Goal: Information Seeking & Learning: Learn about a topic

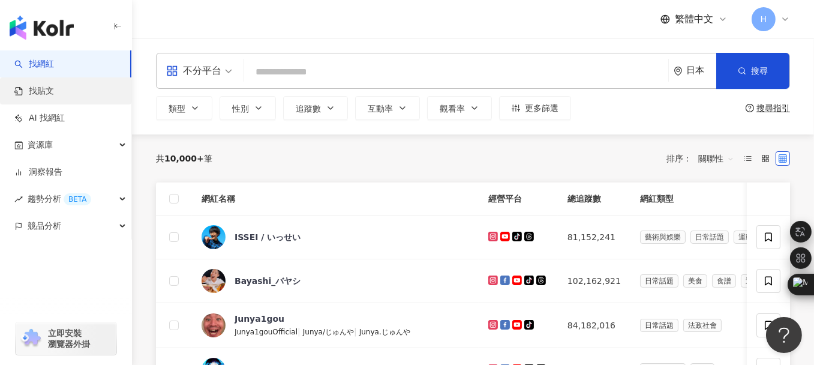
click at [43, 95] on link "找貼文" at bounding box center [34, 91] width 40 height 12
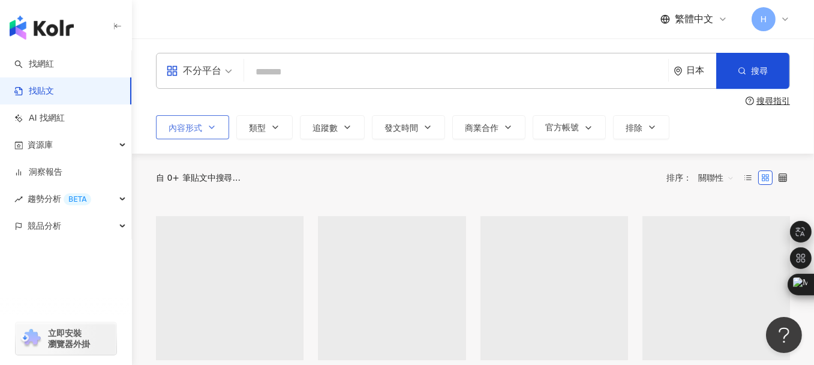
click at [211, 130] on icon "button" at bounding box center [212, 127] width 10 height 10
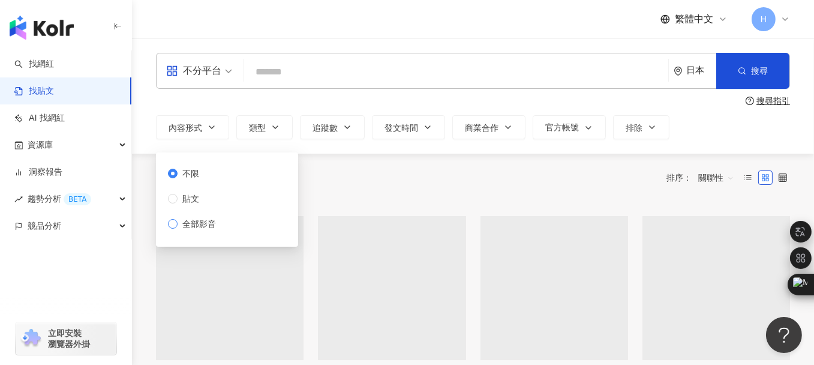
click at [189, 223] on span "全部影音" at bounding box center [199, 223] width 43 height 13
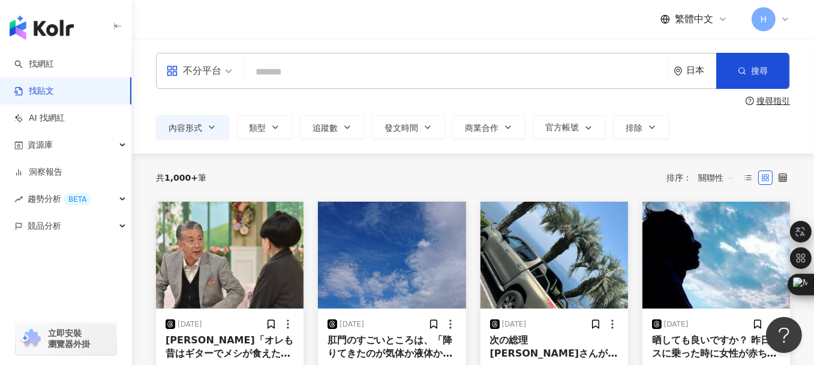
click at [270, 69] on input "search" at bounding box center [456, 72] width 415 height 26
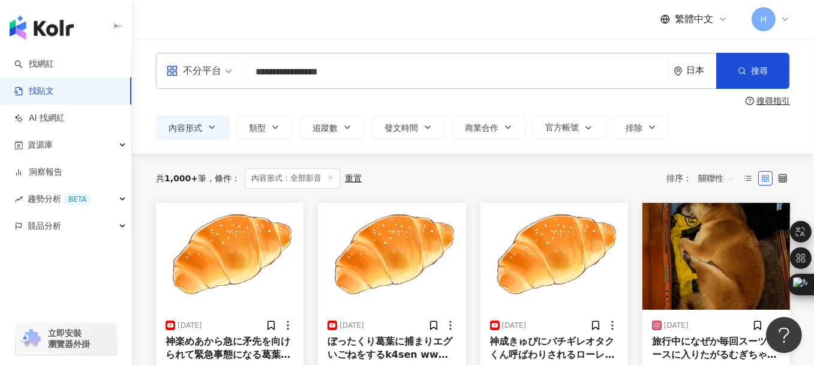
click at [682, 70] on icon "environment" at bounding box center [678, 71] width 9 height 9
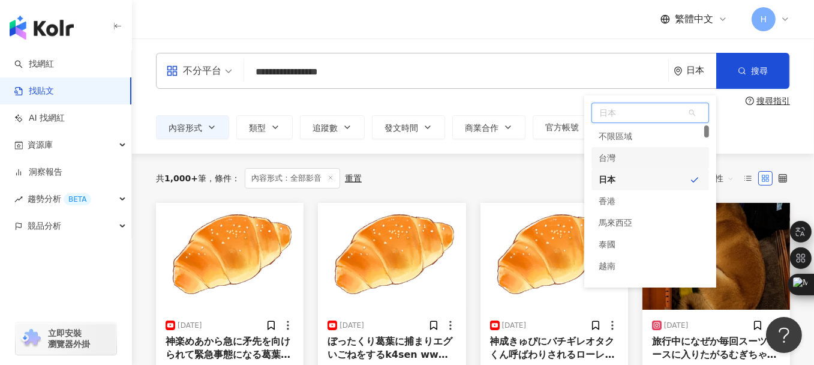
click at [631, 157] on div "台灣" at bounding box center [651, 158] width 118 height 22
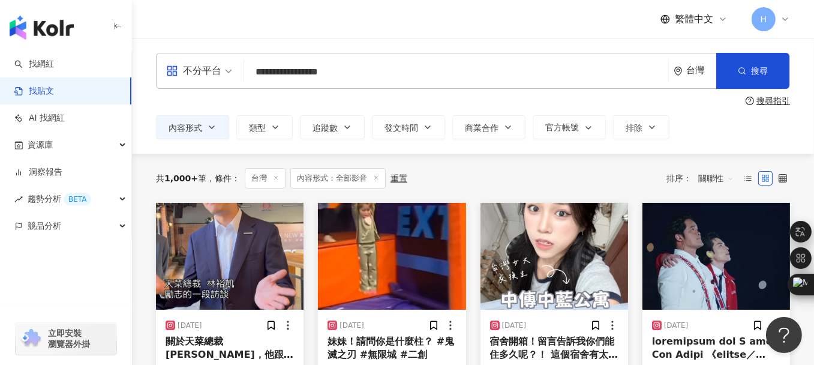
drag, startPoint x: 295, startPoint y: 71, endPoint x: 363, endPoint y: 71, distance: 67.8
click at [363, 71] on input "**********" at bounding box center [456, 72] width 415 height 26
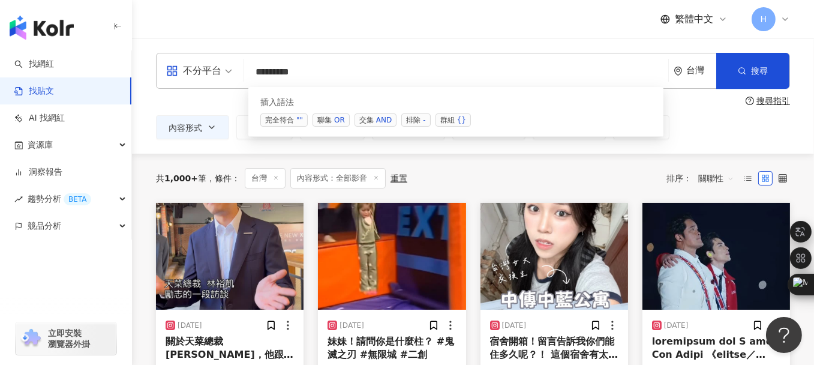
click at [325, 118] on span "聯集 OR" at bounding box center [331, 119] width 37 height 13
click at [332, 76] on input "**********" at bounding box center [456, 72] width 415 height 26
paste input "**********"
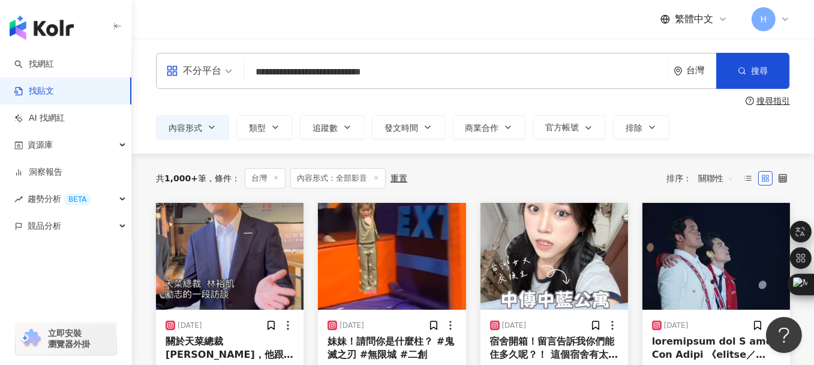
click at [229, 75] on span "不分平台" at bounding box center [199, 70] width 66 height 19
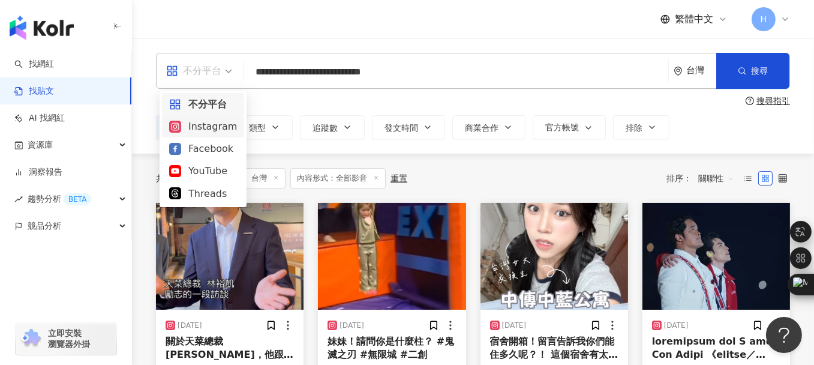
click at [217, 125] on div "Instagram" at bounding box center [203, 126] width 68 height 15
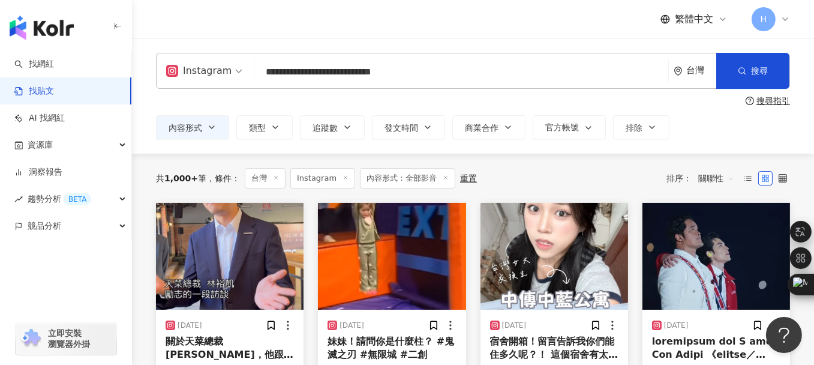
drag, startPoint x: 356, startPoint y: 73, endPoint x: 319, endPoint y: 71, distance: 36.6
click at [319, 71] on input "**********" at bounding box center [461, 72] width 404 height 26
click at [370, 74] on input "**********" at bounding box center [461, 72] width 404 height 26
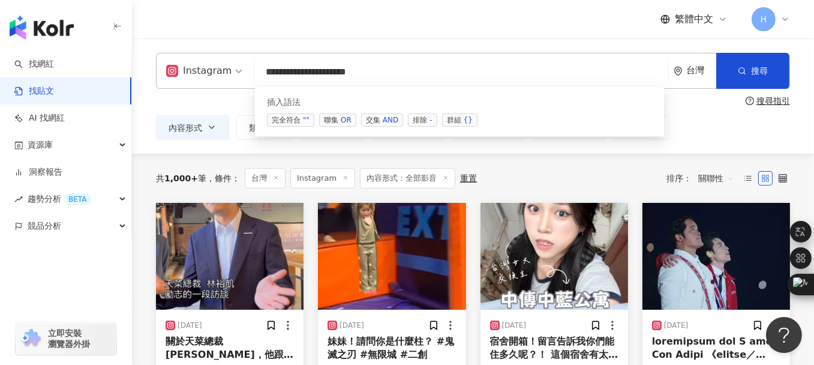
click at [340, 122] on span "聯集 OR" at bounding box center [337, 119] width 37 height 13
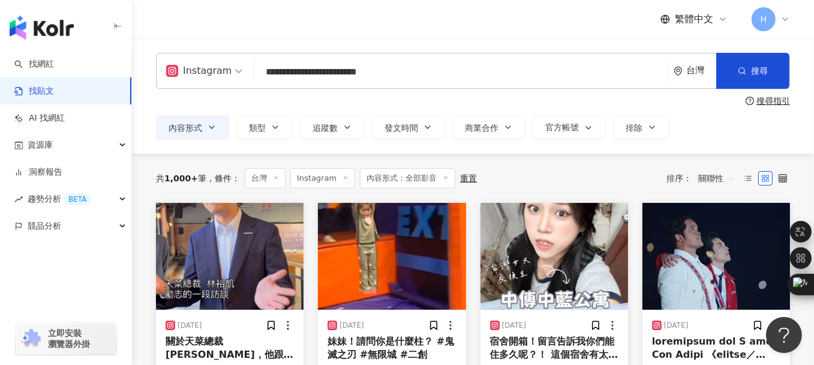
paste input "****"
type input "**********"
drag, startPoint x: 432, startPoint y: 80, endPoint x: 258, endPoint y: 73, distance: 174.1
click at [259, 73] on input "**********" at bounding box center [461, 72] width 404 height 26
click at [320, 77] on input "**********" at bounding box center [461, 72] width 404 height 26
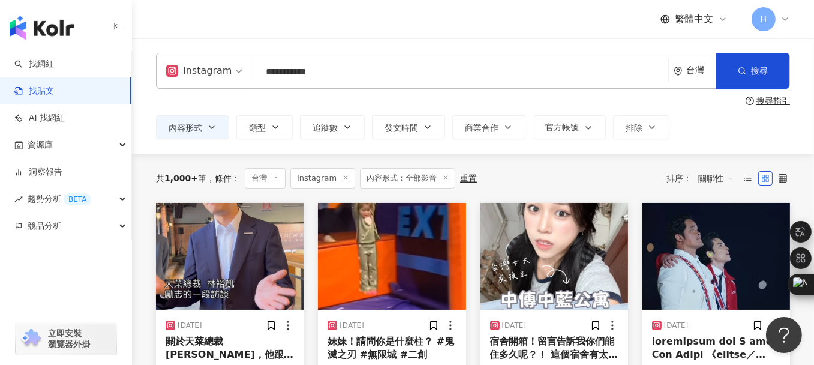
click at [326, 78] on input "**********" at bounding box center [461, 72] width 404 height 26
click at [737, 73] on button "搜尋" at bounding box center [752, 71] width 73 height 36
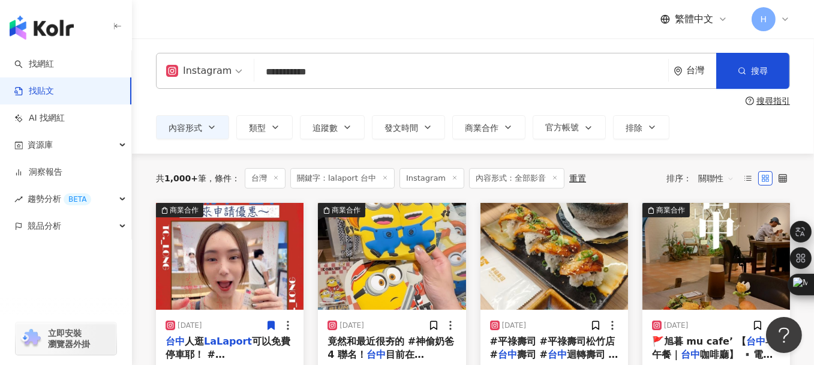
click at [328, 77] on input "**********" at bounding box center [461, 72] width 404 height 26
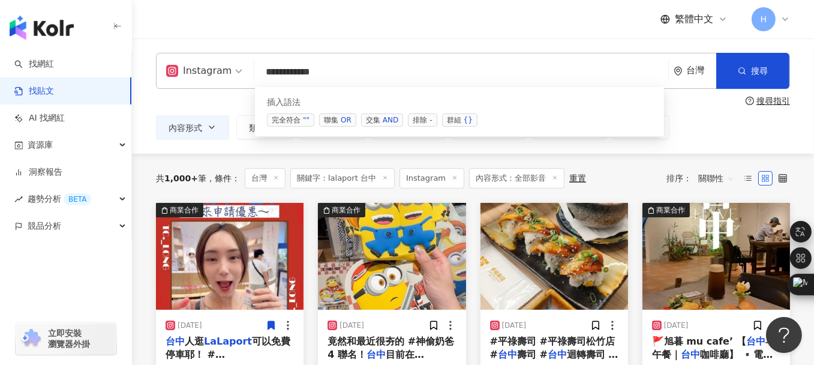
click at [367, 119] on span "交集 AND" at bounding box center [382, 119] width 42 height 13
click at [449, 118] on span "群組 {}" at bounding box center [459, 119] width 35 height 13
click at [346, 70] on input "**********" at bounding box center [461, 72] width 404 height 26
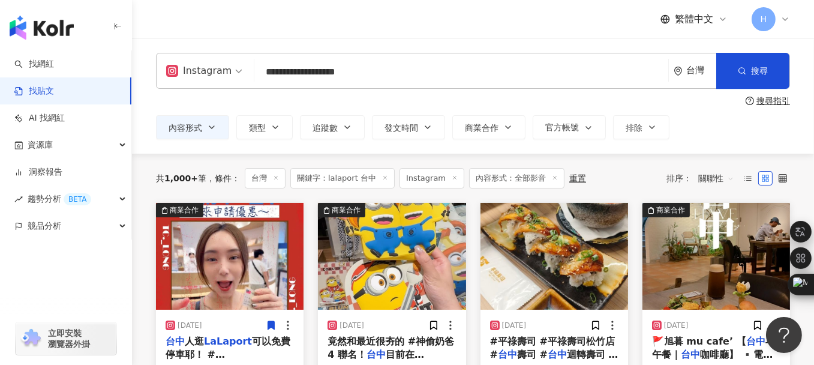
click at [344, 67] on input "**********" at bounding box center [461, 72] width 404 height 26
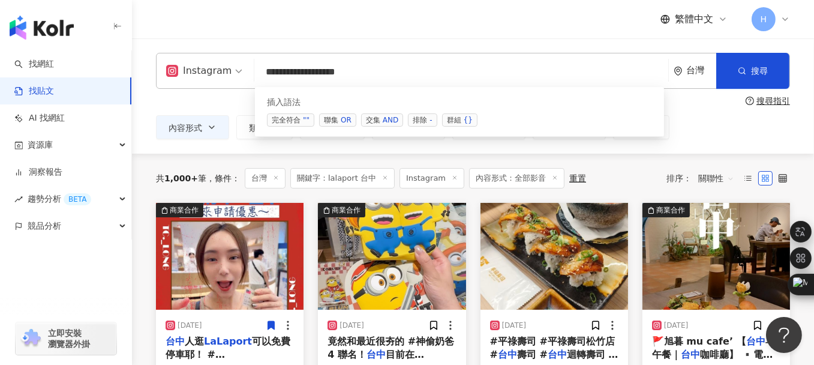
paste input "********"
click at [342, 119] on div "OR" at bounding box center [346, 120] width 11 height 12
click at [384, 75] on input "**********" at bounding box center [461, 72] width 404 height 26
click at [343, 117] on div "OR" at bounding box center [346, 120] width 11 height 12
click at [401, 71] on input "**********" at bounding box center [461, 72] width 404 height 26
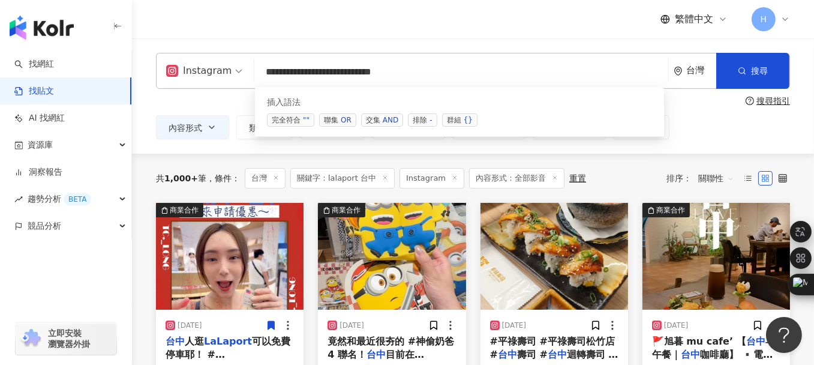
click at [430, 74] on input "**********" at bounding box center [461, 72] width 404 height 26
click at [407, 70] on input "**********" at bounding box center [461, 72] width 404 height 26
paste input "*********"
click at [339, 121] on span "聯集 OR" at bounding box center [337, 119] width 37 height 13
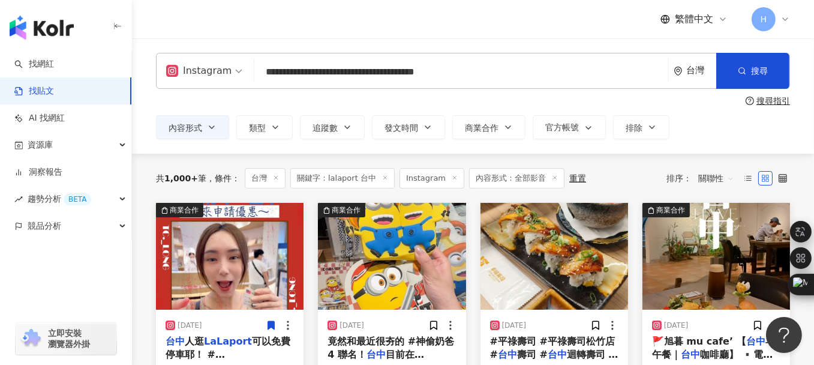
paste input "****"
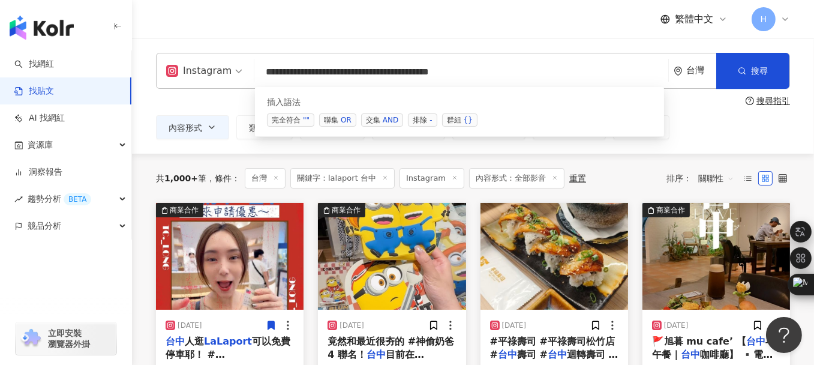
click at [464, 122] on div "{}" at bounding box center [468, 120] width 9 height 12
click at [492, 74] on input "**********" at bounding box center [461, 72] width 404 height 26
click at [737, 72] on button "搜尋" at bounding box center [752, 71] width 73 height 36
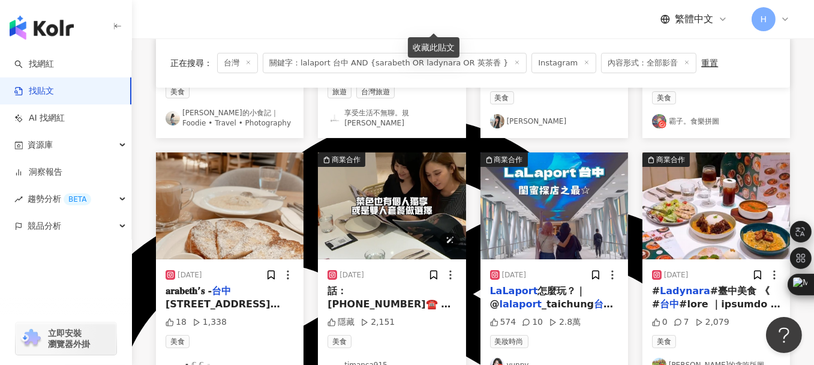
scroll to position [360, 0]
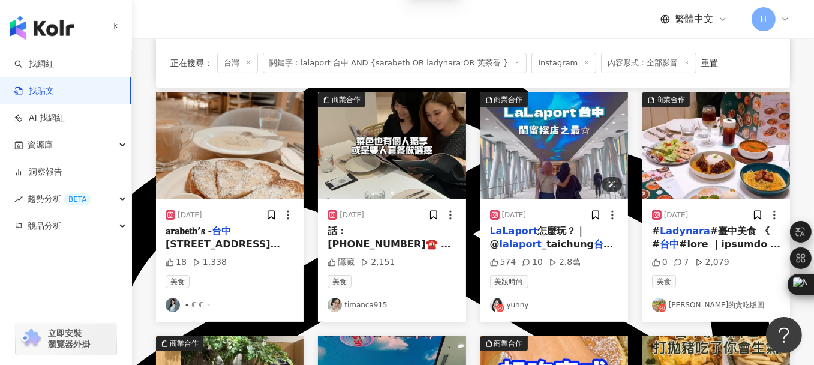
click at [569, 160] on img "button" at bounding box center [555, 145] width 148 height 107
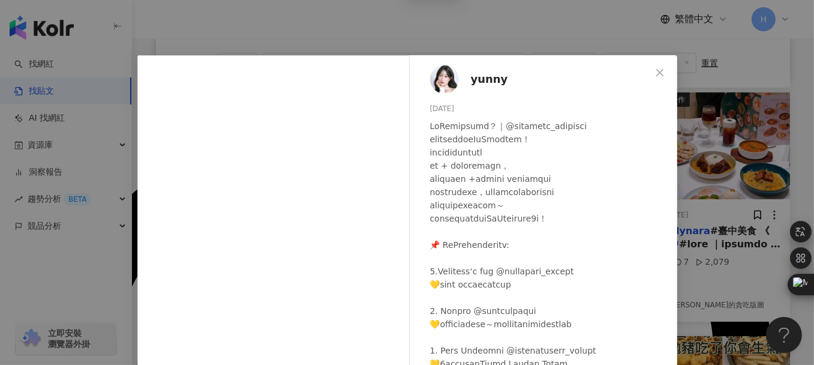
scroll to position [0, 0]
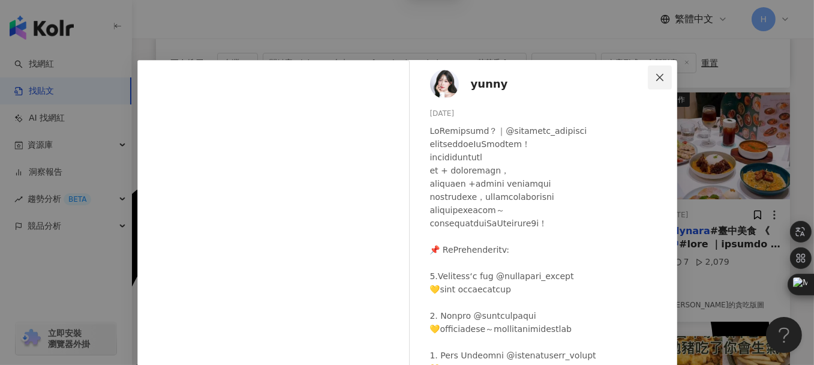
click at [655, 78] on icon "close" at bounding box center [660, 78] width 10 height 10
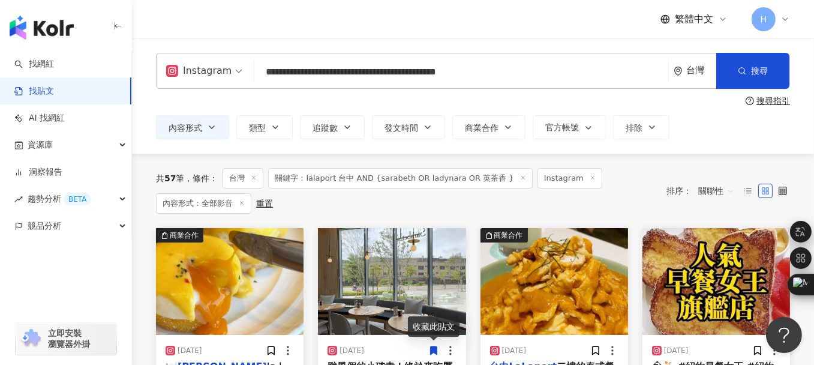
click at [486, 73] on input "**********" at bounding box center [461, 72] width 404 height 26
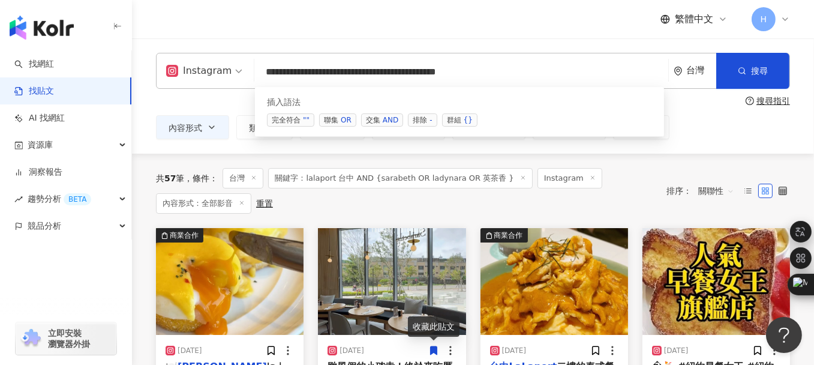
click at [347, 118] on div "OR" at bounding box center [346, 120] width 11 height 12
click at [492, 72] on input "**********" at bounding box center [461, 72] width 404 height 26
click at [507, 73] on input "**********" at bounding box center [461, 72] width 404 height 26
click at [492, 71] on input "**********" at bounding box center [461, 72] width 404 height 26
click at [511, 71] on input "**********" at bounding box center [461, 72] width 404 height 26
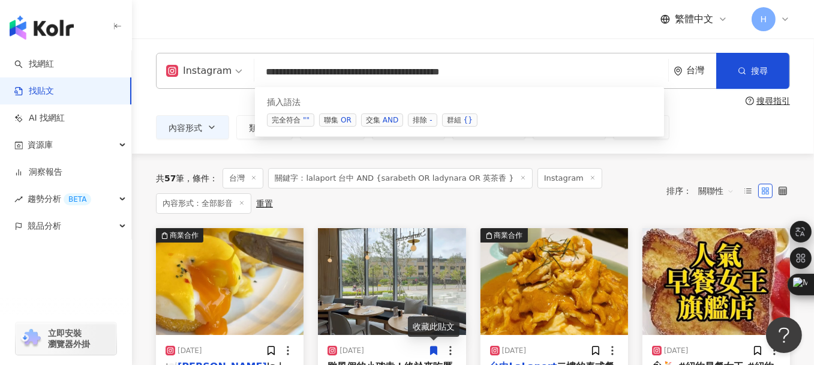
paste input "****"
click at [343, 115] on div "OR" at bounding box center [346, 120] width 11 height 12
click at [557, 70] on input "**********" at bounding box center [461, 72] width 404 height 26
paste input "*****"
click at [340, 119] on span "聯集 OR" at bounding box center [337, 119] width 37 height 13
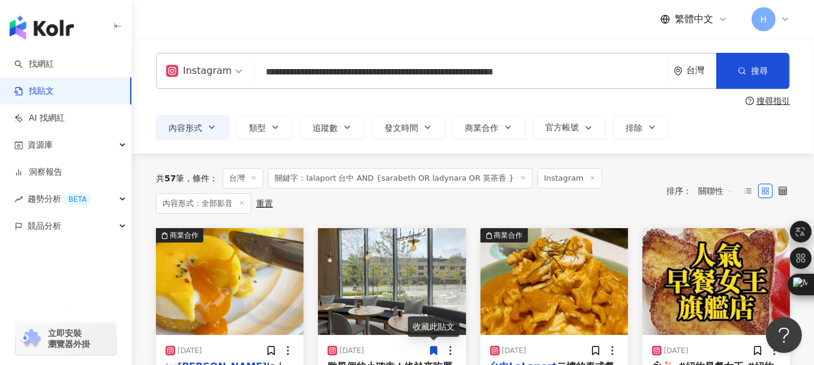
paste input "*****"
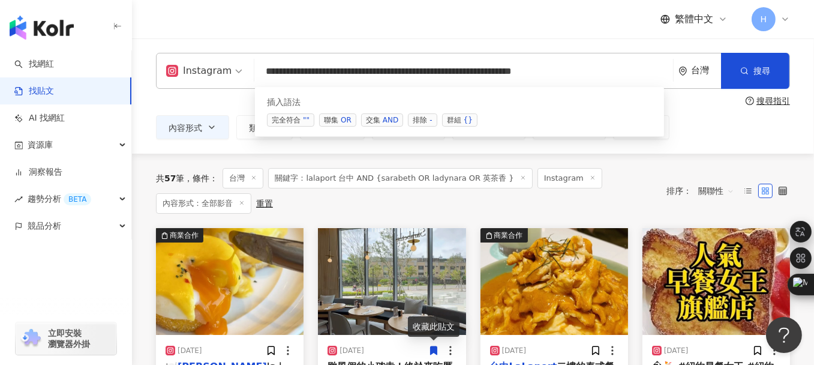
click at [341, 115] on div "OR" at bounding box center [346, 120] width 11 height 12
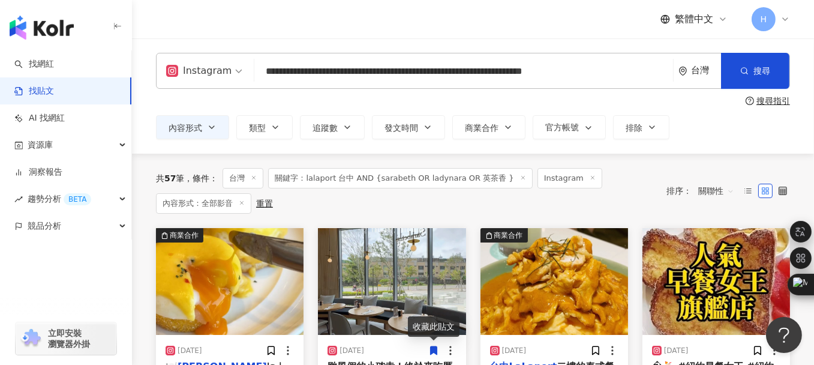
click at [657, 71] on input "**********" at bounding box center [463, 72] width 409 height 26
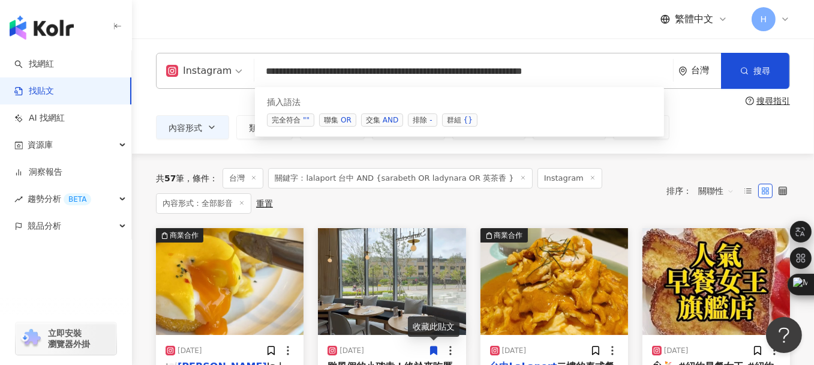
click at [658, 71] on input "**********" at bounding box center [463, 72] width 409 height 26
click at [659, 73] on input "**********" at bounding box center [463, 72] width 409 height 26
click at [651, 70] on input "**********" at bounding box center [463, 72] width 409 height 26
click at [656, 72] on input "**********" at bounding box center [463, 72] width 409 height 26
click at [342, 121] on div "OR" at bounding box center [346, 120] width 11 height 12
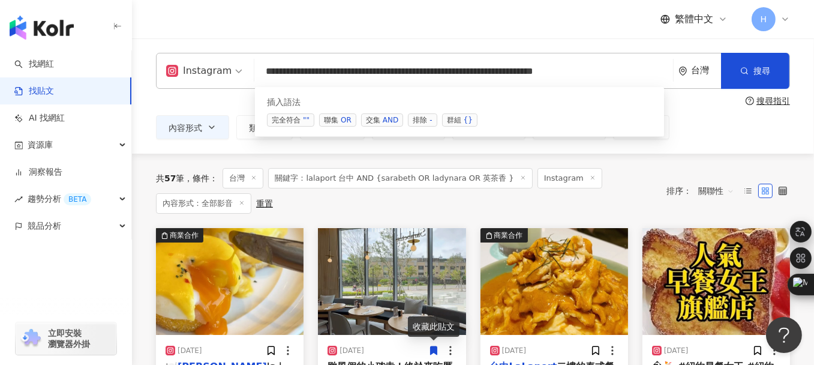
click at [342, 121] on div "OR" at bounding box center [346, 120] width 11 height 12
click at [657, 71] on input "**********" at bounding box center [463, 72] width 409 height 26
click at [656, 70] on input "**********" at bounding box center [463, 72] width 409 height 26
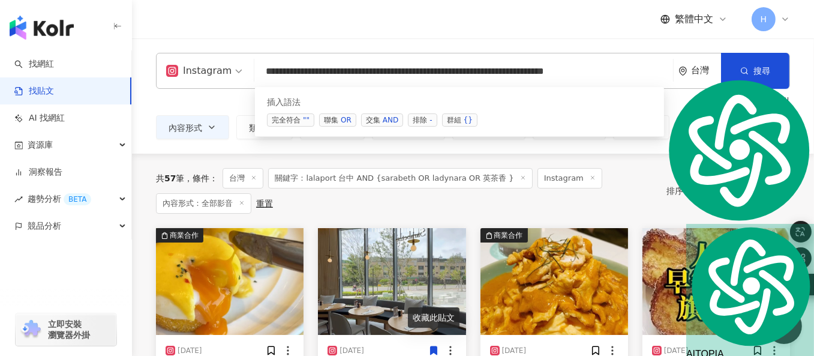
click at [652, 70] on input "**********" at bounding box center [463, 72] width 409 height 26
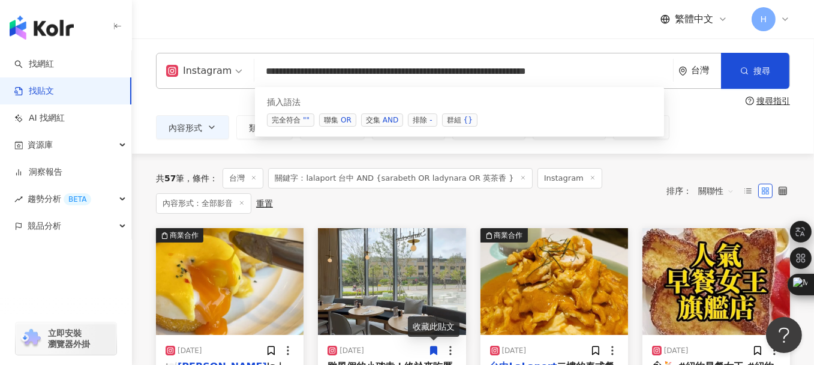
scroll to position [0, 10]
paste input "*****"
click at [450, 123] on span "群組 {}" at bounding box center [459, 119] width 35 height 13
click at [624, 71] on input "**********" at bounding box center [463, 72] width 409 height 26
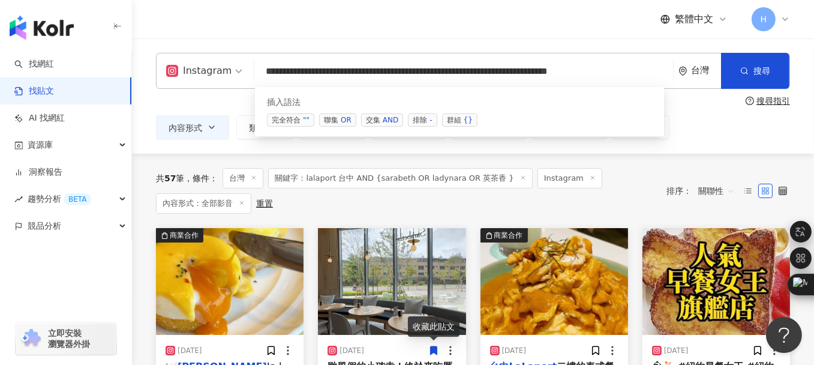
scroll to position [0, 54]
type input "**********"
click at [754, 76] on span "搜尋" at bounding box center [762, 71] width 17 height 10
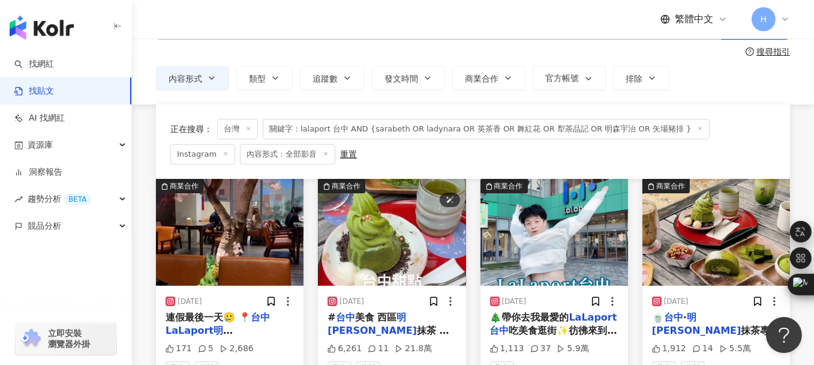
scroll to position [120, 0]
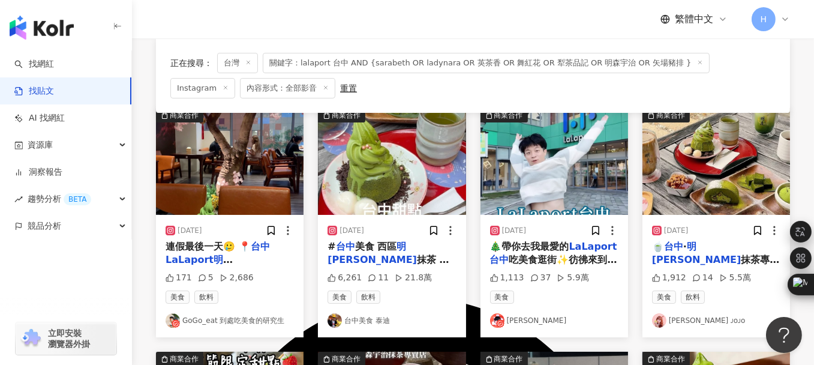
click at [207, 252] on mark "台中LaLaport明[PERSON_NAME]" at bounding box center [218, 260] width 104 height 38
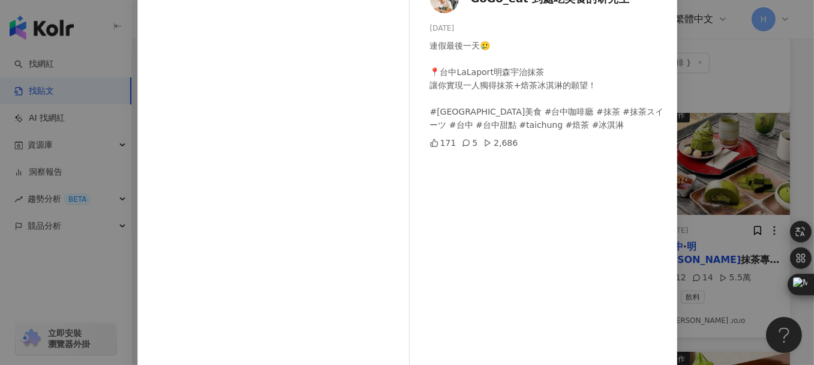
scroll to position [0, 0]
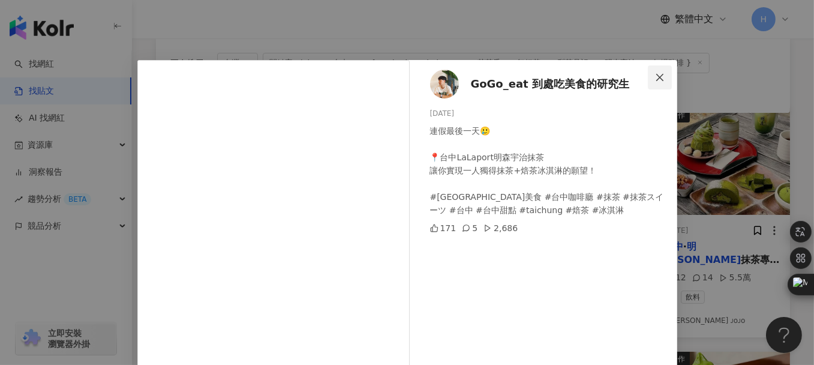
click at [655, 74] on icon "close" at bounding box center [660, 78] width 10 height 10
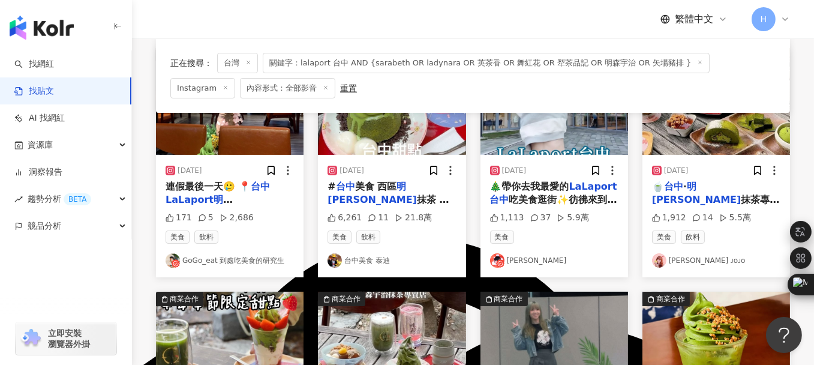
scroll to position [120, 0]
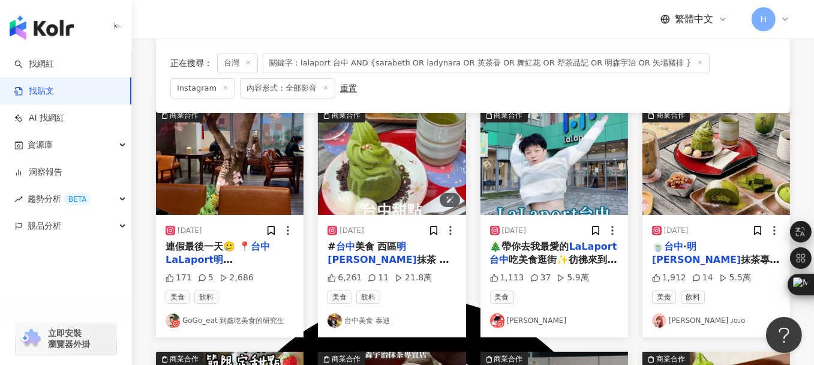
click at [383, 161] on img "button" at bounding box center [392, 161] width 148 height 107
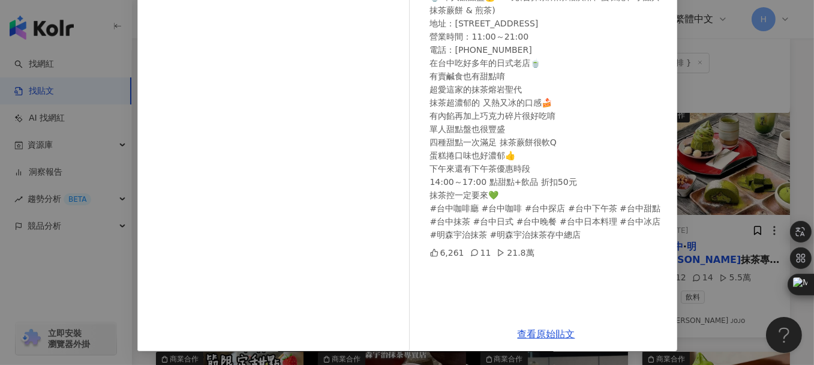
scroll to position [0, 0]
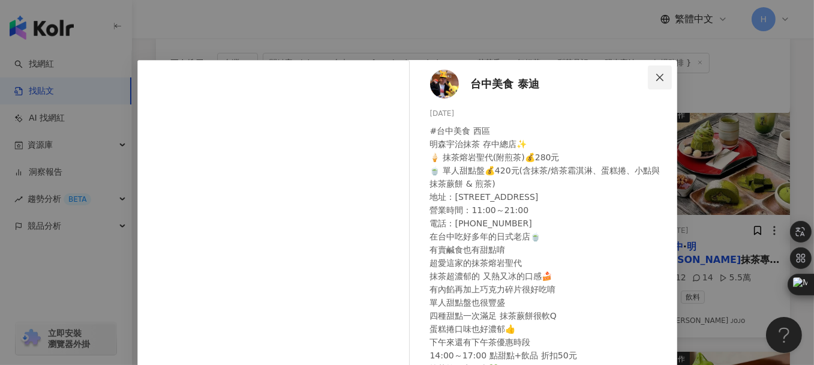
click at [656, 77] on icon "close" at bounding box center [659, 76] width 7 height 7
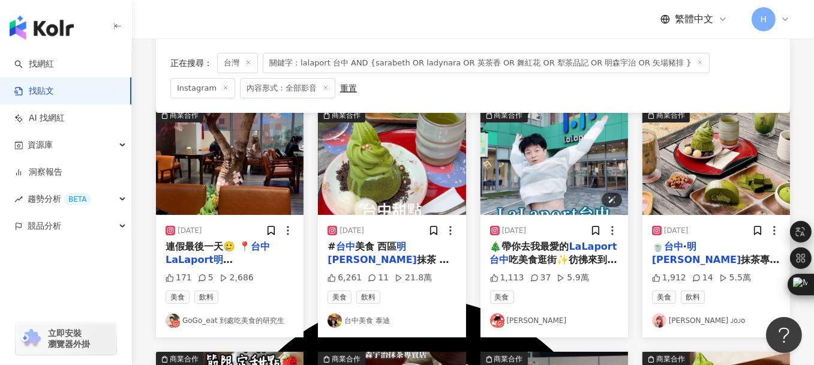
click at [557, 165] on img "button" at bounding box center [555, 161] width 148 height 107
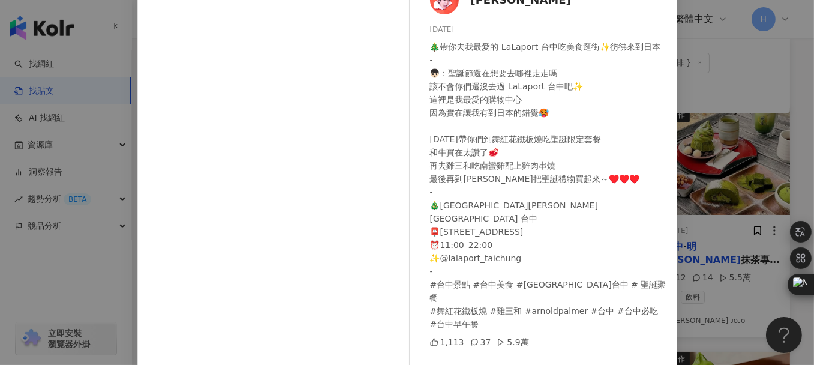
scroll to position [173, 0]
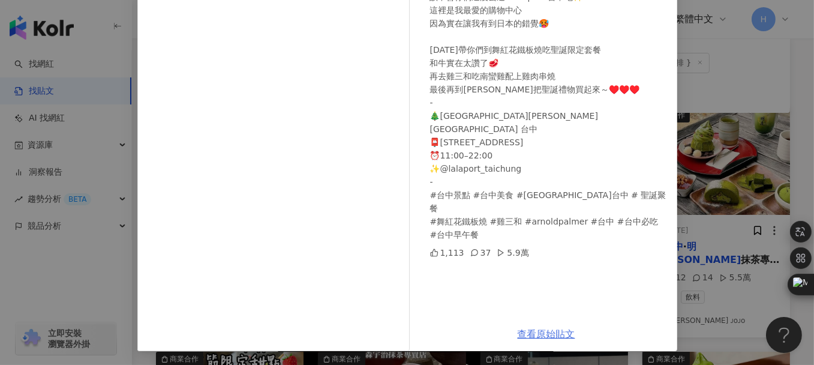
click at [543, 330] on link "查看原始貼文" at bounding box center [547, 333] width 58 height 11
click at [735, 29] on div "[PERSON_NAME][DATE] 🎄帶你去我最愛的 LaLaport 台中吃美食逛街✨彷彿來到日本 - 👦🏻：聖誕節還在想要去哪裡走走嗎 該不會你們還沒…" at bounding box center [407, 182] width 814 height 365
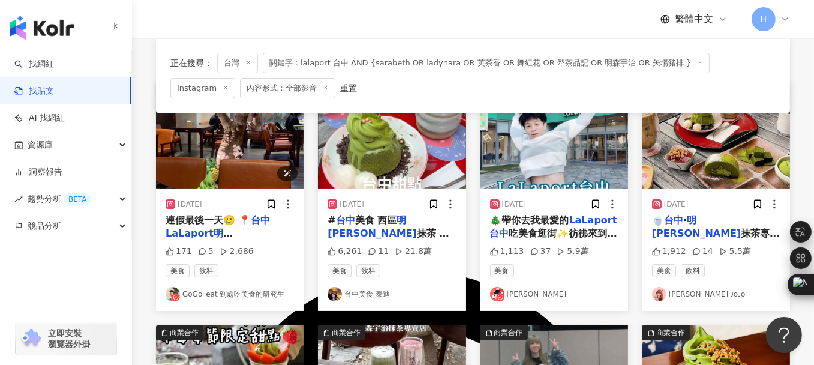
scroll to position [120, 0]
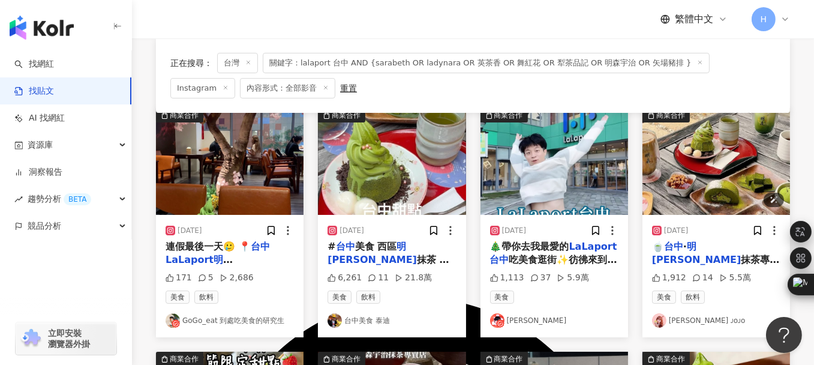
click at [707, 175] on img "button" at bounding box center [717, 161] width 148 height 107
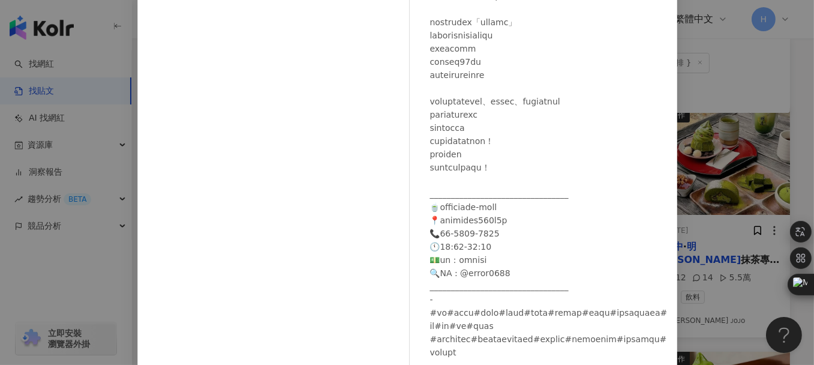
scroll to position [0, 0]
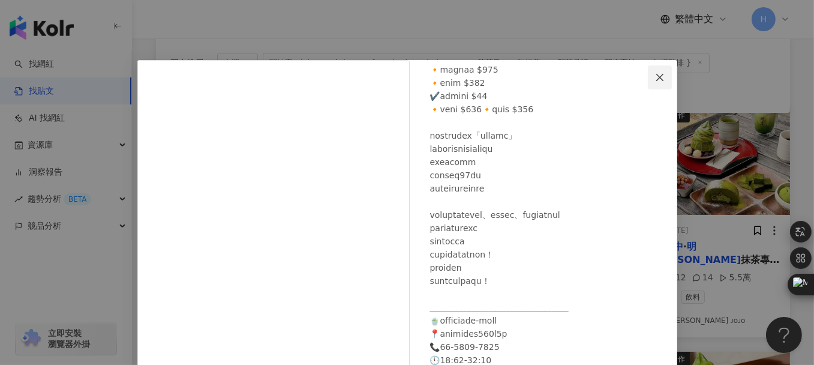
click at [655, 73] on icon "close" at bounding box center [660, 78] width 10 height 10
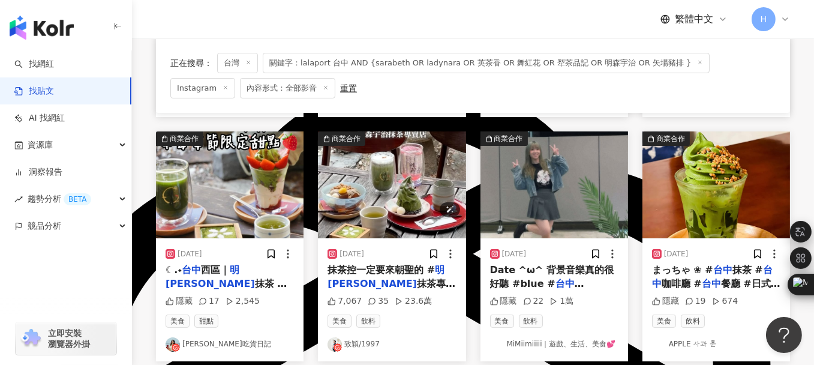
scroll to position [360, 0]
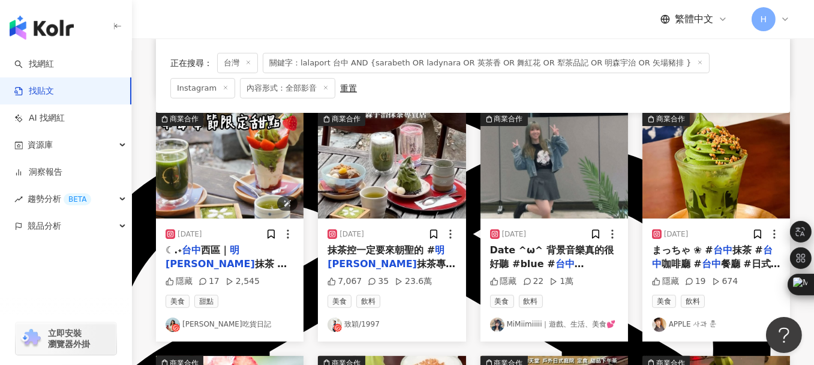
click at [240, 163] on img "button" at bounding box center [230, 165] width 148 height 107
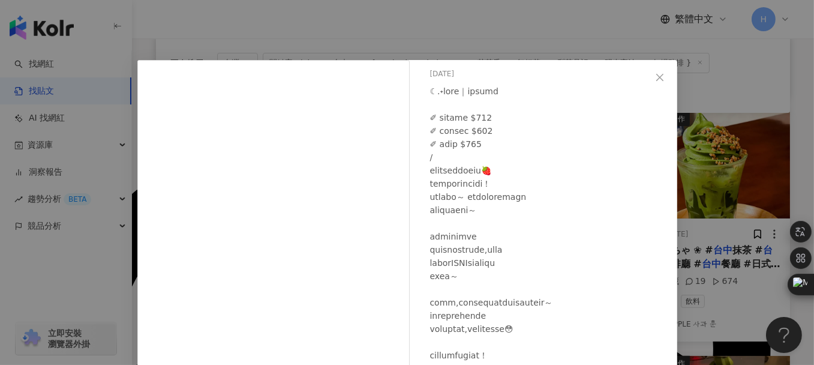
scroll to position [101, 0]
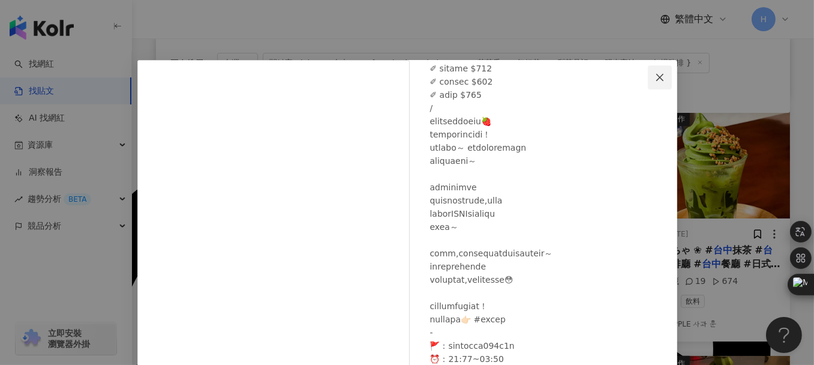
click at [663, 75] on span "Close" at bounding box center [660, 78] width 24 height 10
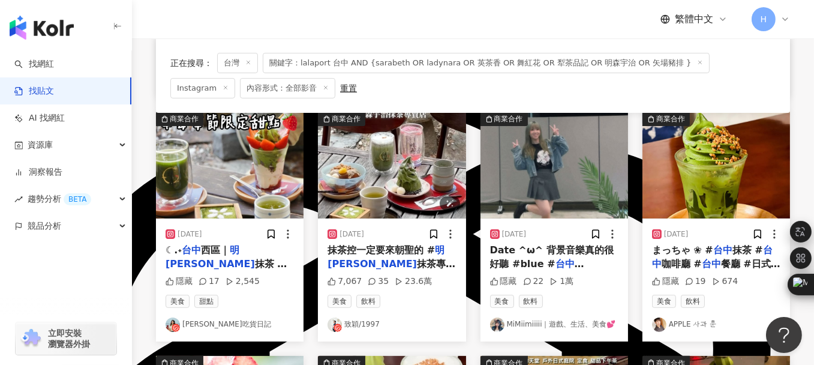
click at [400, 163] on img "button" at bounding box center [392, 165] width 148 height 107
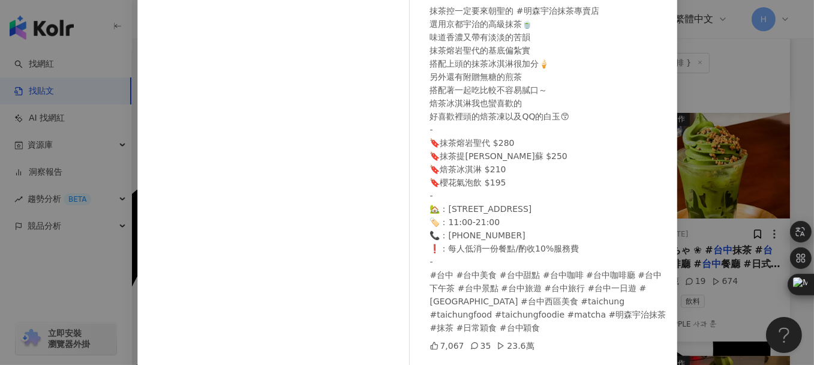
scroll to position [0, 0]
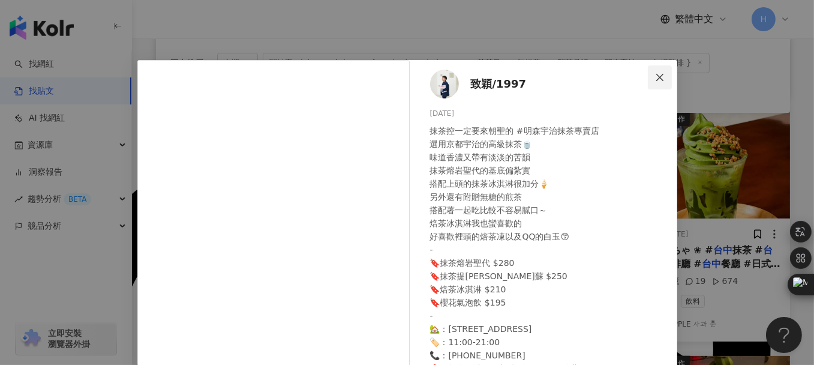
click at [655, 79] on icon "close" at bounding box center [660, 78] width 10 height 10
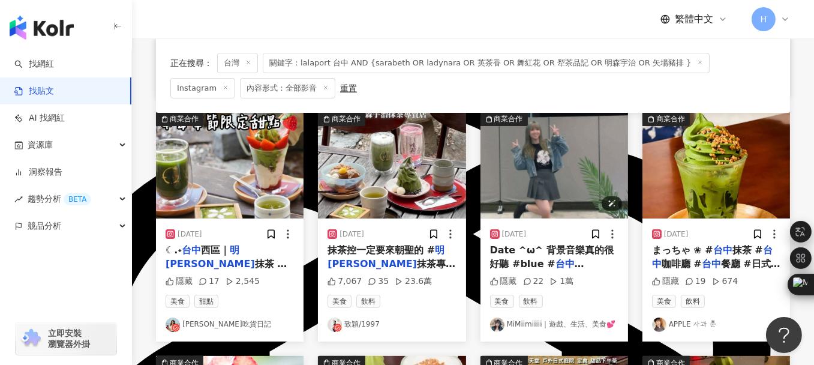
click at [556, 157] on img "button" at bounding box center [555, 165] width 148 height 107
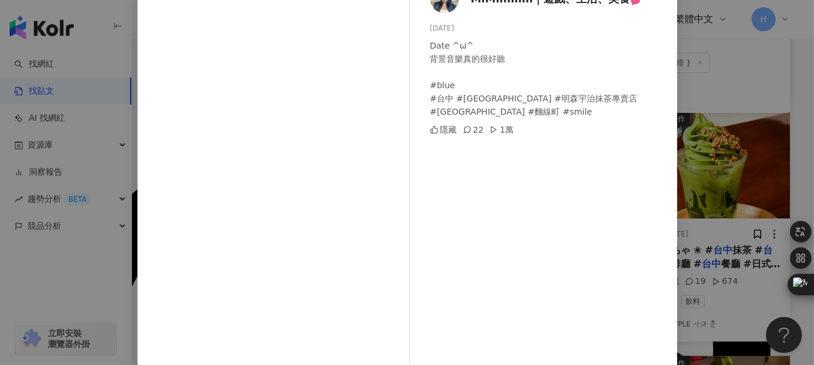
scroll to position [60, 0]
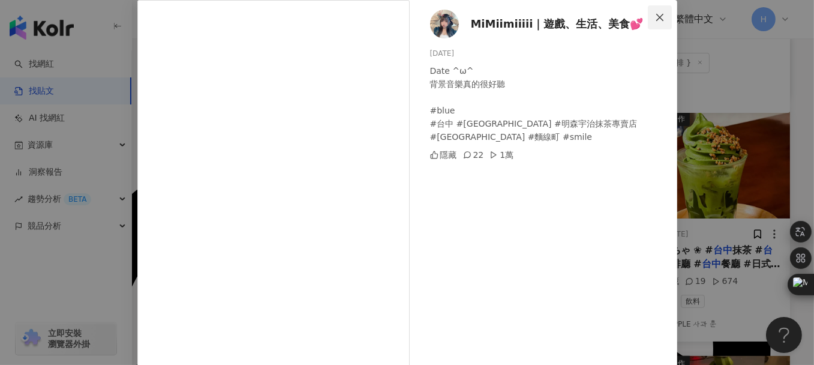
click at [661, 16] on span "Close" at bounding box center [660, 18] width 24 height 10
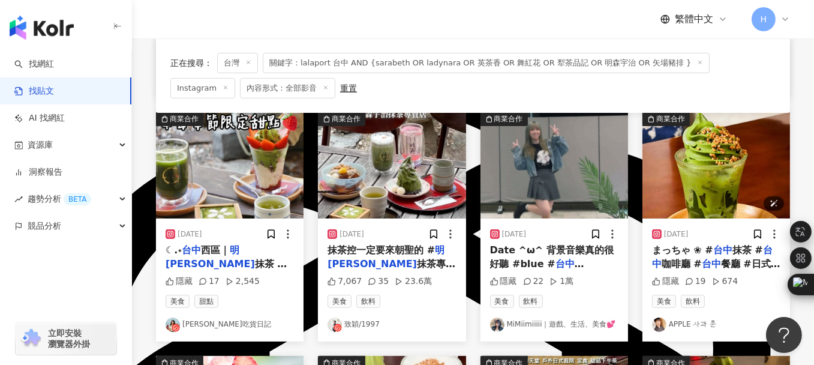
click at [735, 159] on img "button" at bounding box center [717, 165] width 148 height 107
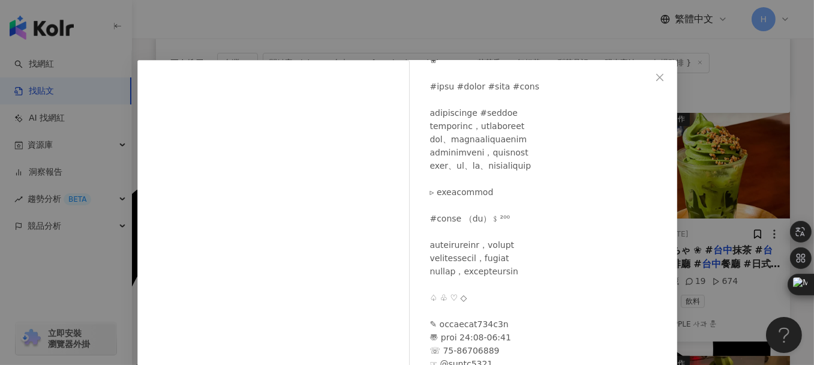
scroll to position [101, 0]
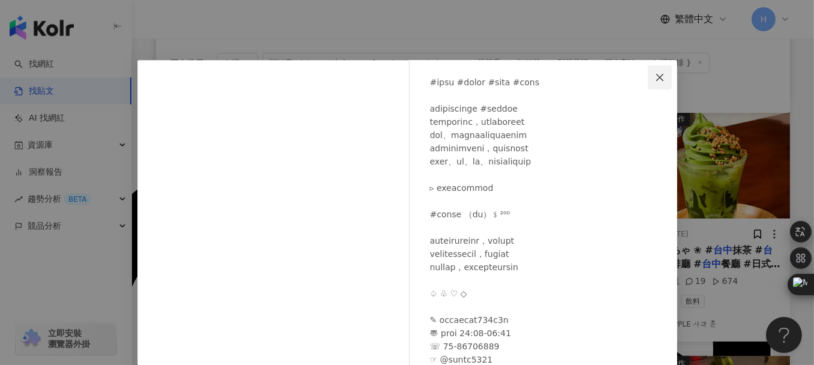
click at [655, 74] on icon "close" at bounding box center [660, 78] width 10 height 10
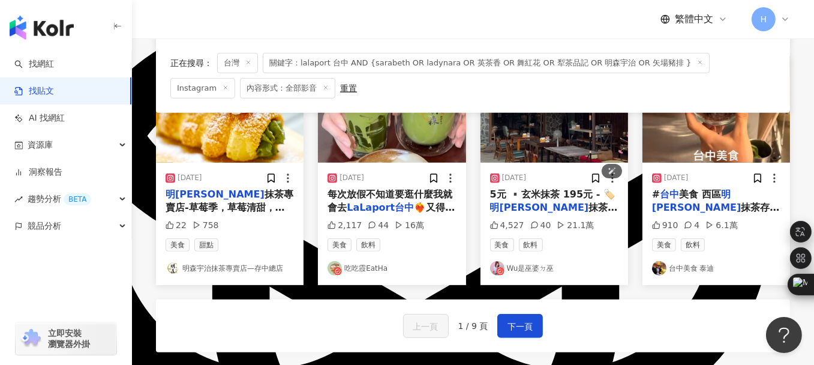
scroll to position [600, 0]
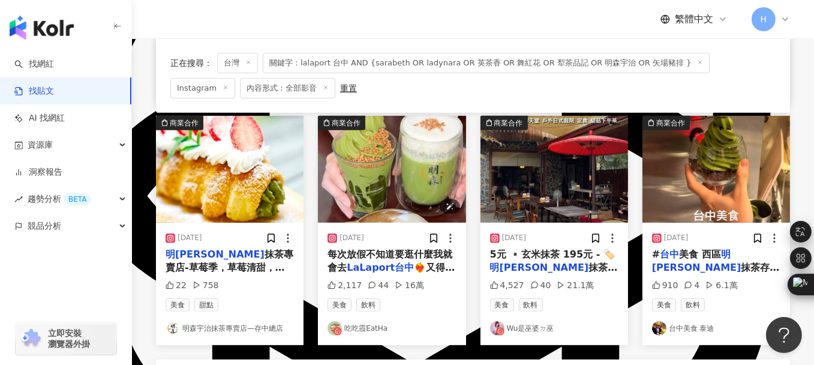
click at [376, 178] on img "button" at bounding box center [392, 169] width 148 height 107
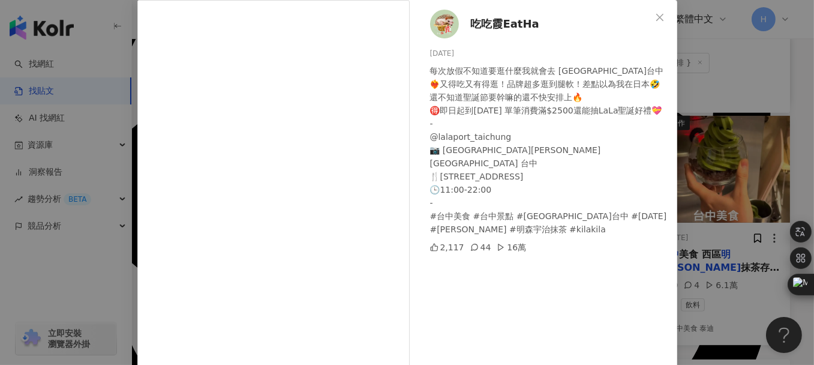
scroll to position [173, 0]
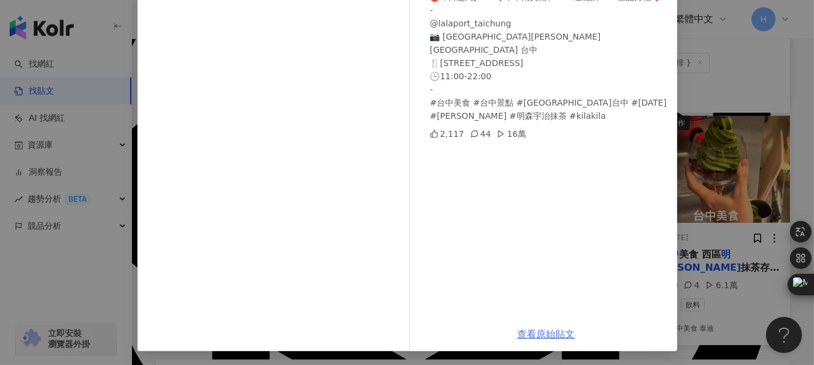
click at [534, 335] on link "查看原始貼文" at bounding box center [547, 333] width 58 height 11
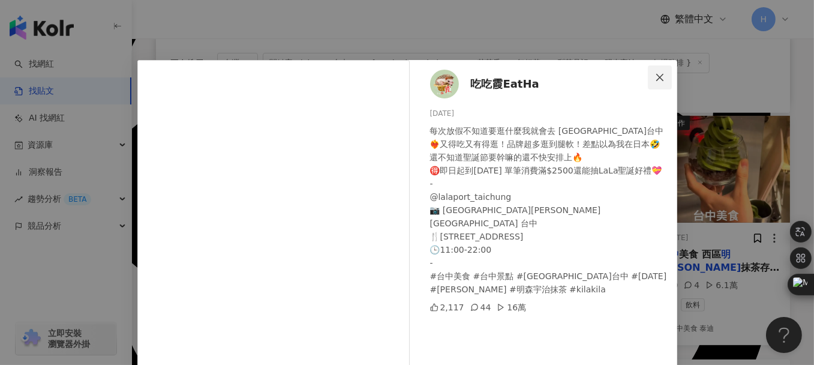
click at [659, 77] on icon "close" at bounding box center [660, 78] width 10 height 10
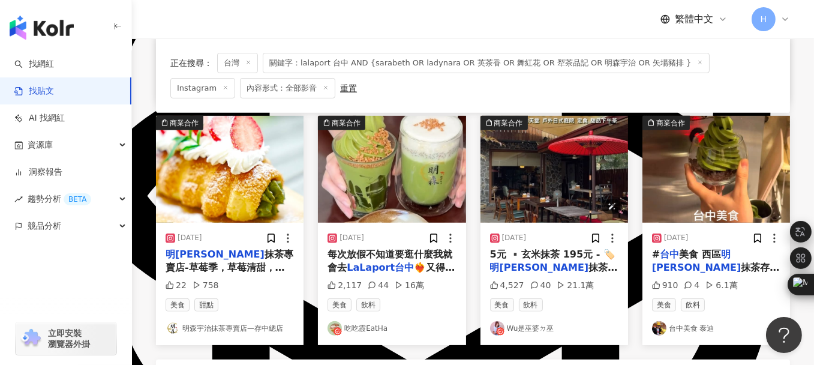
click at [541, 163] on img "button" at bounding box center [555, 169] width 148 height 107
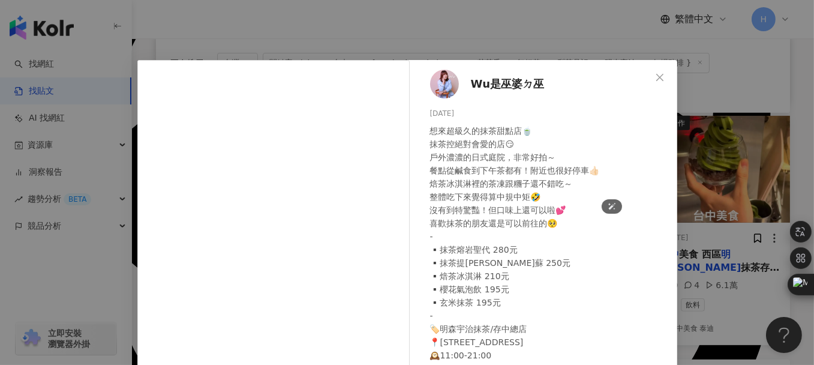
scroll to position [21, 0]
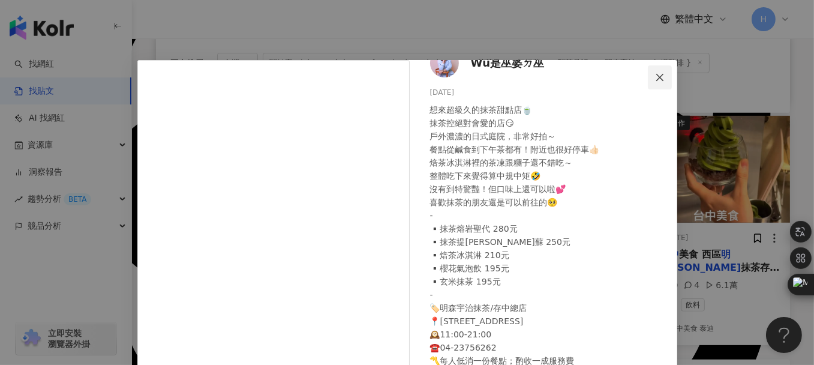
click at [656, 77] on icon "close" at bounding box center [659, 76] width 7 height 7
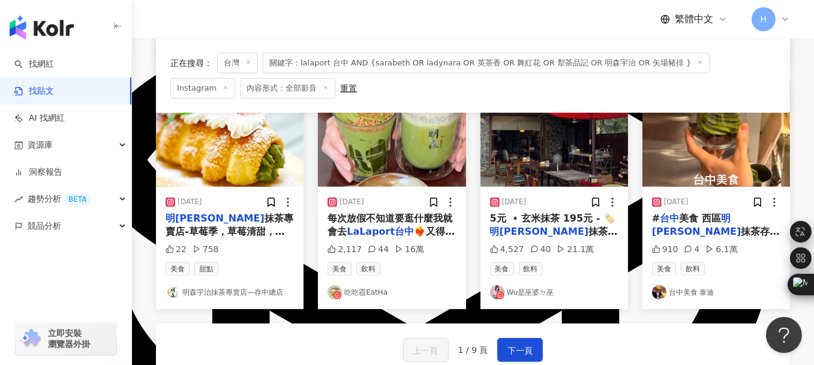
scroll to position [780, 0]
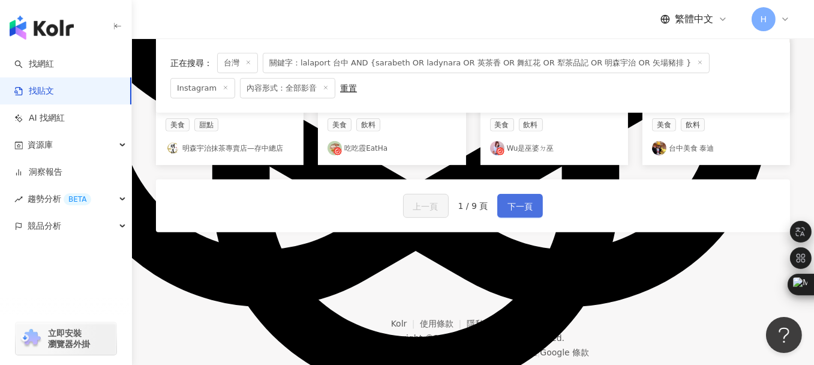
click at [526, 208] on span "下一頁" at bounding box center [520, 206] width 25 height 14
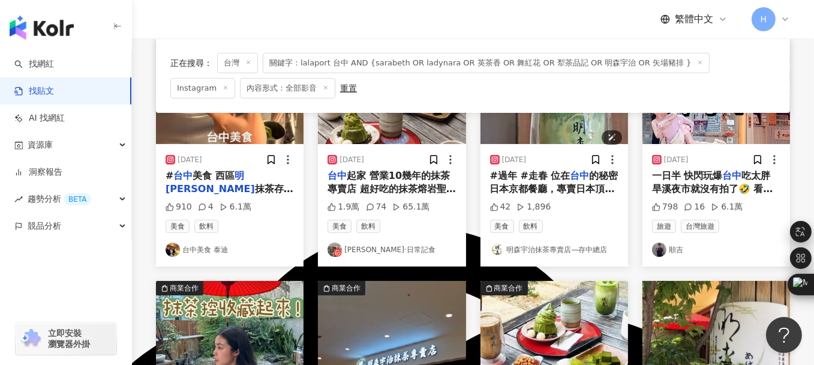
scroll to position [131, 0]
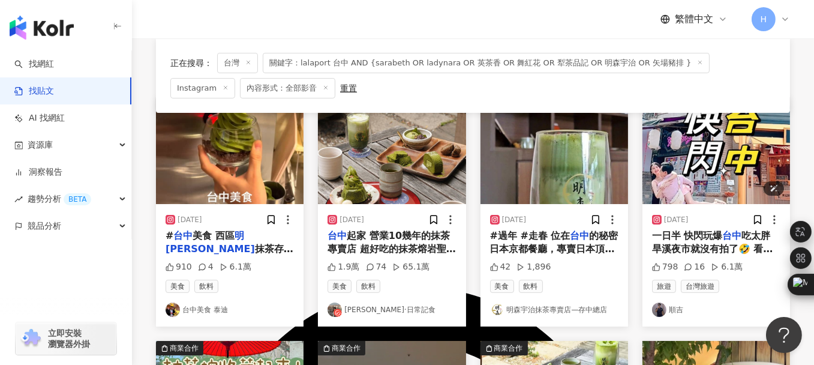
click at [684, 148] on img "button" at bounding box center [717, 150] width 148 height 107
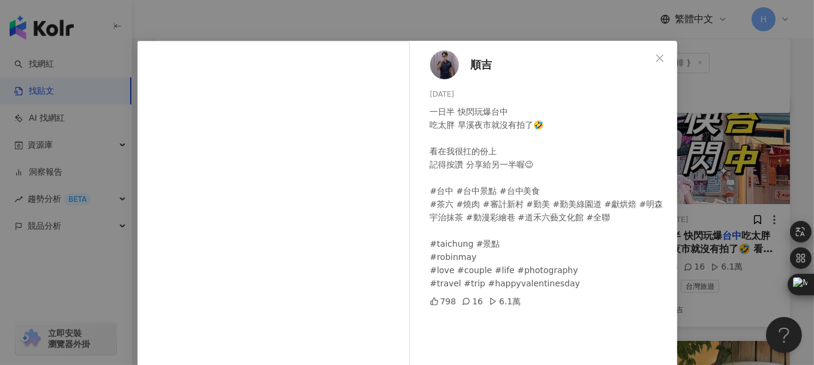
scroll to position [0, 0]
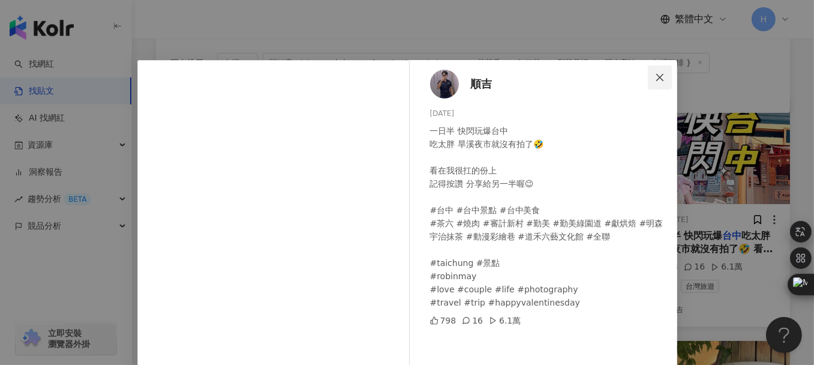
click at [655, 73] on icon "close" at bounding box center [660, 78] width 10 height 10
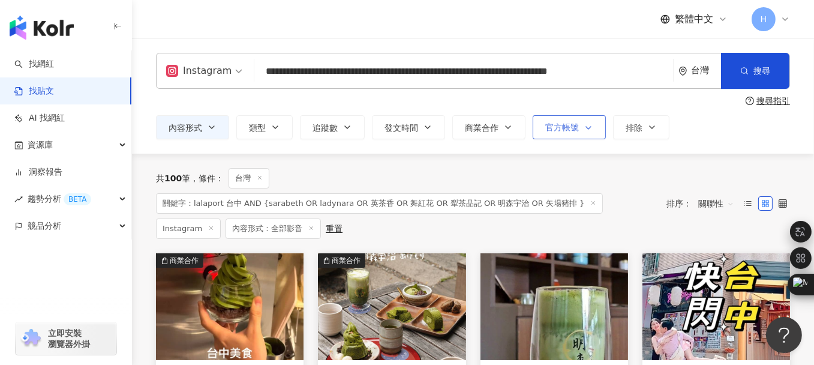
click at [556, 130] on span "官方帳號" at bounding box center [562, 127] width 34 height 10
click at [566, 166] on span "不顯示" at bounding box center [567, 166] width 35 height 13
click at [628, 167] on div "共 100 筆 條件 ： 台灣 關鍵字：lalaport 台中 AND {sarabeth OR ladynara OR 英茶香 OR 舞紅花 OR 犁茶品記…" at bounding box center [473, 204] width 634 height 100
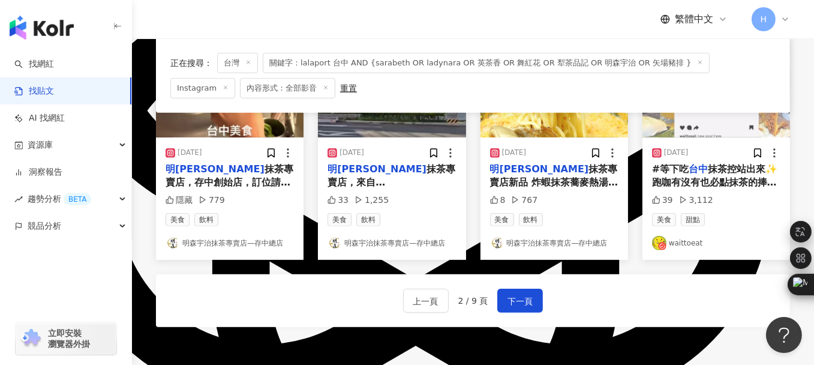
scroll to position [660, 0]
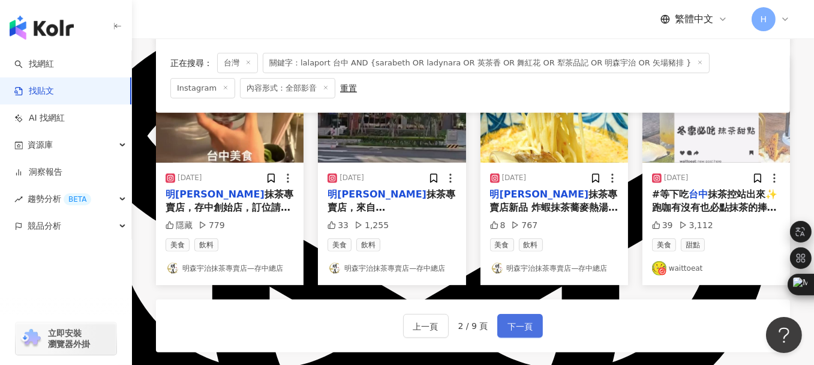
click at [508, 324] on span "下一頁" at bounding box center [520, 326] width 25 height 14
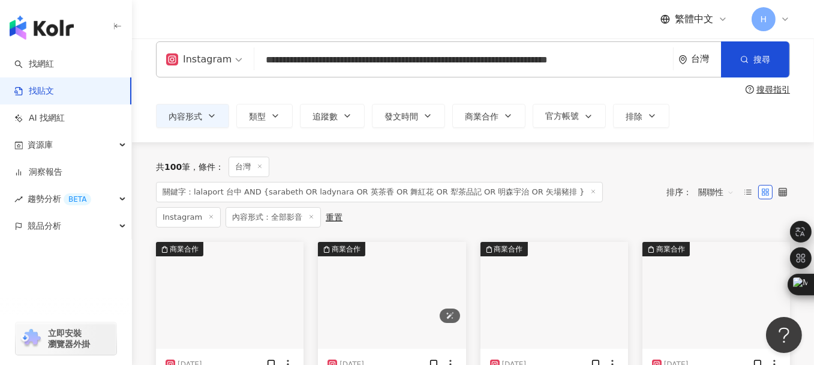
scroll to position [131, 0]
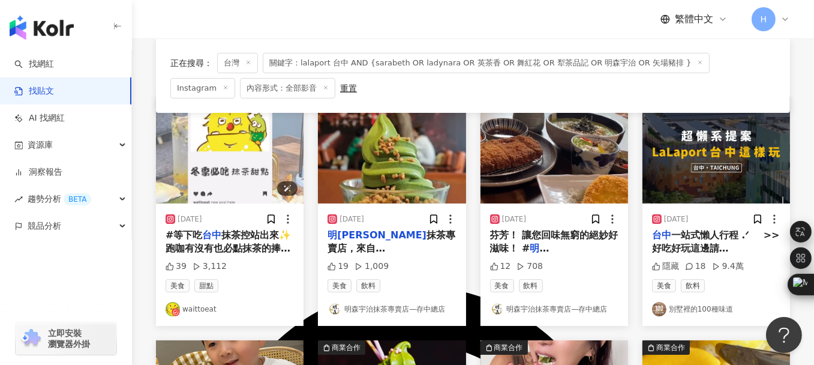
click at [230, 164] on img "button" at bounding box center [230, 150] width 148 height 107
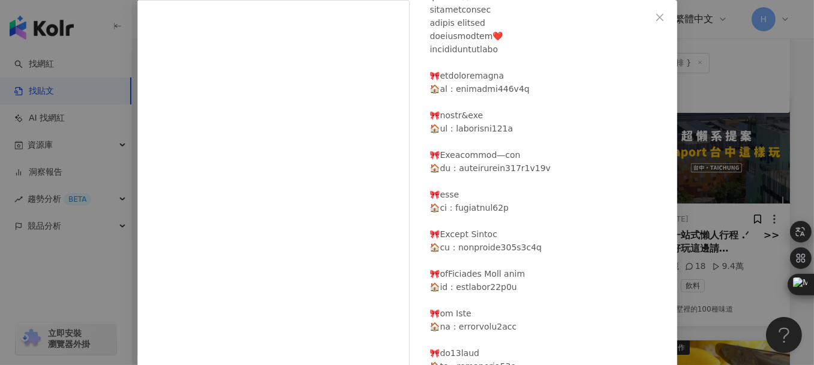
scroll to position [0, 0]
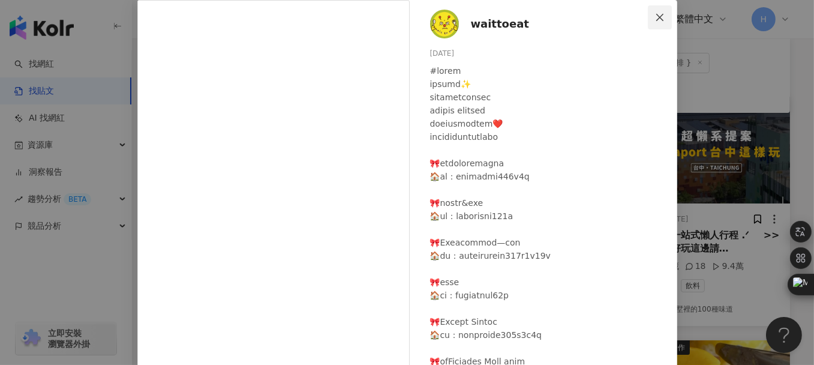
click at [656, 19] on icon "close" at bounding box center [659, 16] width 7 height 7
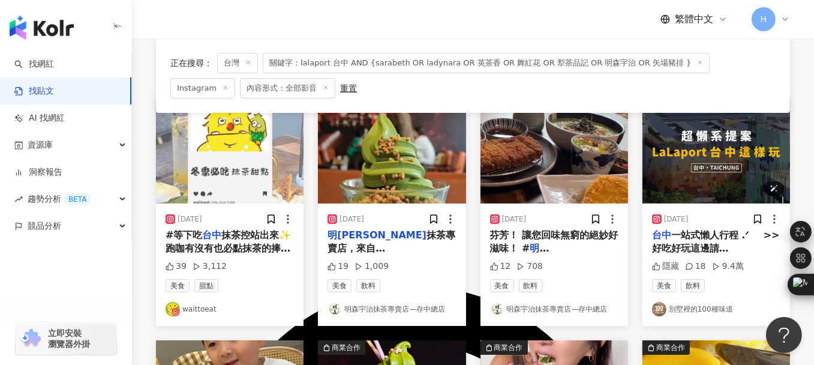
click at [706, 185] on img "button" at bounding box center [717, 150] width 148 height 107
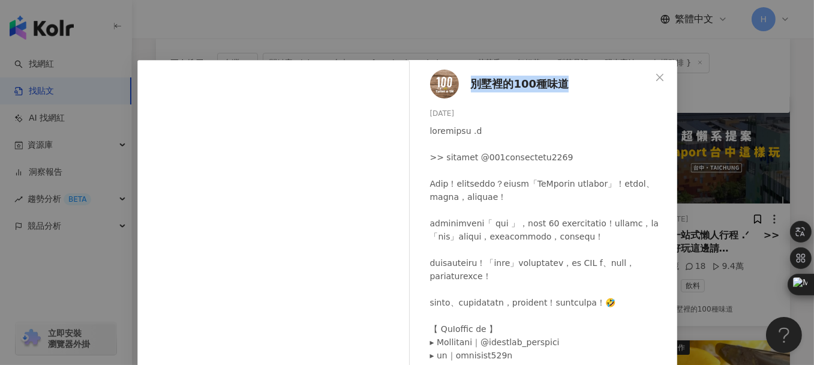
drag, startPoint x: 462, startPoint y: 86, endPoint x: 569, endPoint y: 92, distance: 107.5
click at [569, 92] on div "別墅裡的100種味道 [DATE] 隱藏 18 9.4萬" at bounding box center [547, 268] width 262 height 416
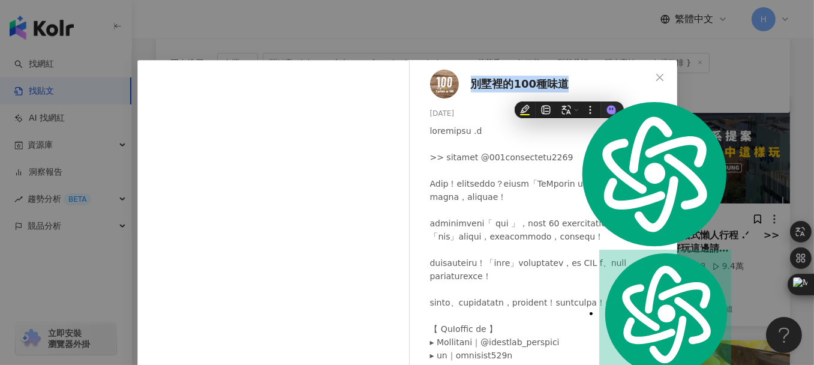
copy span "別墅裡的100種味道"
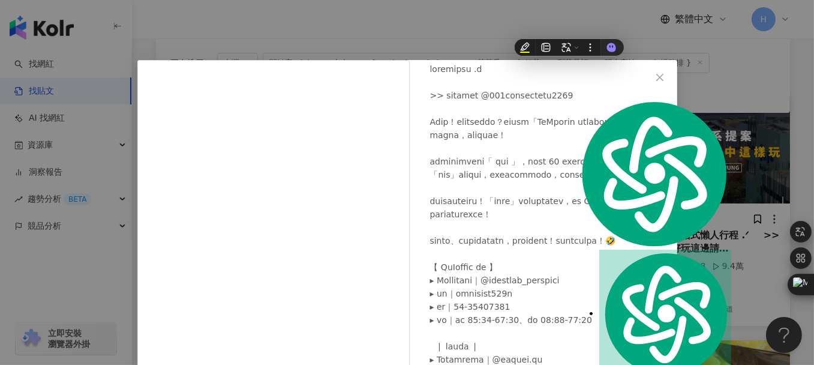
scroll to position [87, 0]
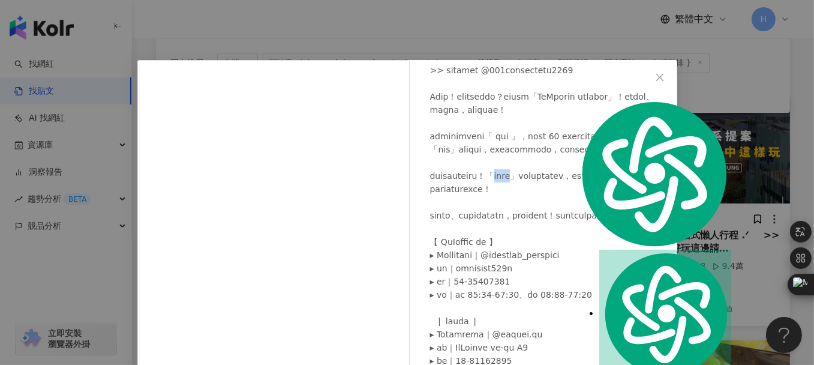
drag, startPoint x: 535, startPoint y: 200, endPoint x: 565, endPoint y: 201, distance: 30.0
click at [565, 201] on div at bounding box center [549, 288] width 238 height 502
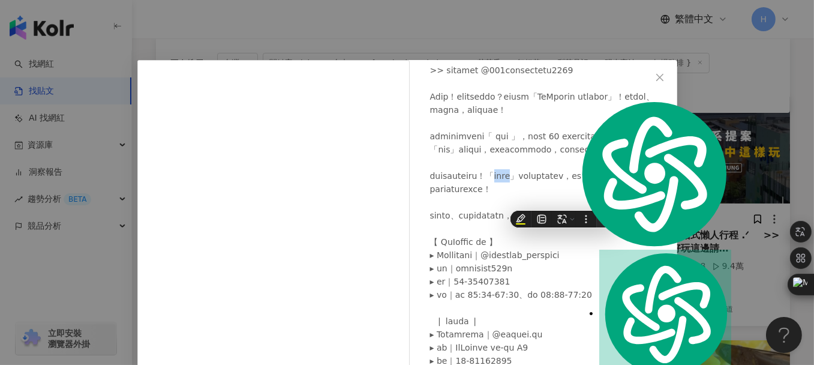
copy div "犁茶品記"
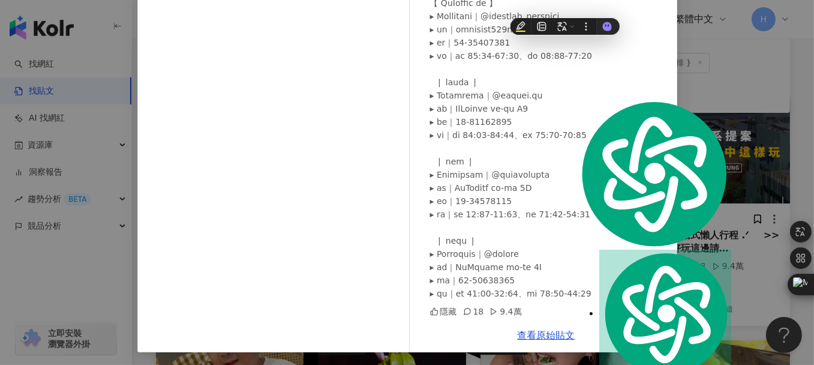
scroll to position [159, 0]
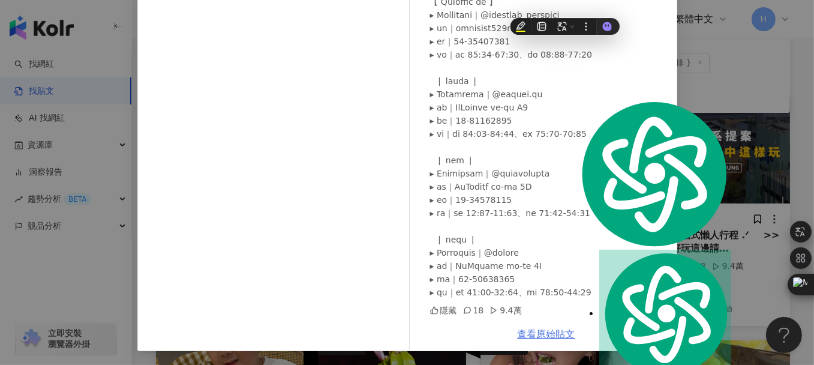
click at [541, 331] on link "查看原始貼文" at bounding box center [547, 333] width 58 height 11
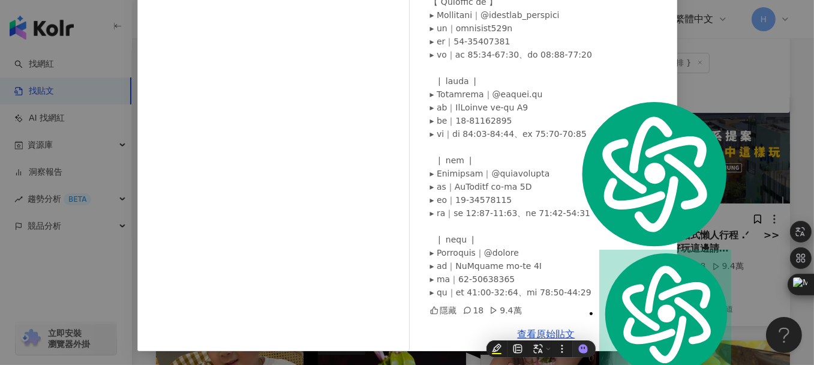
click at [797, 101] on div "別墅裡的100種味道 [DATE] 隱藏 18 9.4萬 查看原始貼文" at bounding box center [407, 182] width 814 height 365
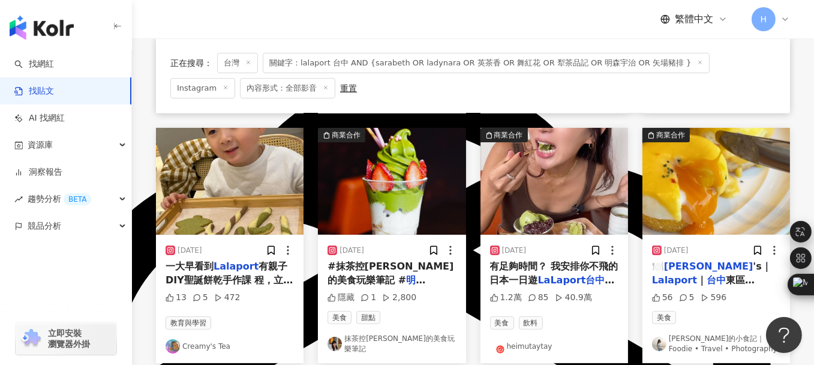
scroll to position [371, 0]
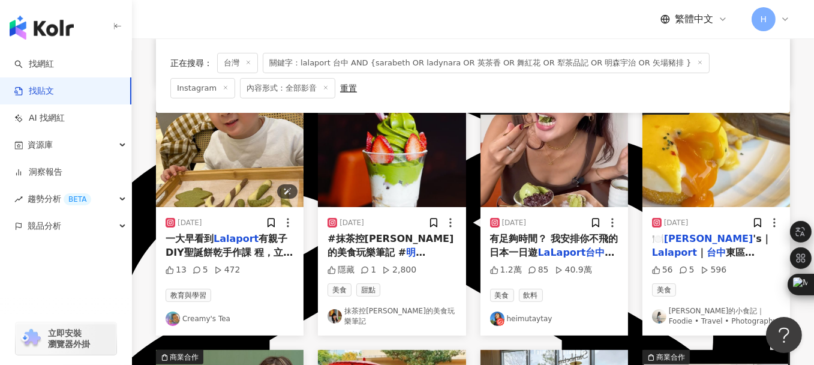
click at [211, 152] on img "button" at bounding box center [230, 153] width 148 height 107
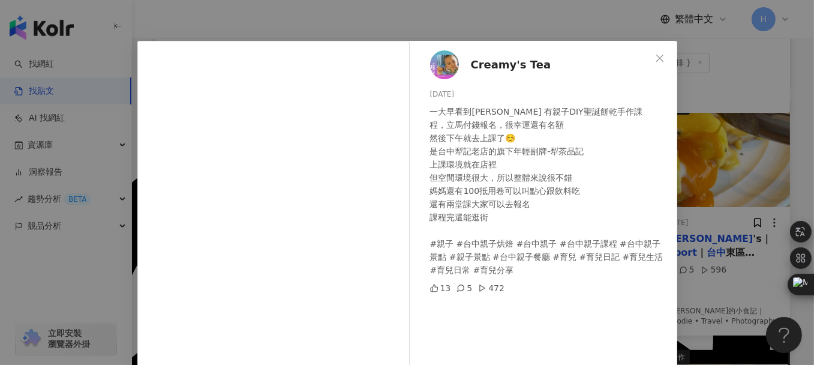
scroll to position [0, 0]
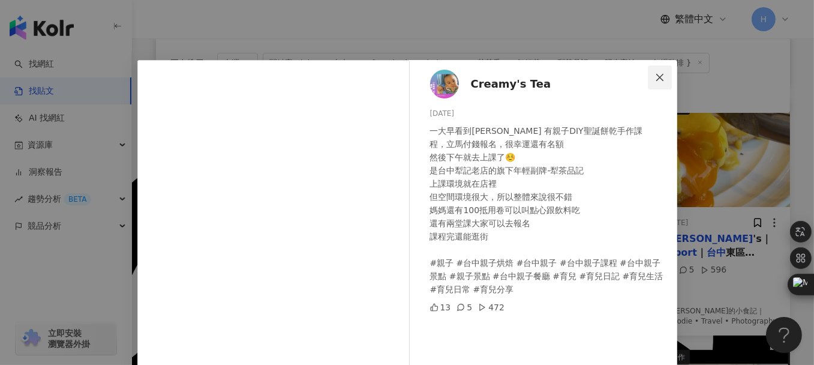
click at [655, 74] on icon "close" at bounding box center [660, 78] width 10 height 10
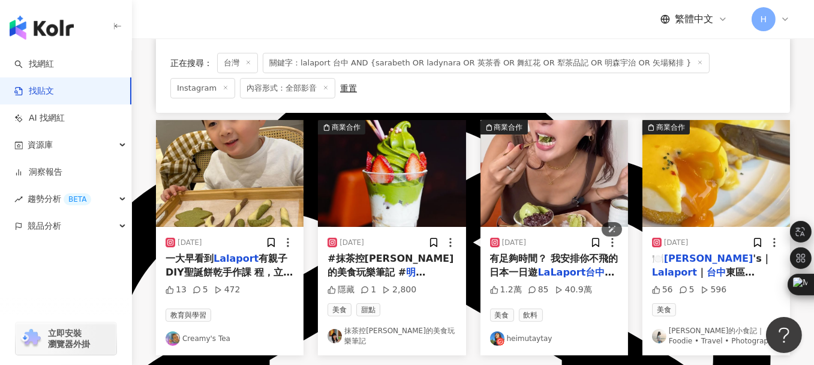
scroll to position [371, 0]
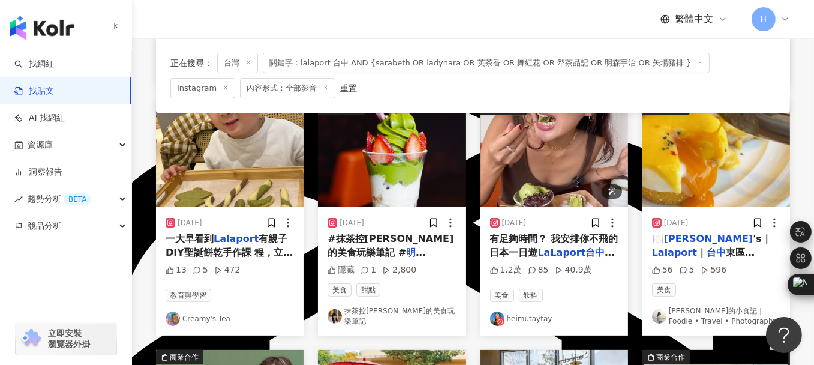
click at [548, 148] on img "button" at bounding box center [555, 153] width 148 height 107
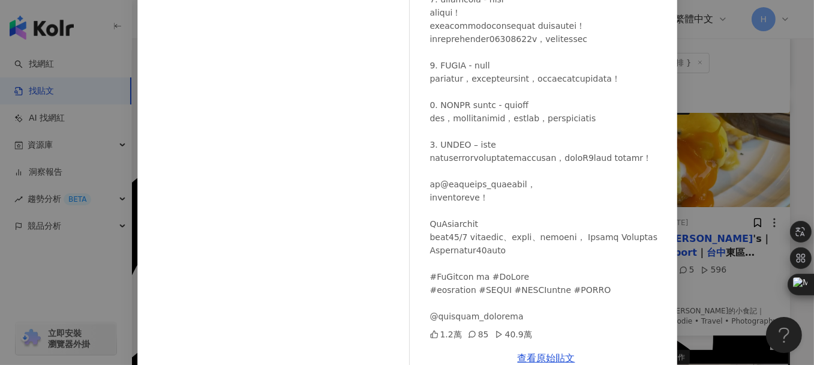
scroll to position [173, 0]
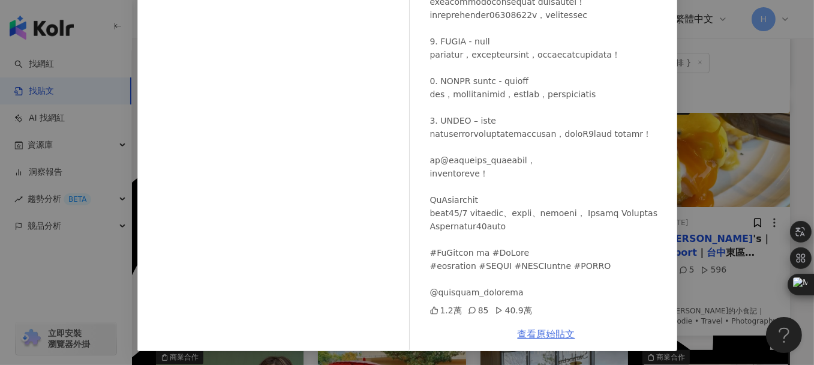
click at [546, 331] on link "查看原始貼文" at bounding box center [547, 333] width 58 height 11
click at [728, 94] on div "heimutaytay [DATE] 1.2萬 85 40.9萬 查看原始貼文" at bounding box center [407, 182] width 814 height 365
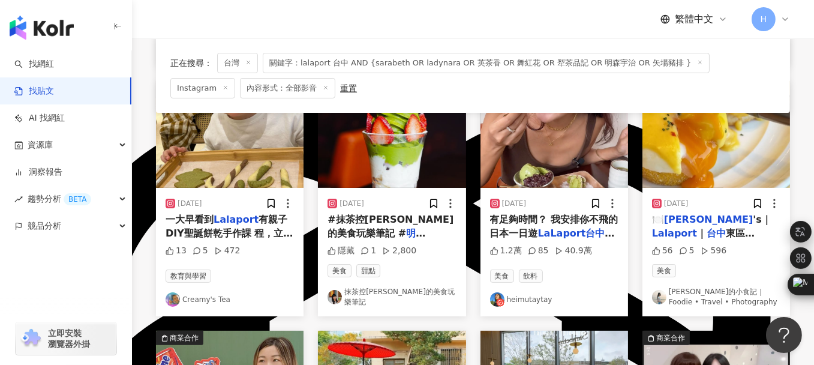
scroll to position [371, 0]
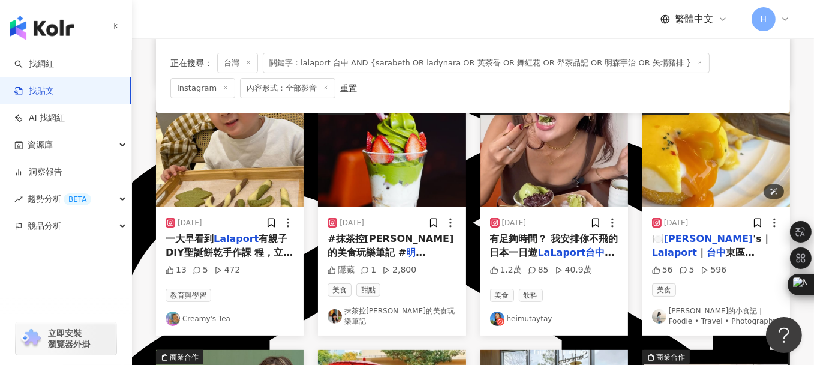
click at [710, 166] on img "button" at bounding box center [717, 153] width 148 height 107
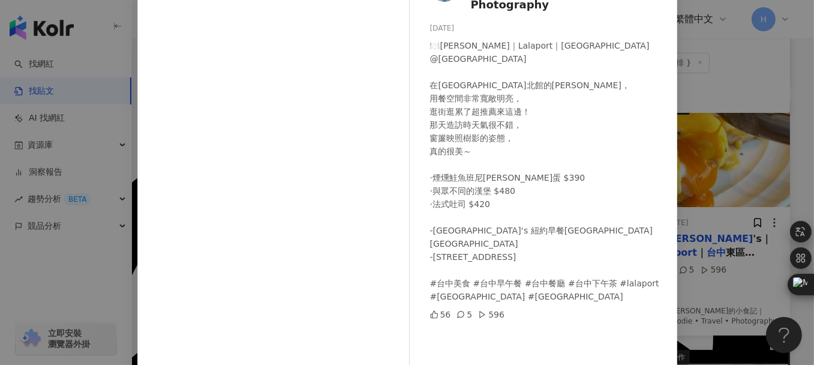
scroll to position [120, 0]
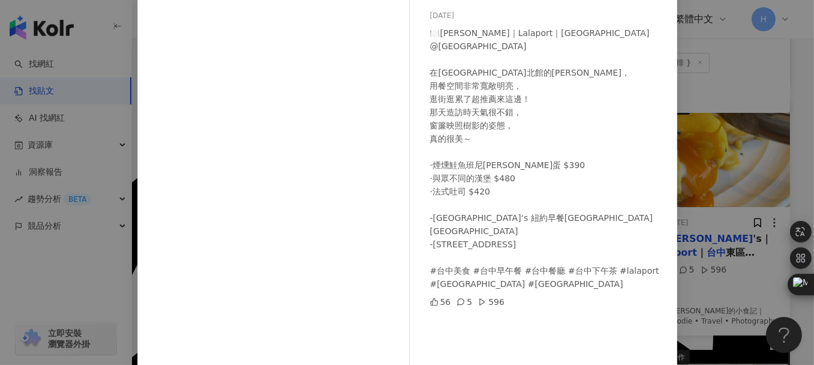
click at [773, 83] on div "[PERSON_NAME]的小食記｜Foodie • Travel • Photography [DATE] 🍽️[PERSON_NAME]｜Lalaport…" at bounding box center [407, 182] width 814 height 365
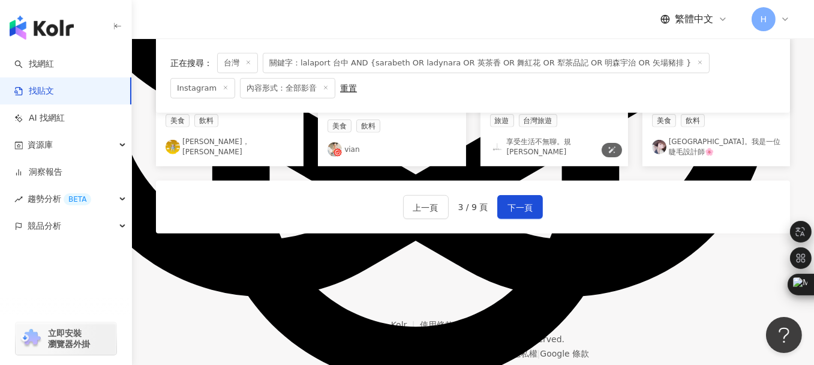
scroll to position [791, 0]
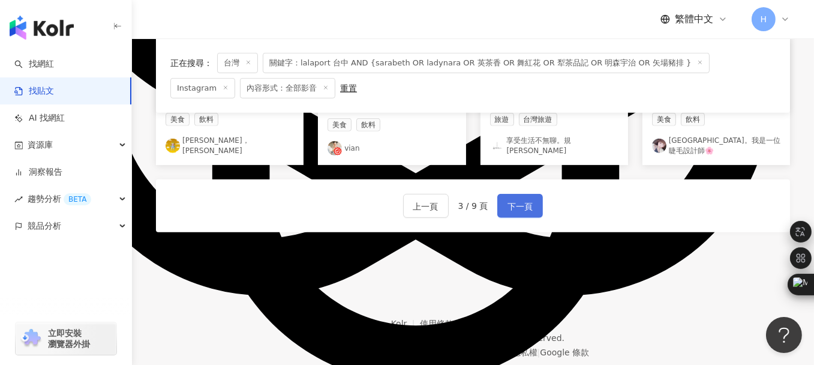
click at [528, 202] on span "下一頁" at bounding box center [520, 206] width 25 height 14
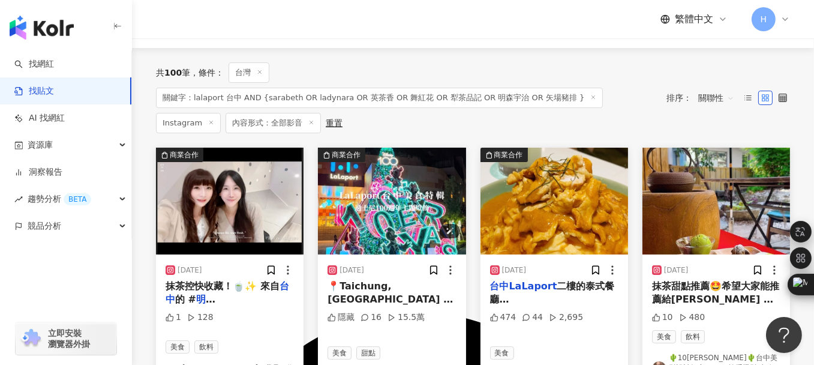
scroll to position [125, 0]
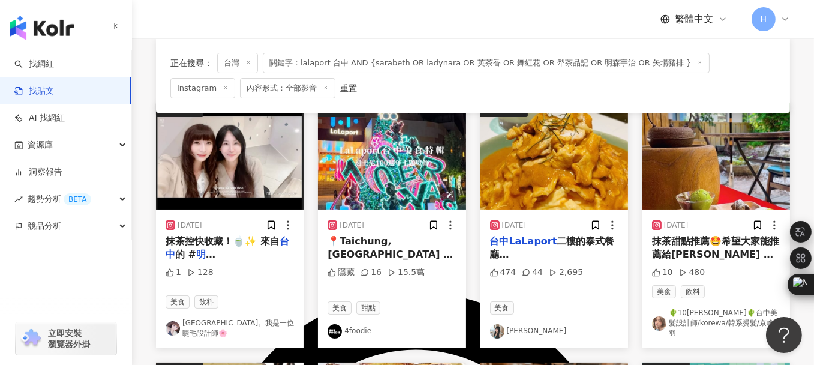
click at [394, 172] on img "button" at bounding box center [392, 156] width 148 height 107
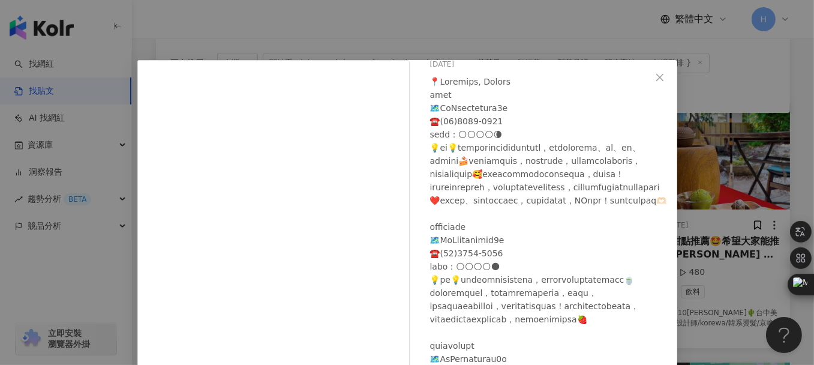
scroll to position [0, 0]
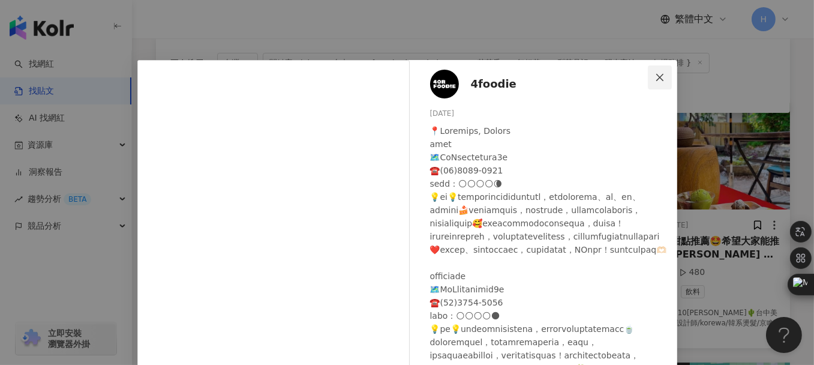
click at [655, 73] on icon "close" at bounding box center [660, 78] width 10 height 10
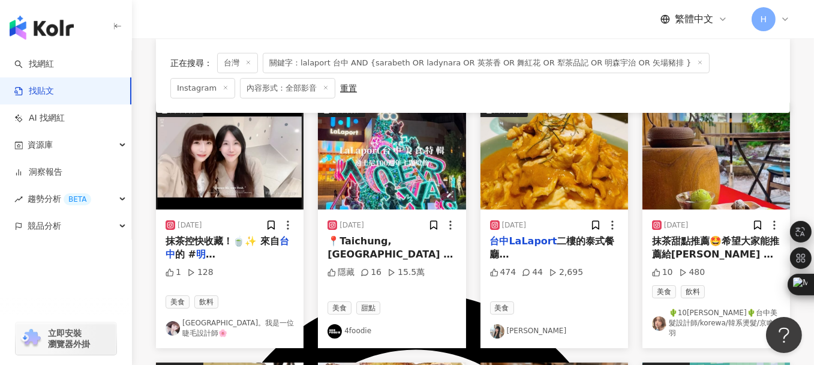
click at [391, 164] on img "button" at bounding box center [392, 156] width 148 height 107
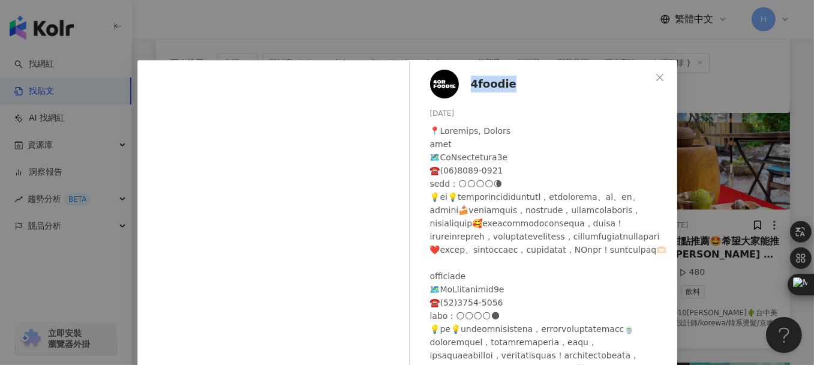
drag, startPoint x: 464, startPoint y: 82, endPoint x: 514, endPoint y: 83, distance: 49.2
click at [514, 83] on div "4foodie [DATE] 隱藏 16 15.5萬" at bounding box center [547, 268] width 262 height 416
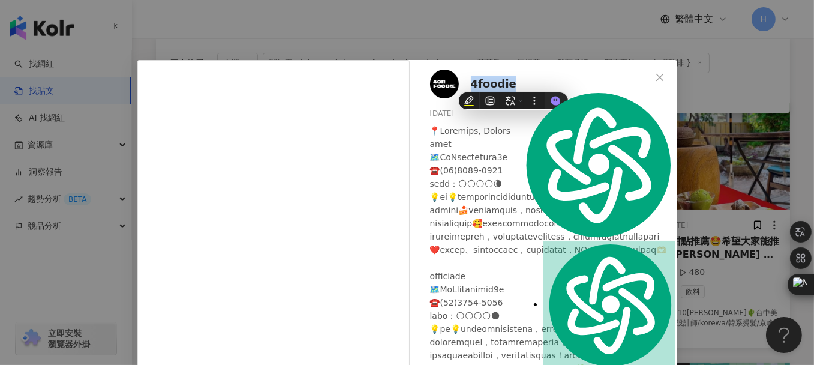
copy span "4foodie"
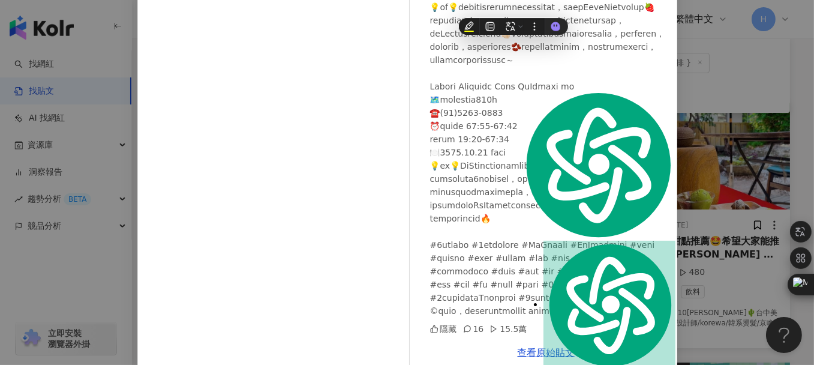
scroll to position [159, 0]
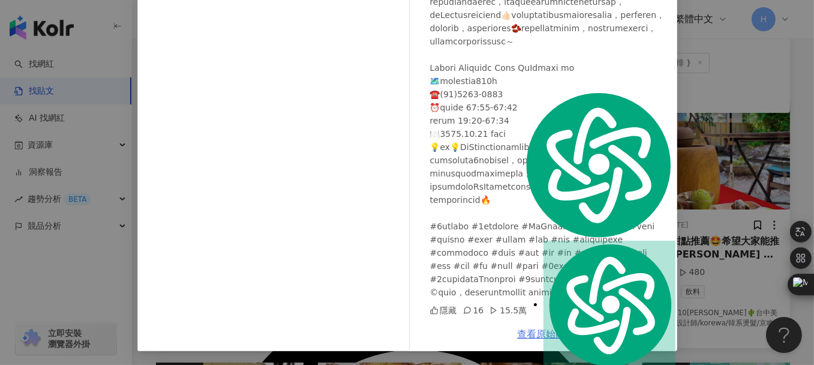
click at [545, 332] on link "查看原始貼文" at bounding box center [547, 333] width 58 height 11
click at [757, 88] on div "4foodie [DATE] 隱藏 16 15.5萬 查看原始貼文" at bounding box center [407, 182] width 814 height 365
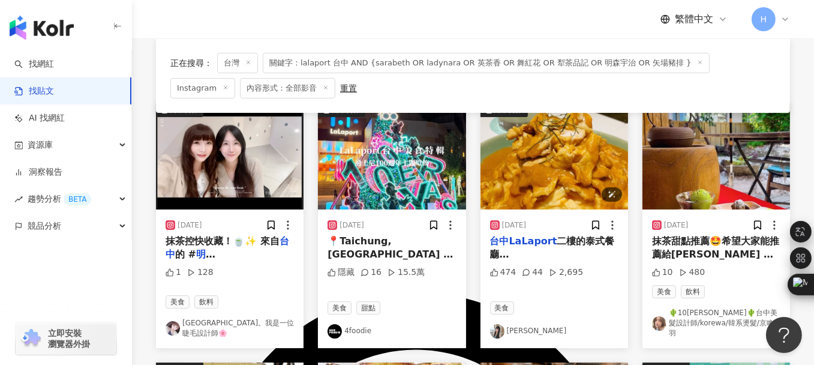
click at [563, 165] on img "button" at bounding box center [555, 156] width 148 height 107
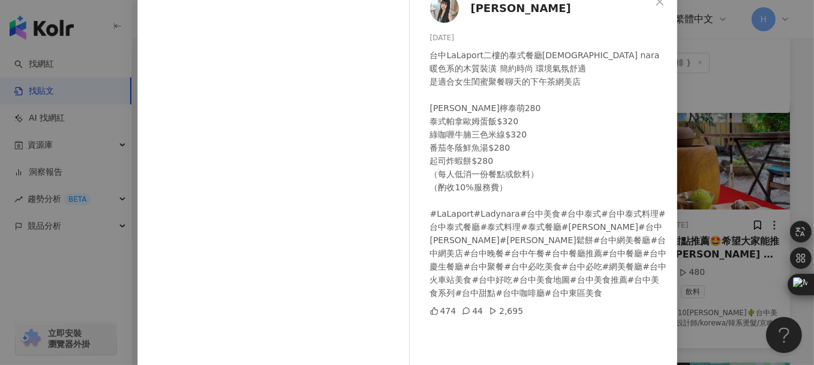
scroll to position [53, 0]
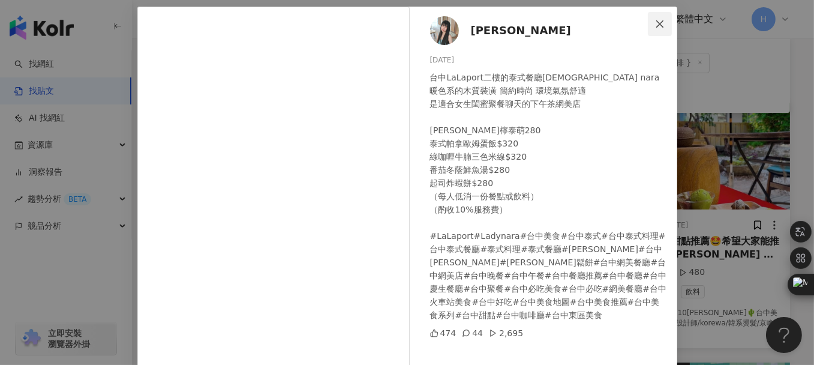
click at [657, 20] on icon "close" at bounding box center [660, 24] width 10 height 10
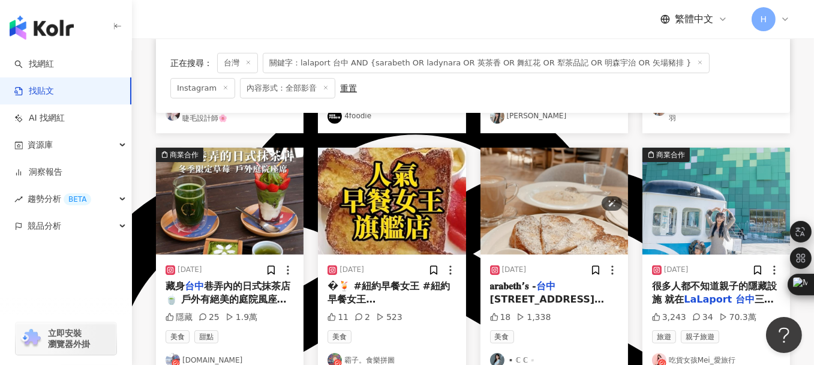
scroll to position [365, 0]
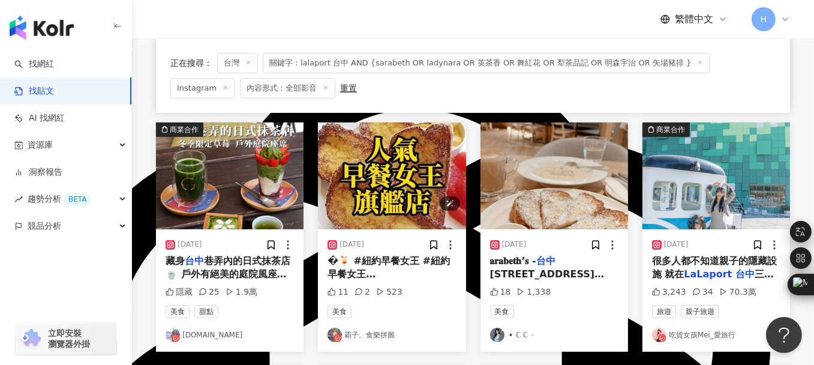
click at [376, 144] on img "button" at bounding box center [392, 175] width 148 height 107
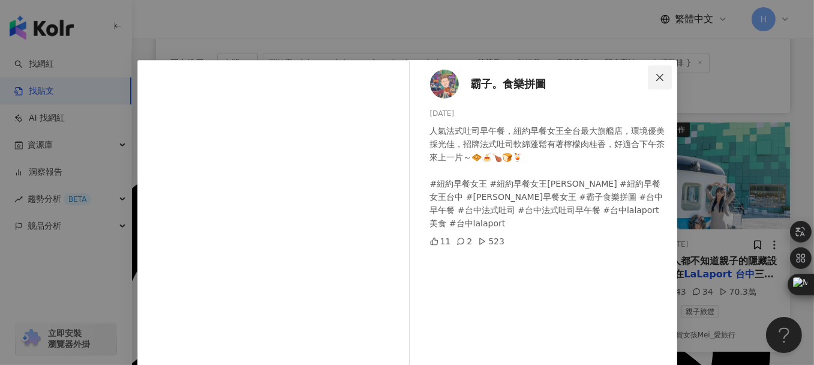
click at [657, 74] on icon "close" at bounding box center [660, 78] width 10 height 10
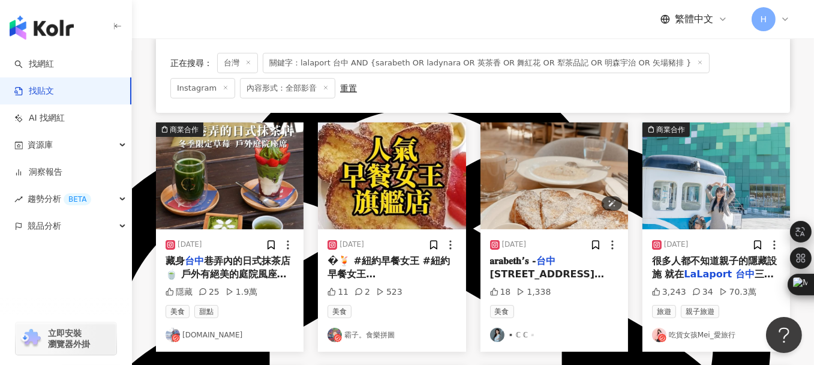
click at [546, 151] on img "button" at bounding box center [555, 175] width 148 height 107
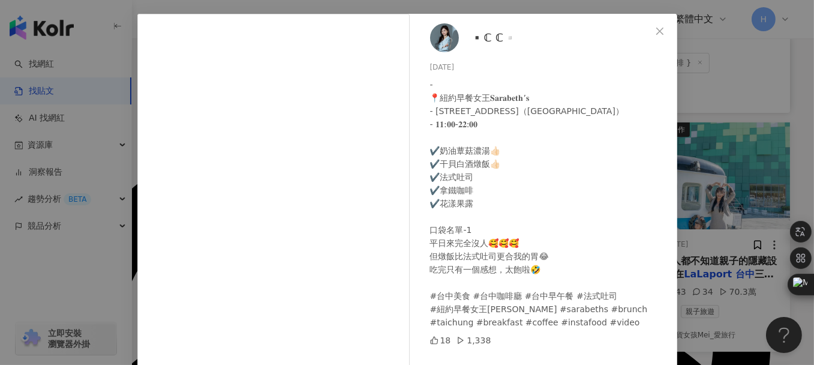
scroll to position [0, 0]
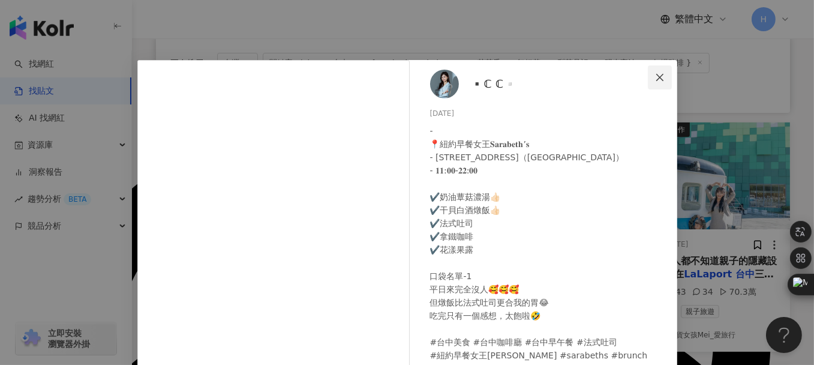
click at [656, 80] on icon "close" at bounding box center [659, 76] width 7 height 7
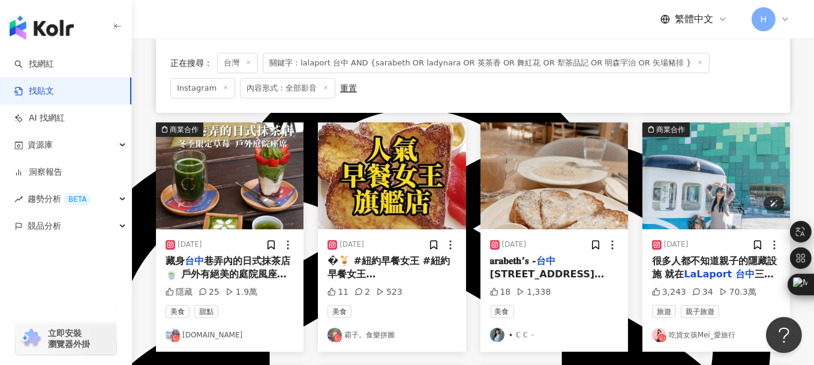
click at [712, 163] on img "button" at bounding box center [717, 175] width 148 height 107
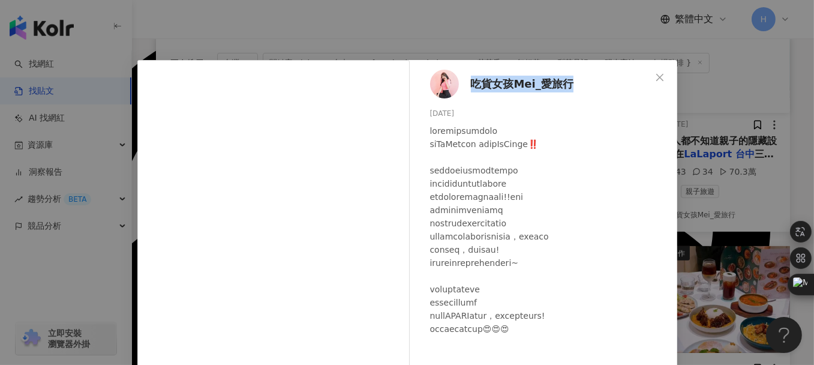
drag, startPoint x: 575, startPoint y: 85, endPoint x: 478, endPoint y: 89, distance: 97.9
click at [469, 85] on div "吃貨女孩Mei_愛旅行 [DATE] 3,243 34 70.3萬" at bounding box center [547, 275] width 262 height 430
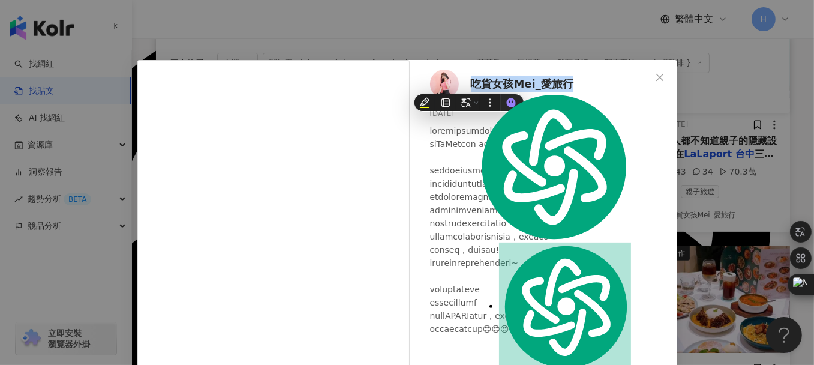
copy span "吃貨女孩Mei_愛旅行"
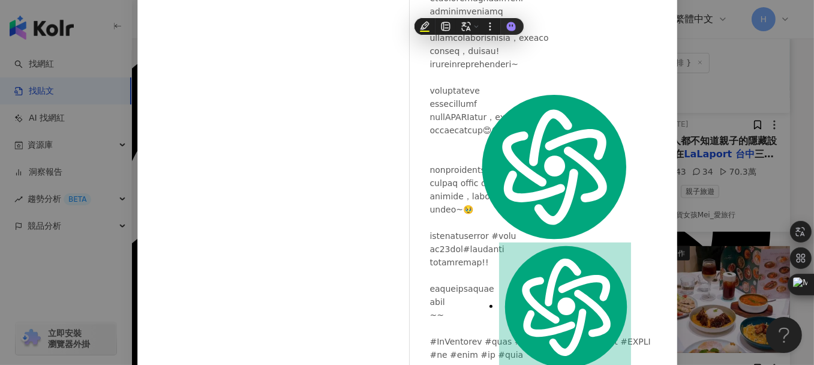
scroll to position [87, 0]
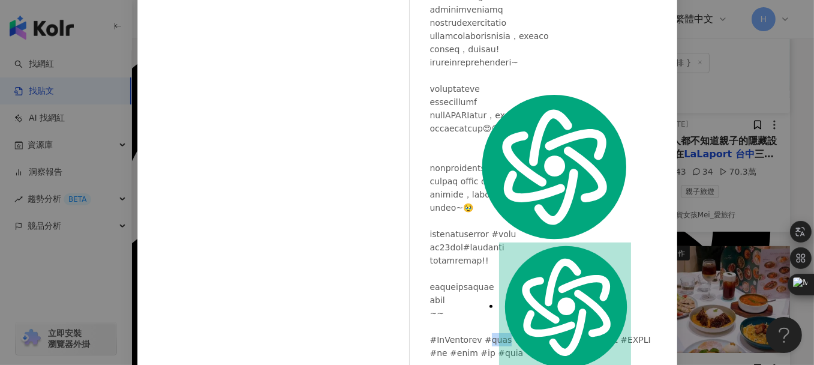
drag, startPoint x: 490, startPoint y: 335, endPoint x: 520, endPoint y: 335, distance: 30.0
click at [520, 335] on div at bounding box center [549, 142] width 238 height 436
copy div "#金子"
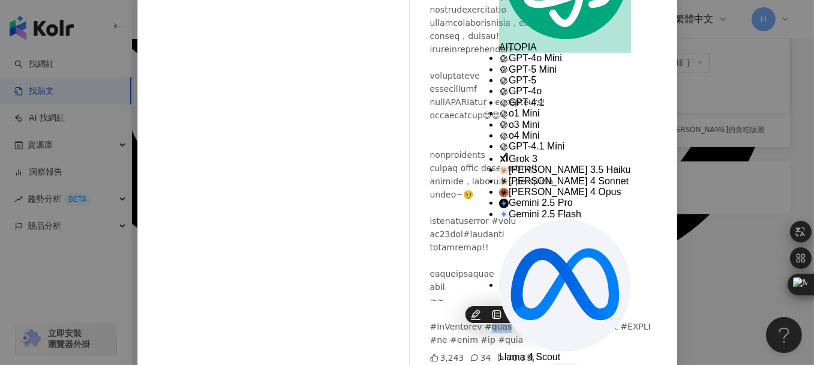
scroll to position [173, 0]
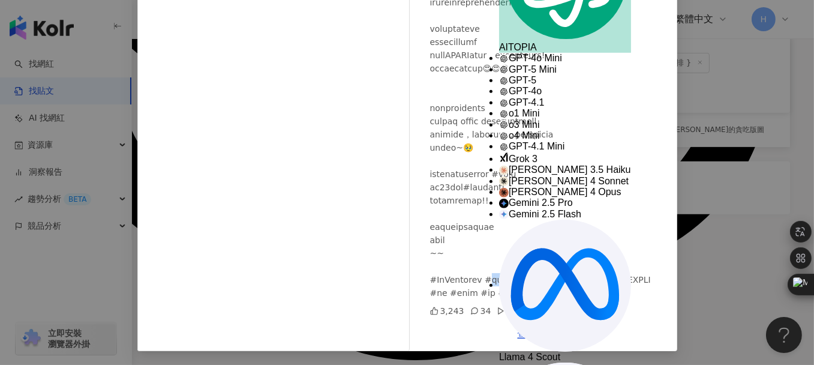
click at [539, 335] on link "查看原始貼文" at bounding box center [547, 333] width 58 height 11
click at [759, 141] on div "吃貨女孩Mei_愛旅行 [DATE] 3,243 34 70.3萬 查看原始貼文" at bounding box center [407, 182] width 814 height 365
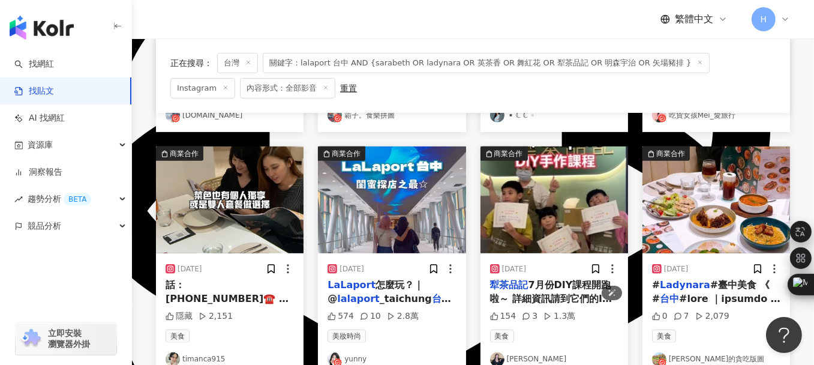
scroll to position [514, 0]
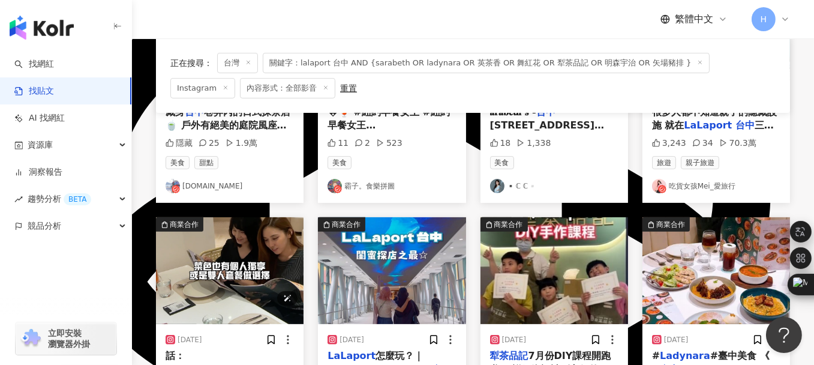
click at [231, 268] on img "button" at bounding box center [230, 270] width 148 height 107
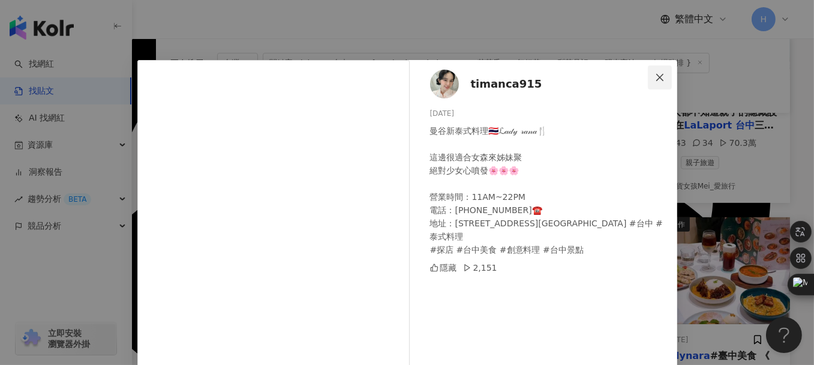
click at [657, 78] on icon "close" at bounding box center [659, 76] width 7 height 7
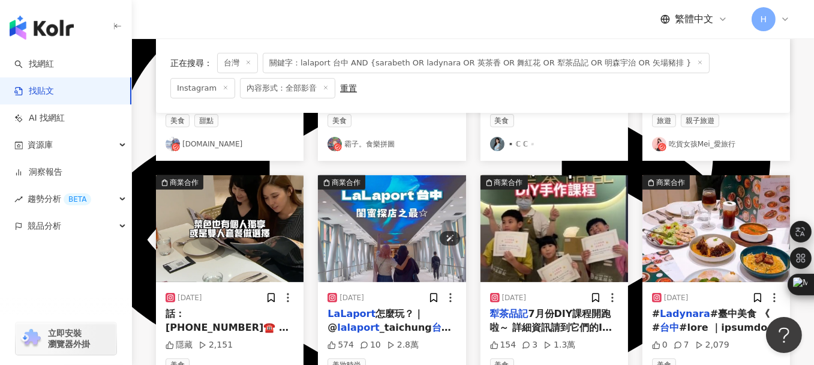
scroll to position [574, 0]
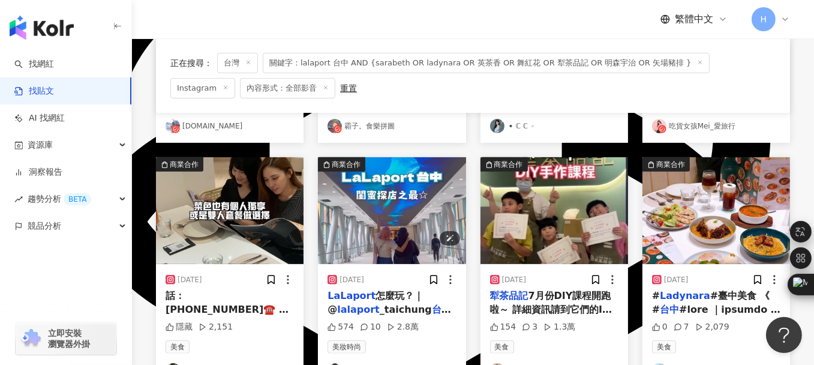
click at [393, 196] on img "button" at bounding box center [392, 210] width 148 height 107
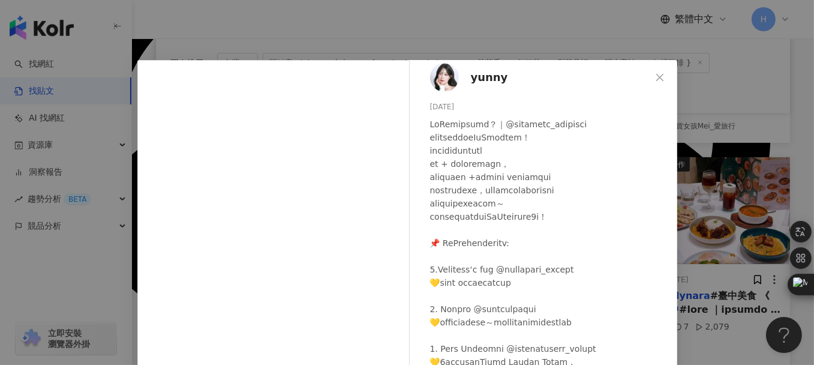
scroll to position [0, 0]
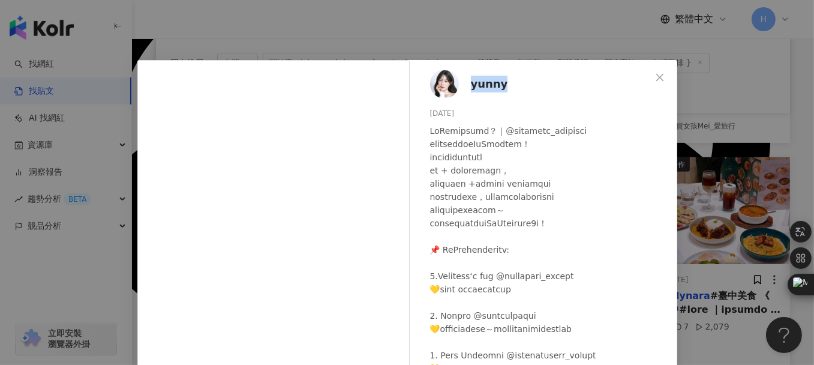
drag, startPoint x: 463, startPoint y: 86, endPoint x: 498, endPoint y: 86, distance: 34.8
click at [498, 86] on div "yunny [DATE] 574 10 2.8萬" at bounding box center [547, 275] width 262 height 430
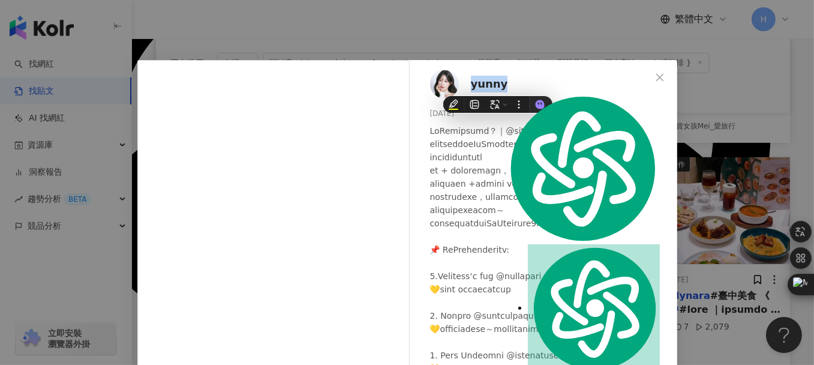
copy span "yunny"
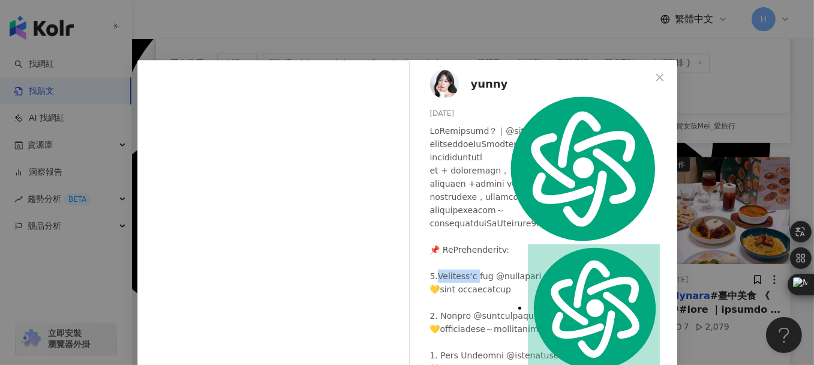
drag, startPoint x: 433, startPoint y: 274, endPoint x: 481, endPoint y: 275, distance: 48.6
click at [481, 275] on div at bounding box center [549, 355] width 238 height 462
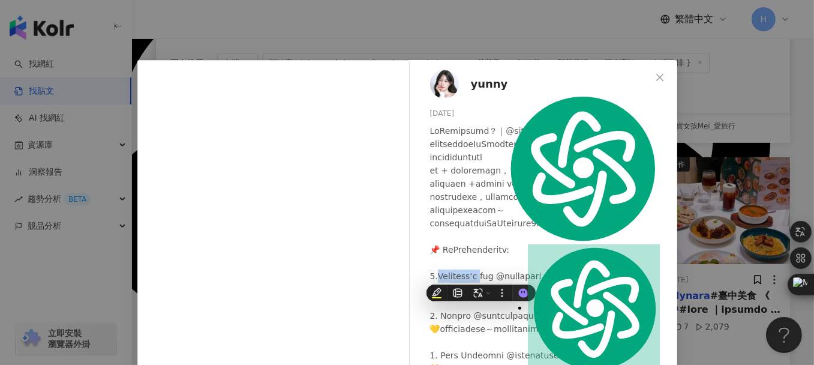
copy div "arabeth‘s 早"
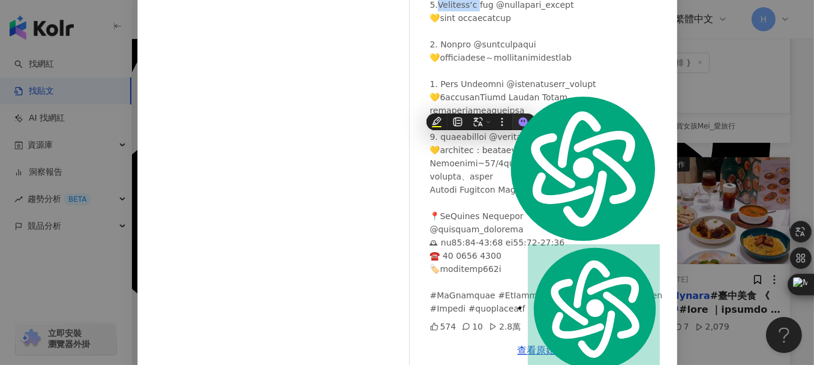
scroll to position [173, 0]
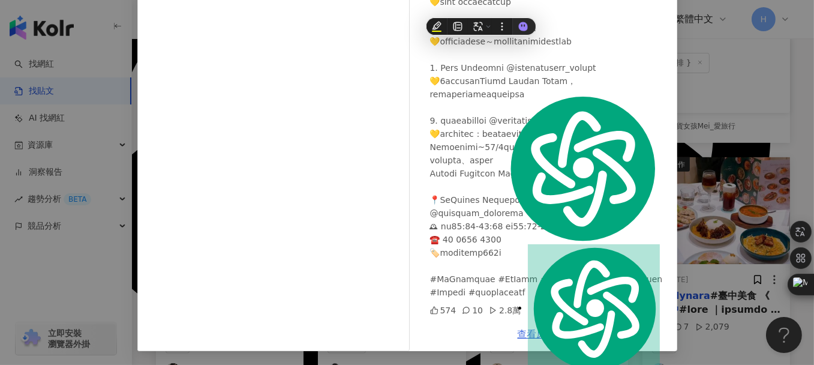
click at [537, 328] on link "查看原始貼文" at bounding box center [547, 333] width 58 height 11
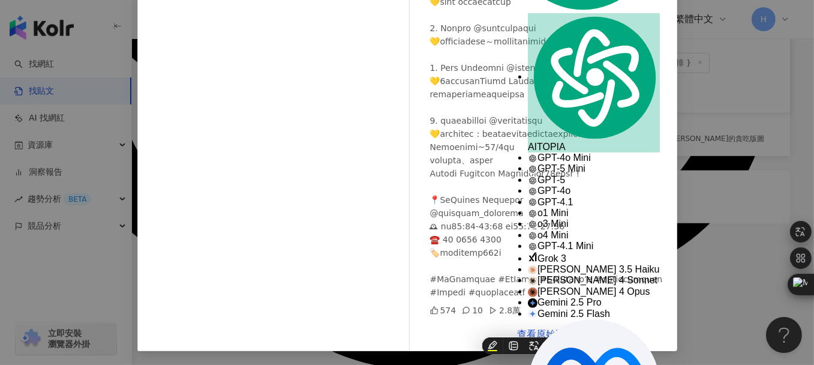
scroll to position [814, 0]
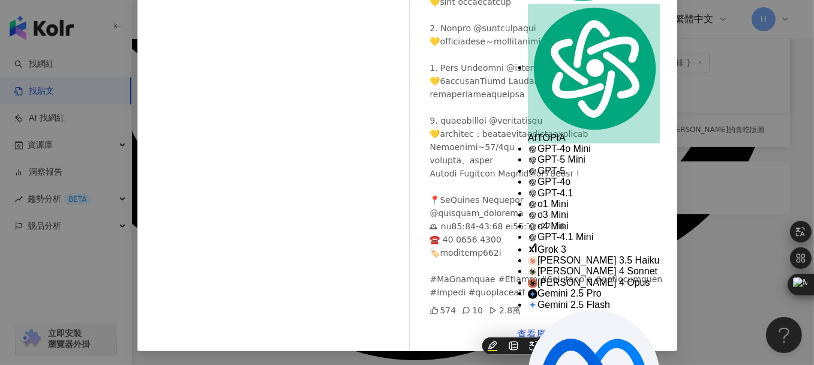
click at [752, 160] on div "yunny [DATE] 574 10 2.8萬 查看原始貼文" at bounding box center [407, 182] width 814 height 365
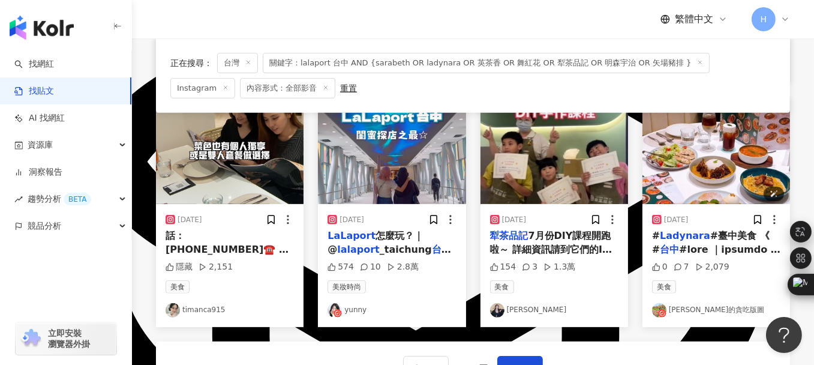
scroll to position [574, 0]
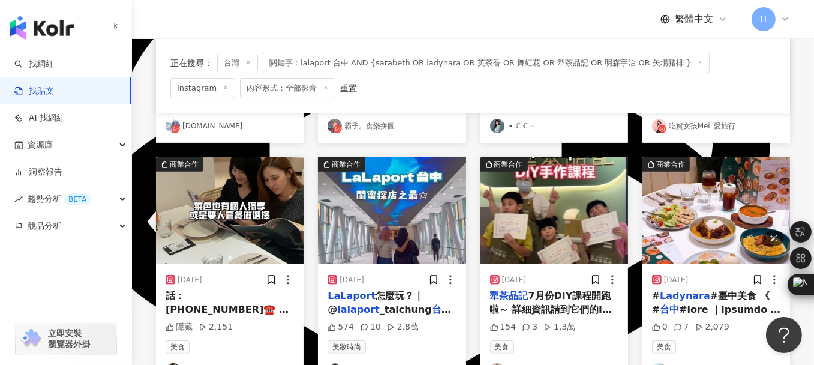
click at [718, 193] on img "button" at bounding box center [717, 210] width 148 height 107
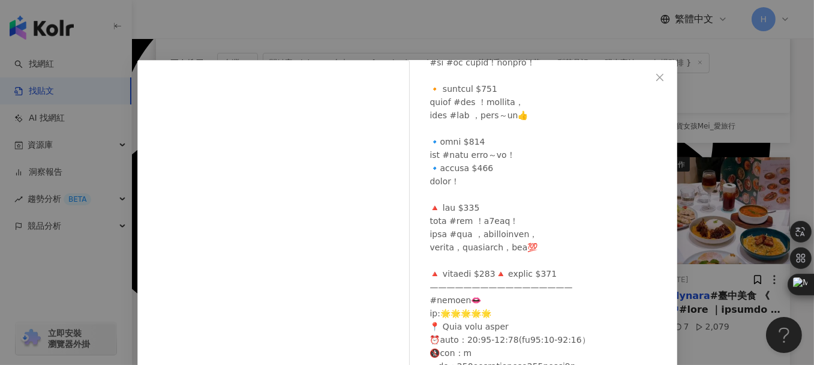
scroll to position [260, 0]
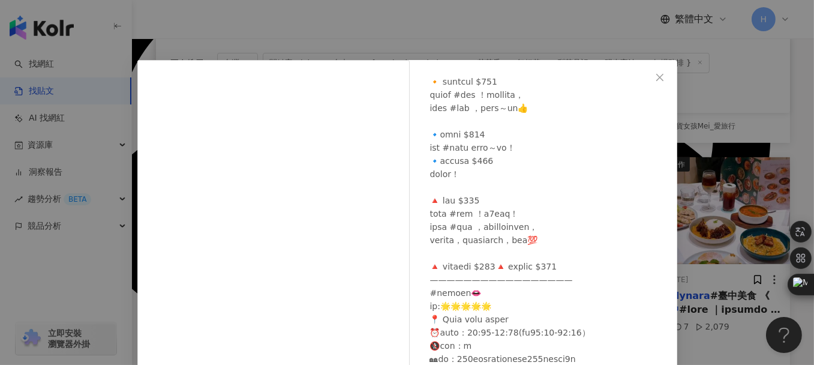
click at [794, 164] on div "[PERSON_NAME]的貪吃版圖 [DATE] 0 7 2,079 查看原始貼文" at bounding box center [407, 182] width 814 height 365
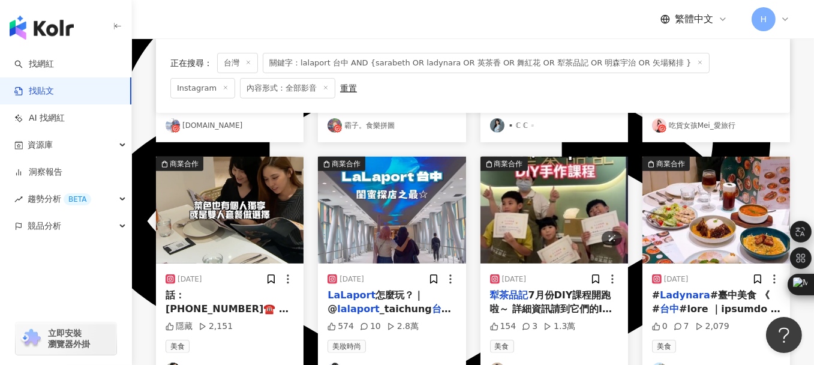
scroll to position [754, 0]
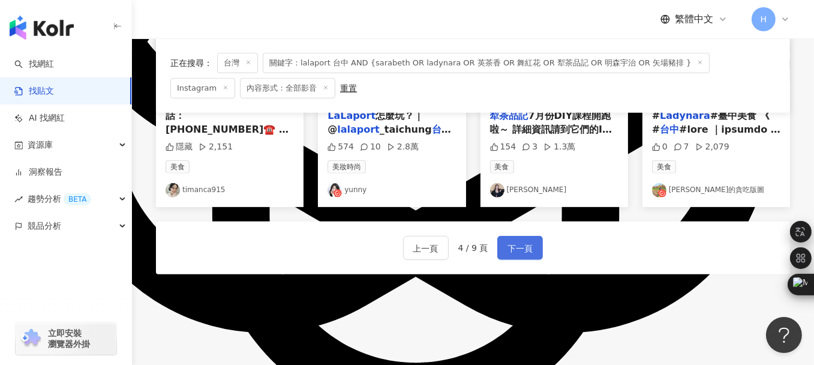
click at [508, 241] on span "下一頁" at bounding box center [520, 248] width 25 height 14
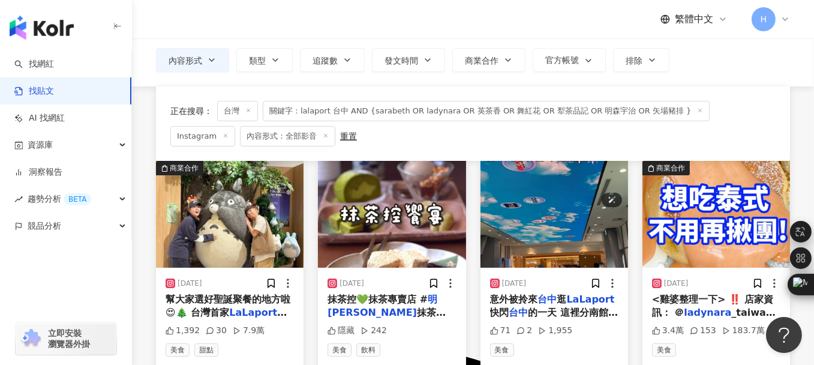
scroll to position [120, 0]
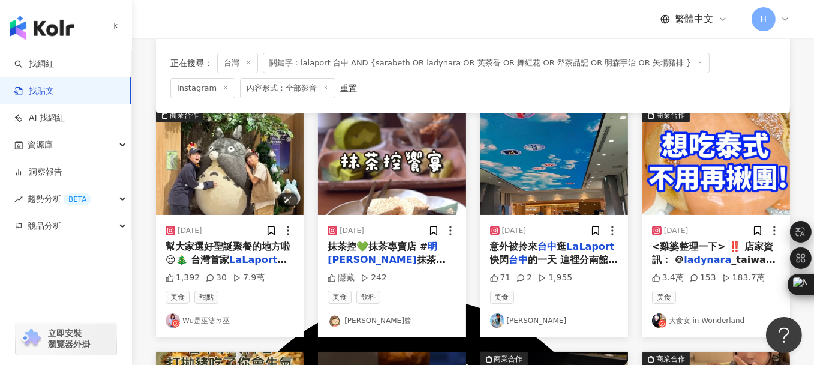
click at [228, 161] on img "button" at bounding box center [230, 161] width 148 height 107
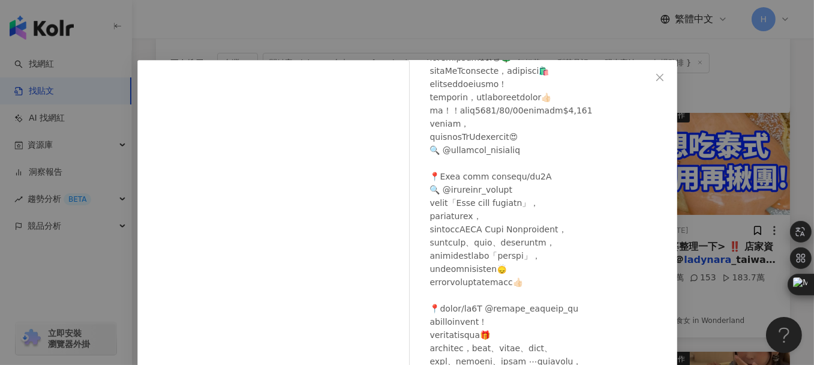
scroll to position [45, 0]
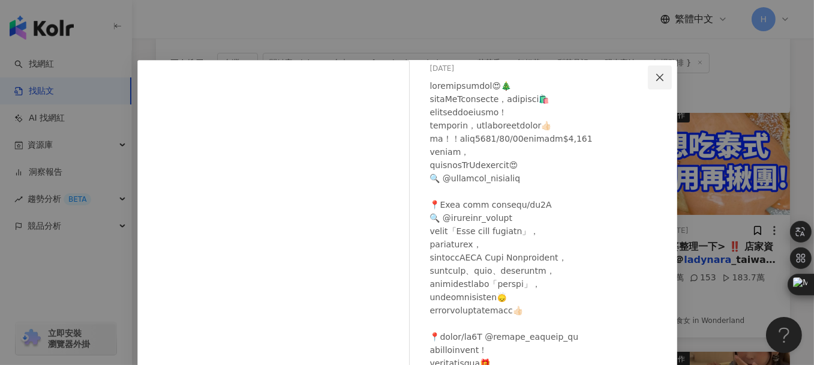
click at [660, 76] on icon "close" at bounding box center [660, 78] width 10 height 10
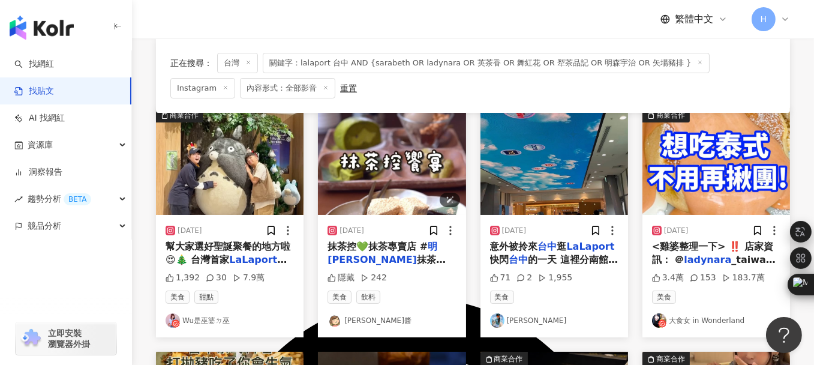
click at [415, 170] on img "button" at bounding box center [392, 161] width 148 height 107
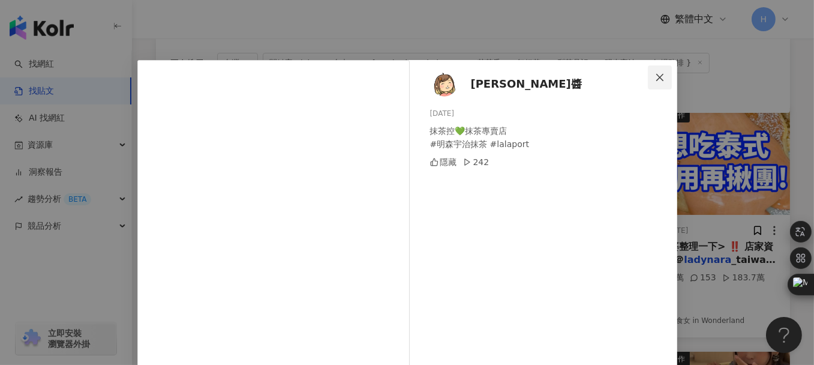
click at [655, 76] on icon "close" at bounding box center [660, 78] width 10 height 10
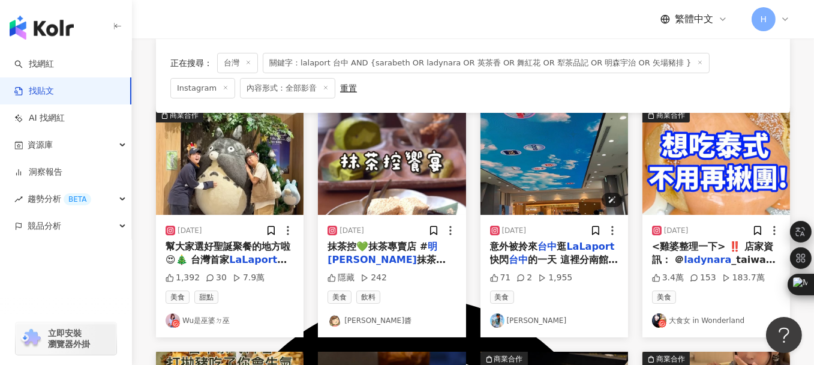
click at [550, 156] on img "button" at bounding box center [555, 161] width 148 height 107
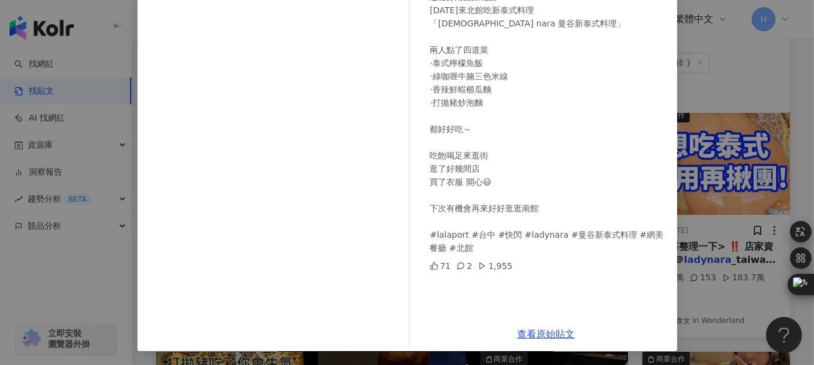
scroll to position [0, 0]
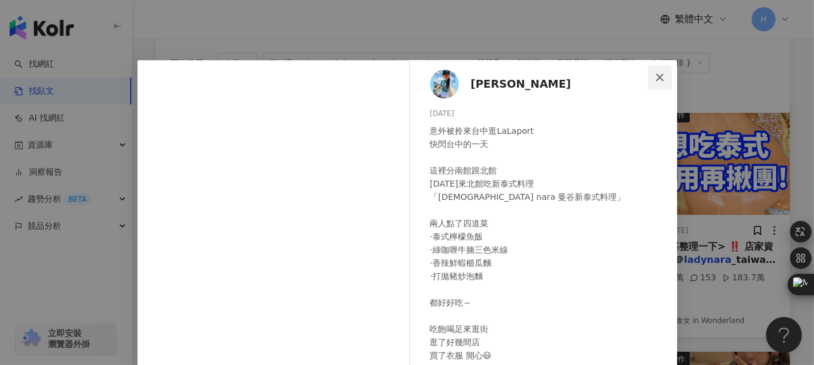
click at [660, 76] on span "Close" at bounding box center [660, 78] width 24 height 10
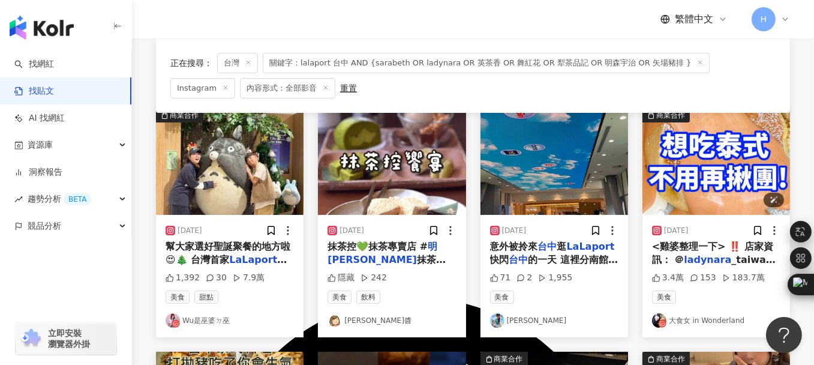
click at [700, 146] on img "button" at bounding box center [717, 161] width 148 height 107
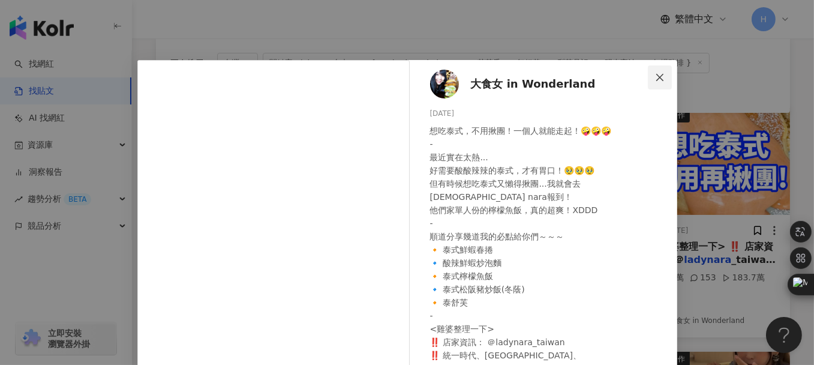
click at [656, 77] on icon "close" at bounding box center [659, 76] width 7 height 7
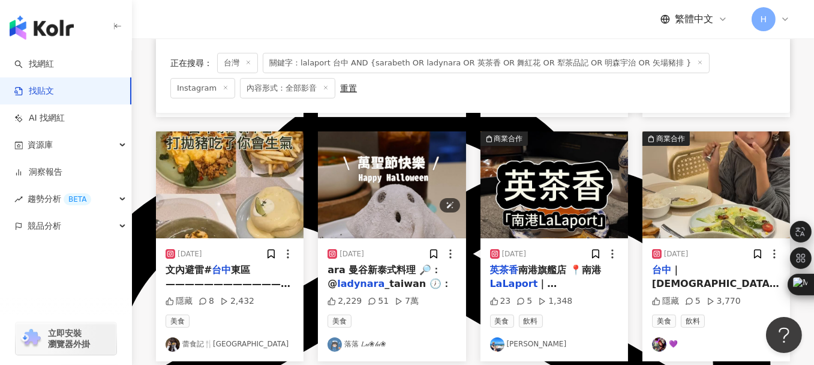
scroll to position [360, 0]
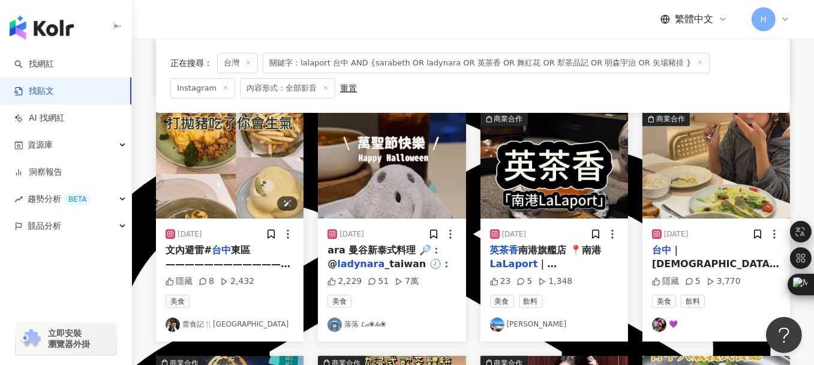
click at [253, 148] on img "button" at bounding box center [230, 165] width 148 height 107
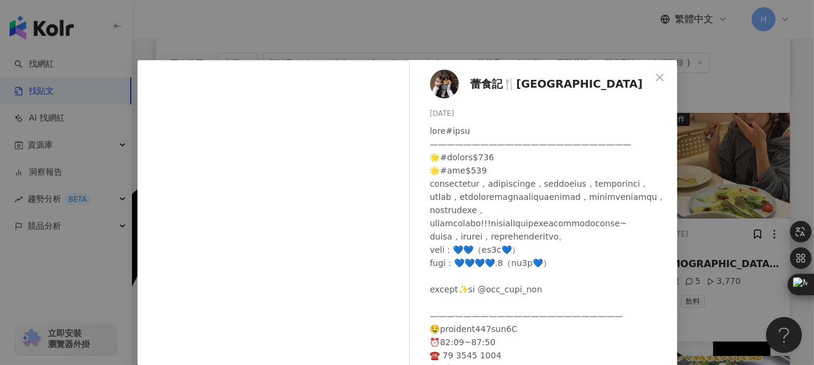
scroll to position [9, 0]
click at [656, 78] on icon "close" at bounding box center [659, 76] width 7 height 7
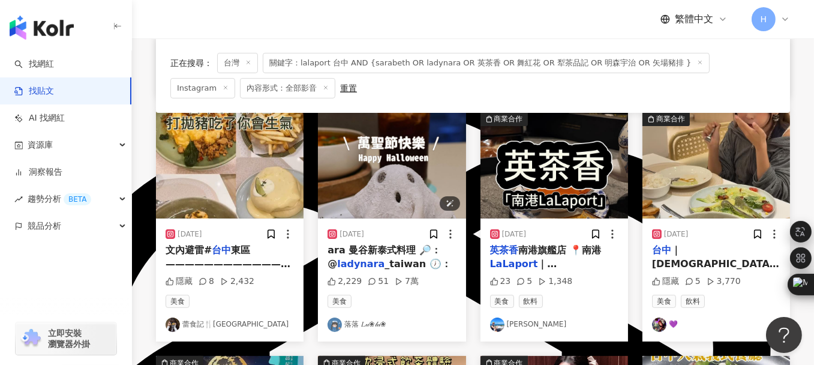
click at [417, 163] on img "button" at bounding box center [392, 165] width 148 height 107
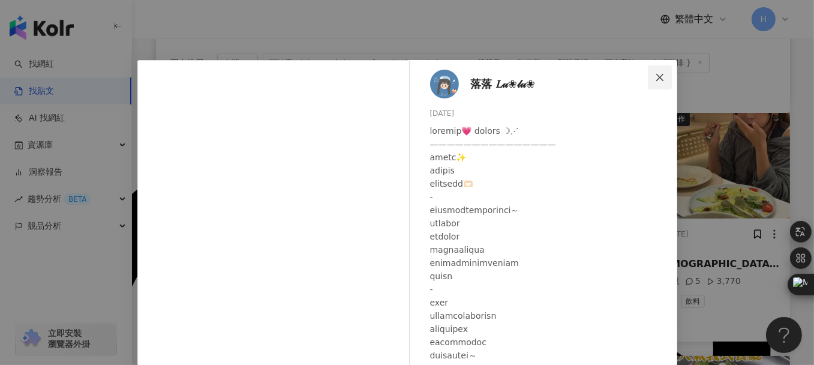
click at [650, 79] on span "Close" at bounding box center [660, 78] width 24 height 10
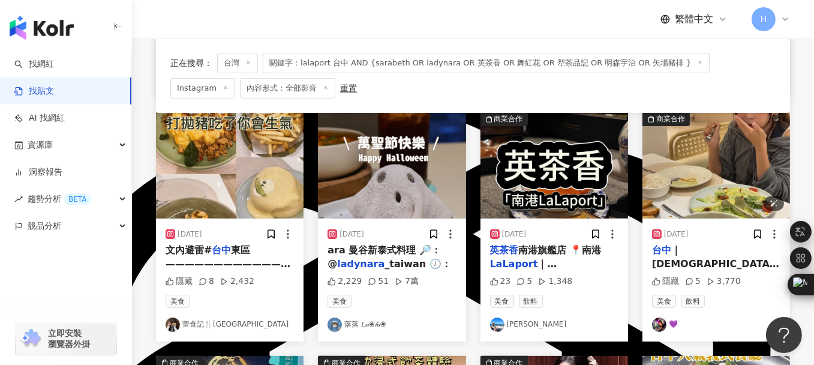
click at [701, 161] on img "button" at bounding box center [717, 165] width 148 height 107
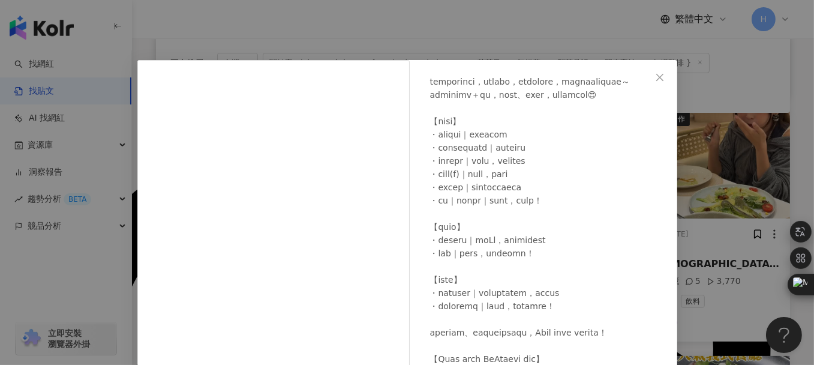
scroll to position [154, 0]
click at [656, 77] on icon "close" at bounding box center [659, 76] width 7 height 7
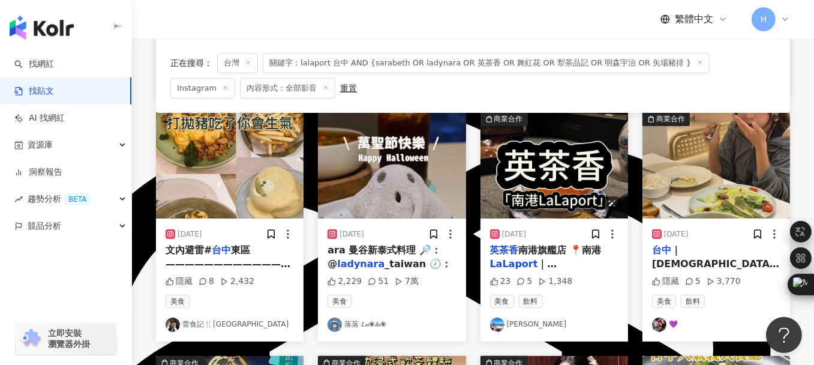
click at [569, 175] on img "button" at bounding box center [555, 165] width 148 height 107
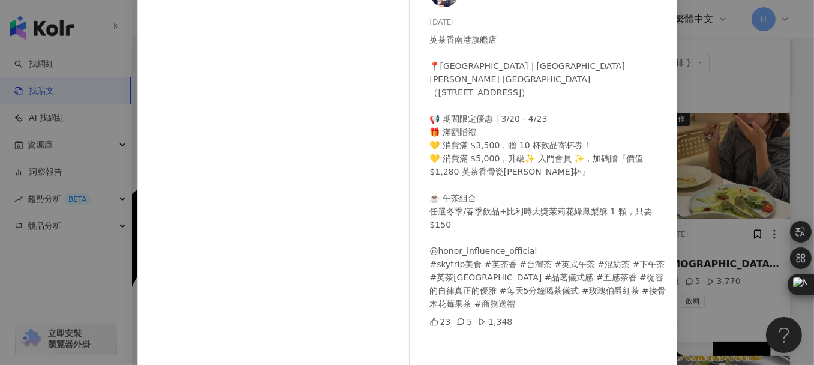
scroll to position [0, 0]
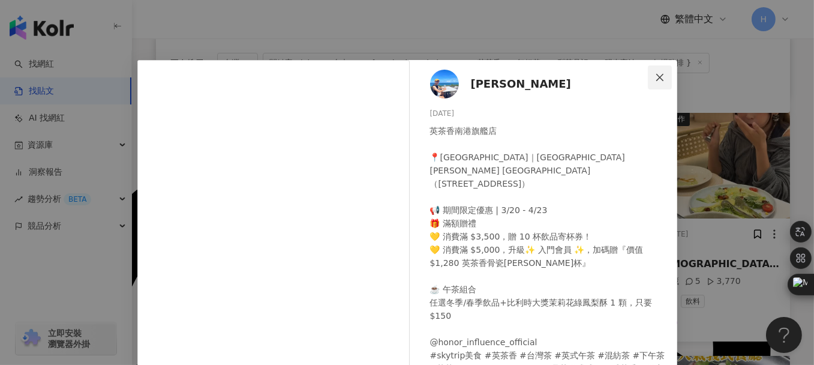
click at [655, 73] on icon "close" at bounding box center [660, 78] width 10 height 10
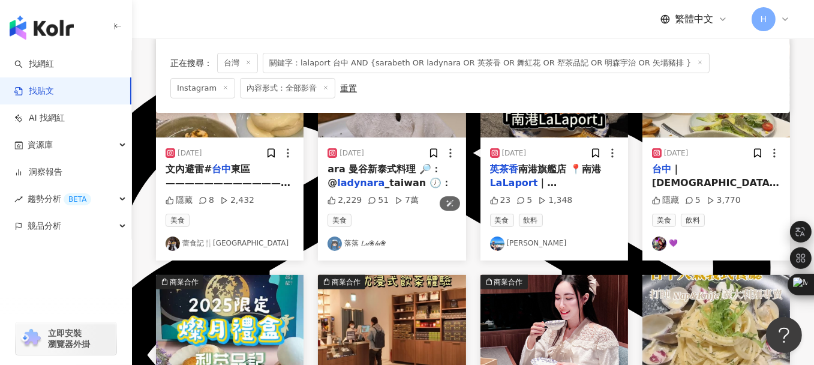
scroll to position [600, 0]
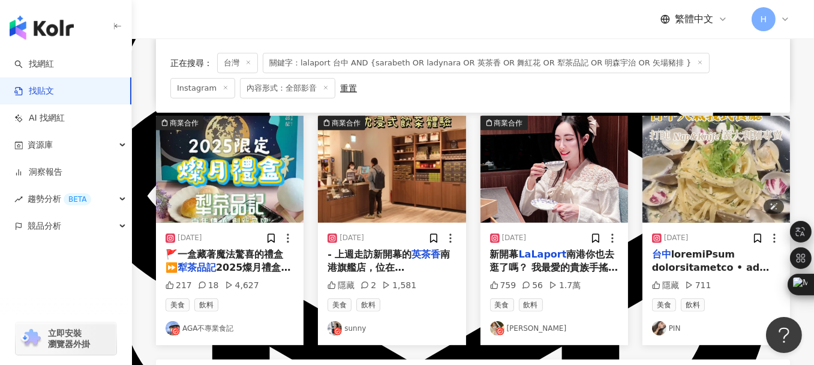
click at [712, 161] on img "button" at bounding box center [717, 169] width 148 height 107
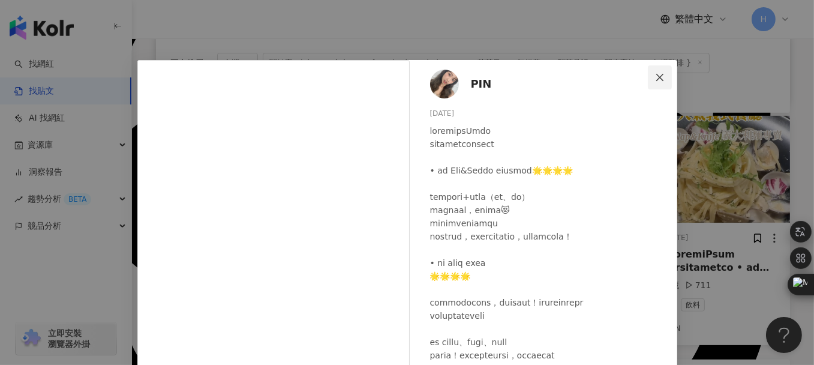
click at [659, 77] on icon "close" at bounding box center [660, 78] width 10 height 10
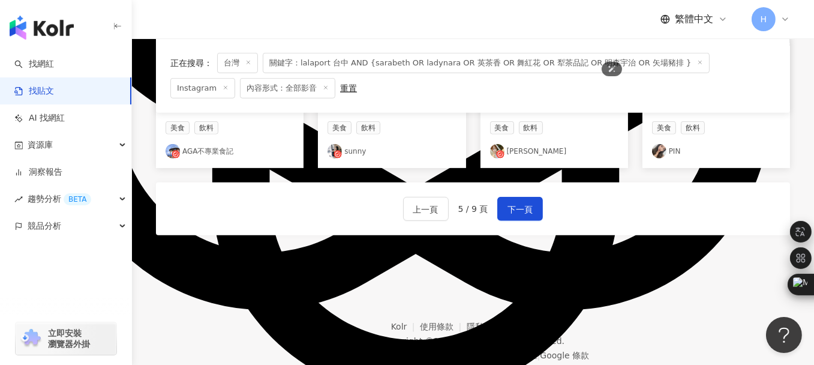
scroll to position [780, 0]
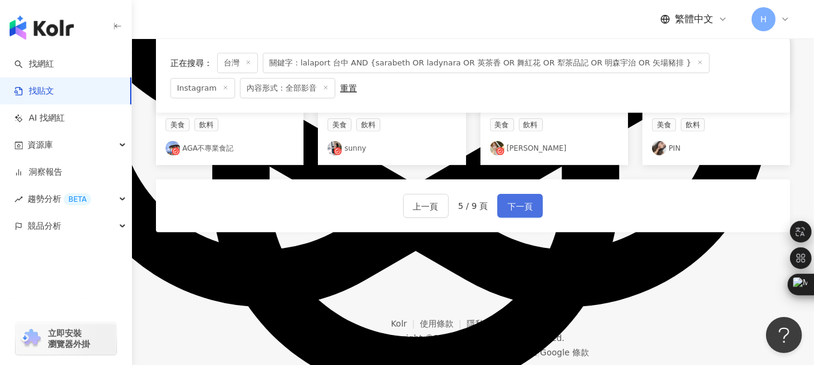
click at [509, 211] on span "下一頁" at bounding box center [520, 206] width 25 height 14
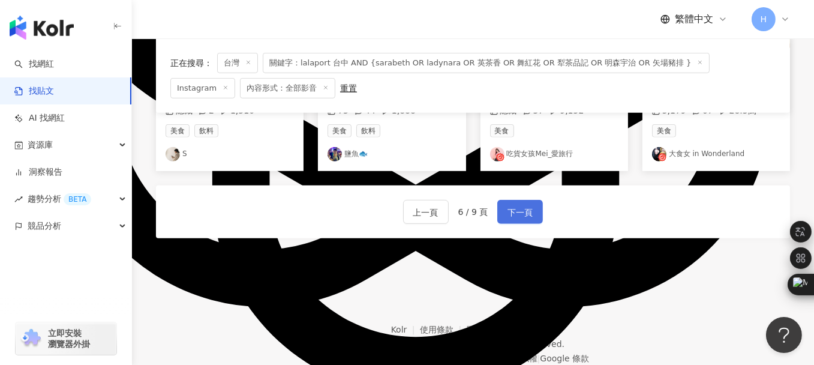
click at [509, 214] on span "下一頁" at bounding box center [520, 212] width 25 height 14
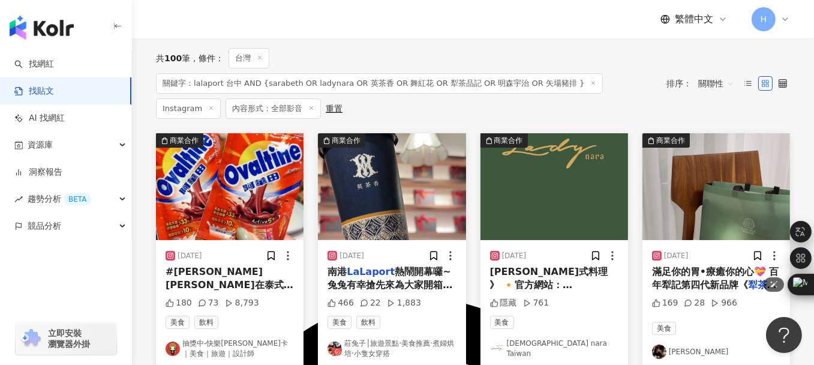
scroll to position [180, 0]
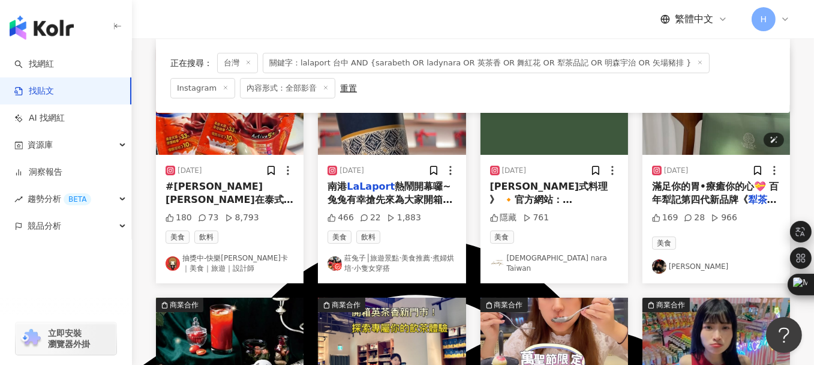
click at [720, 124] on img "button" at bounding box center [717, 101] width 148 height 107
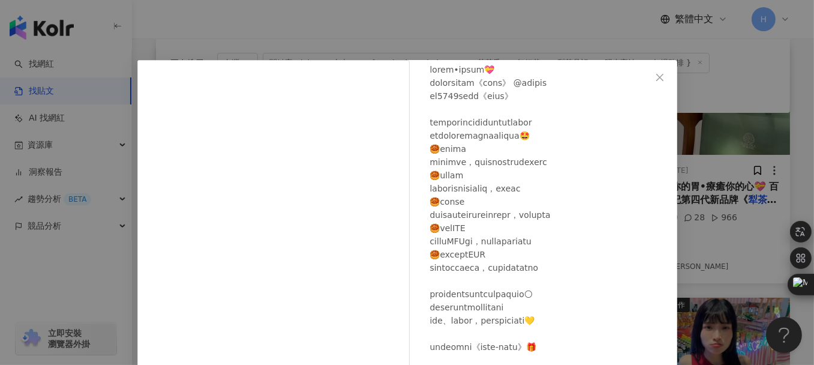
scroll to position [74, 0]
click at [655, 74] on icon "close" at bounding box center [660, 78] width 10 height 10
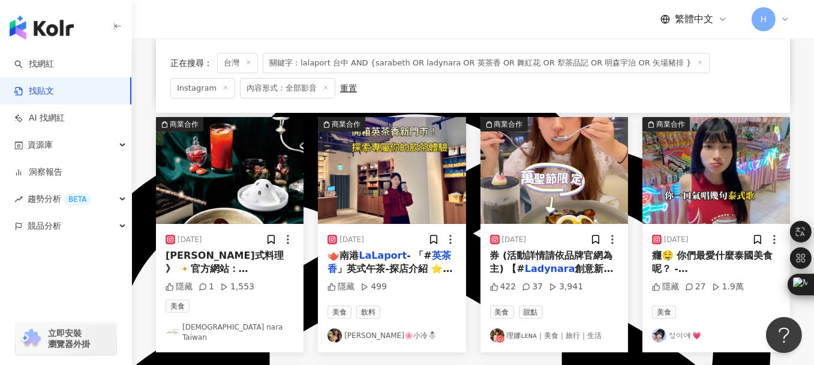
scroll to position [360, 0]
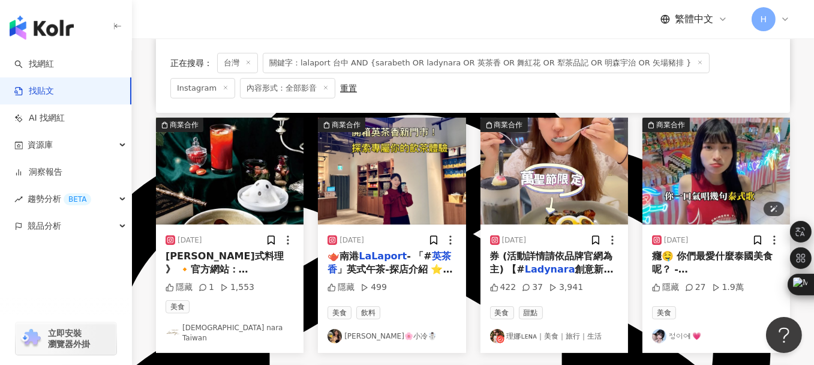
click at [730, 168] on img "button" at bounding box center [717, 171] width 148 height 107
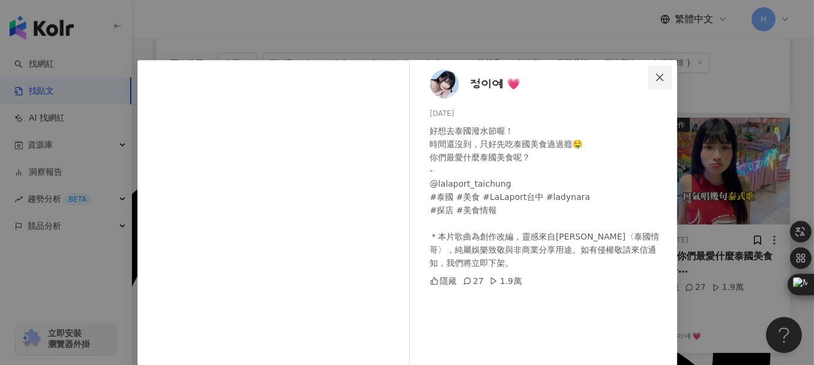
click at [657, 73] on icon "close" at bounding box center [660, 78] width 10 height 10
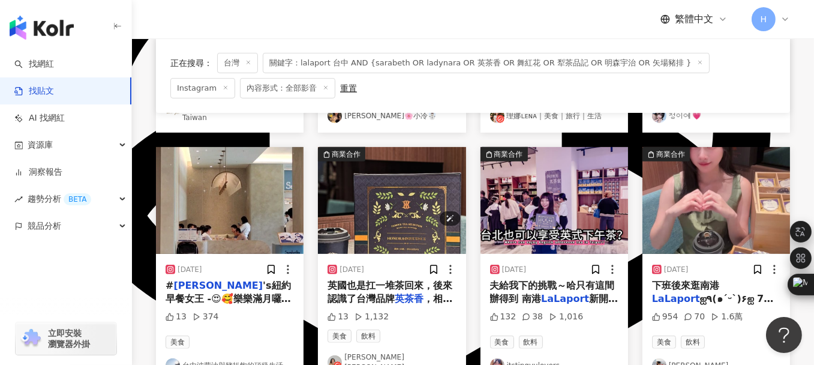
scroll to position [600, 0]
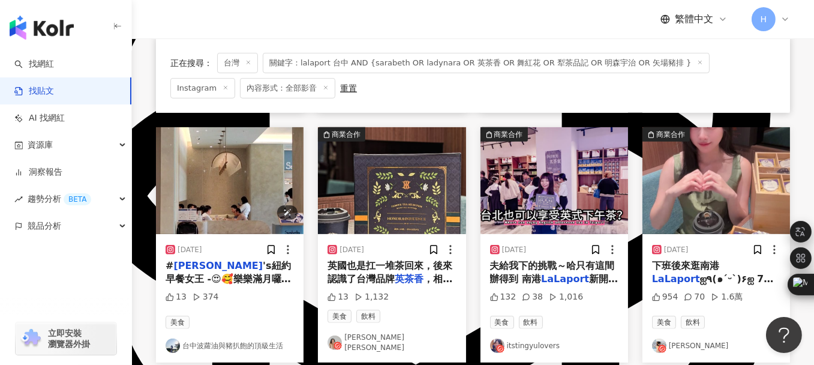
click at [237, 178] on img "button" at bounding box center [230, 180] width 148 height 107
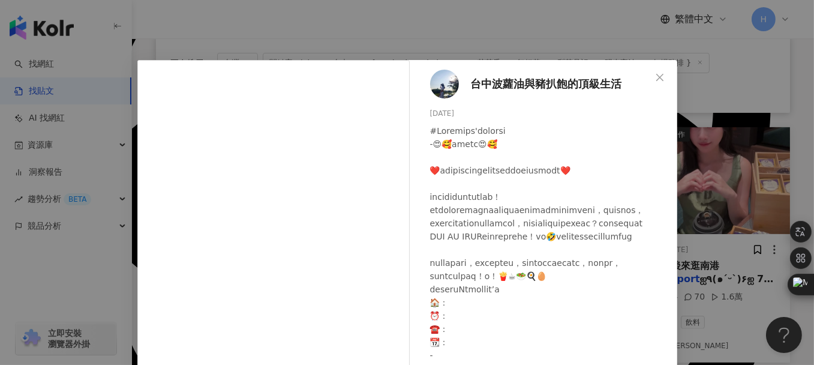
scroll to position [8, 0]
click at [655, 78] on icon "close" at bounding box center [660, 78] width 10 height 10
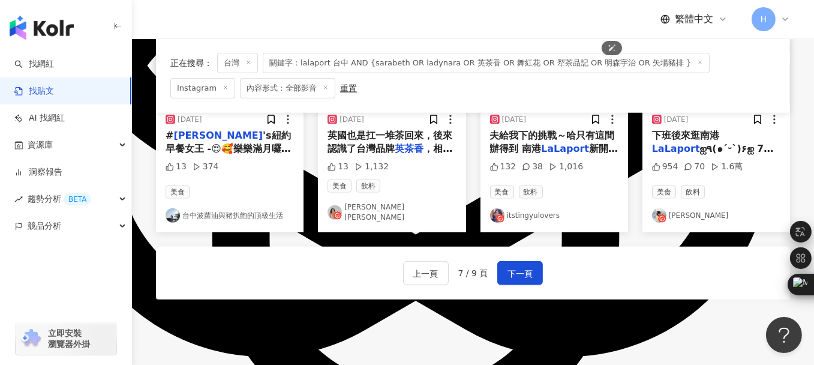
scroll to position [780, 0]
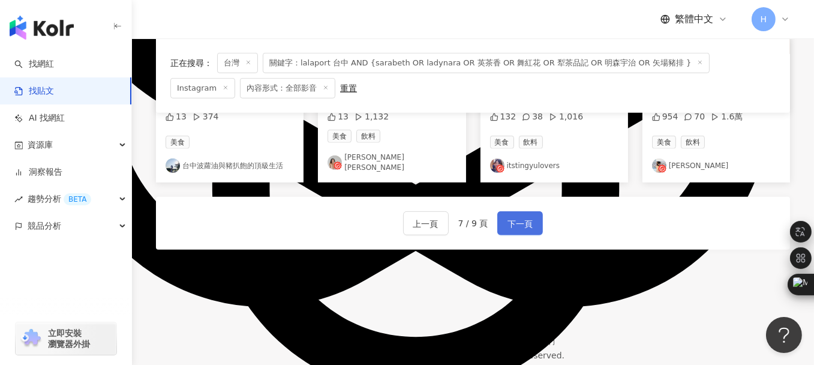
click at [529, 217] on span "下一頁" at bounding box center [520, 224] width 25 height 14
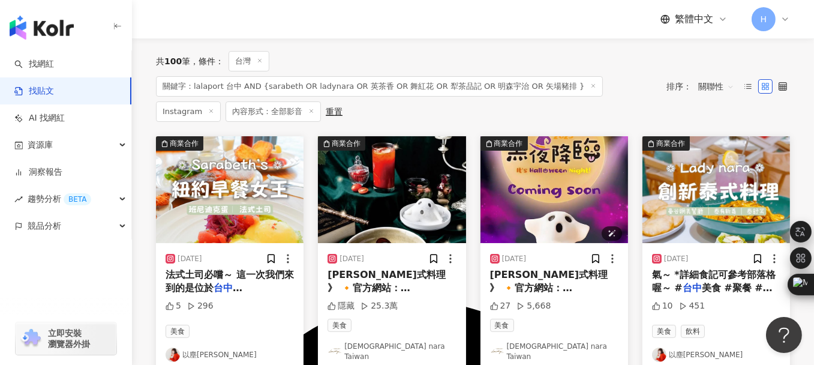
scroll to position [120, 0]
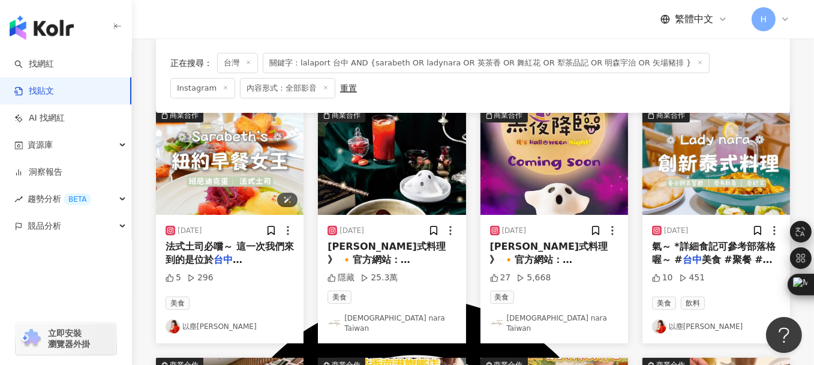
click at [250, 182] on img "button" at bounding box center [230, 161] width 148 height 107
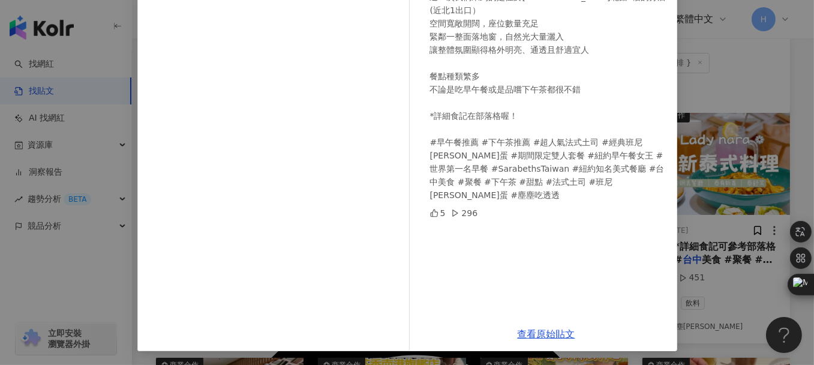
scroll to position [0, 0]
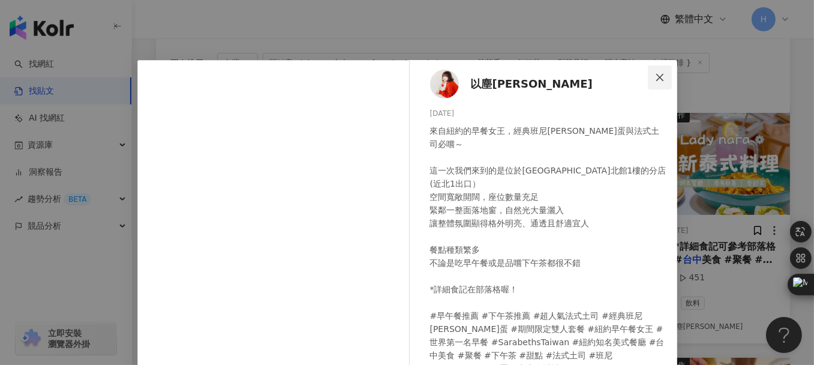
click at [659, 73] on icon "close" at bounding box center [660, 78] width 10 height 10
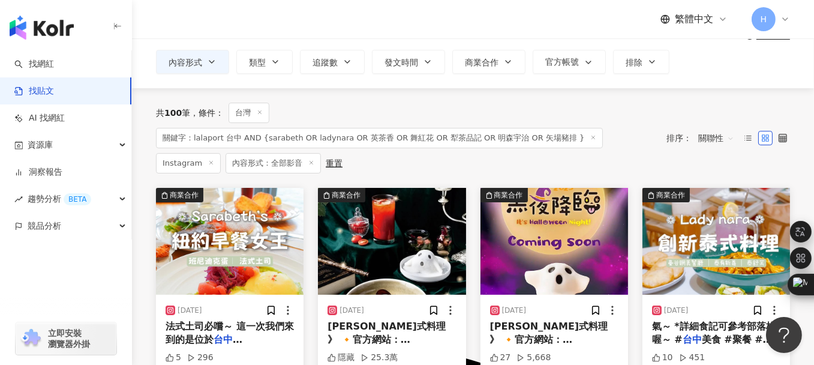
scroll to position [60, 0]
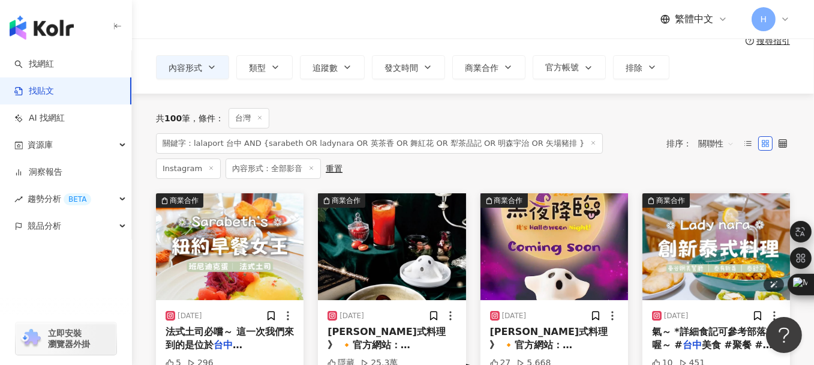
click at [714, 233] on img "button" at bounding box center [717, 246] width 148 height 107
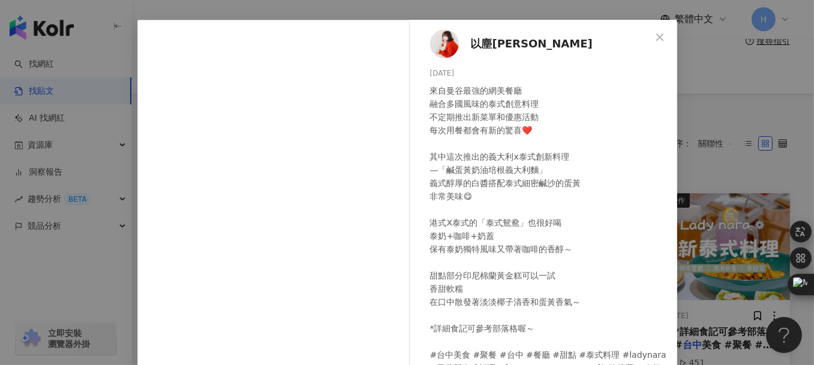
scroll to position [0, 0]
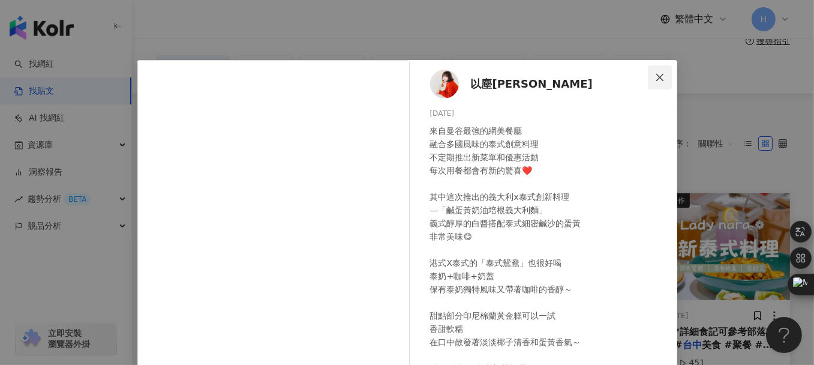
click at [655, 76] on icon "close" at bounding box center [660, 78] width 10 height 10
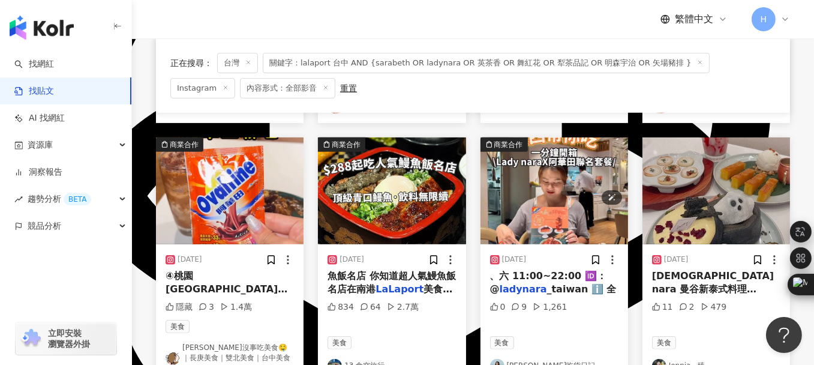
scroll to position [720, 0]
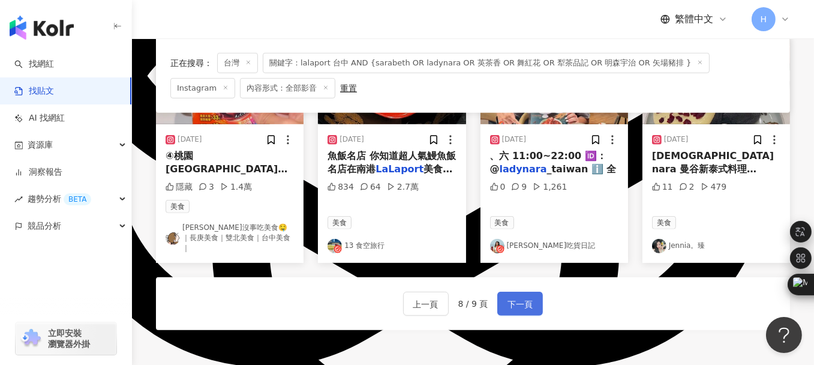
click at [522, 297] on span "下一頁" at bounding box center [520, 304] width 25 height 14
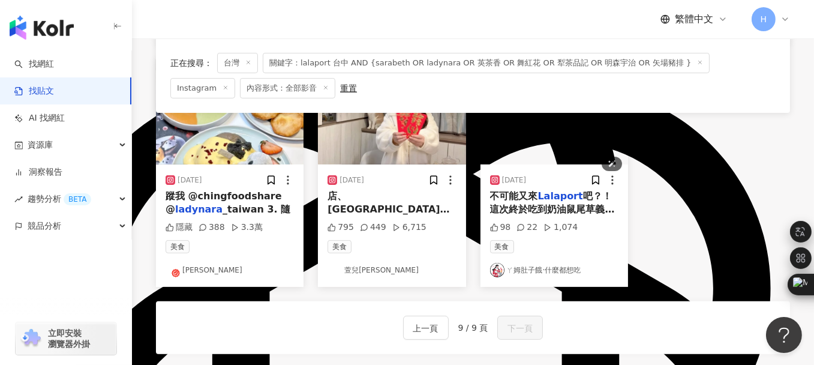
scroll to position [360, 0]
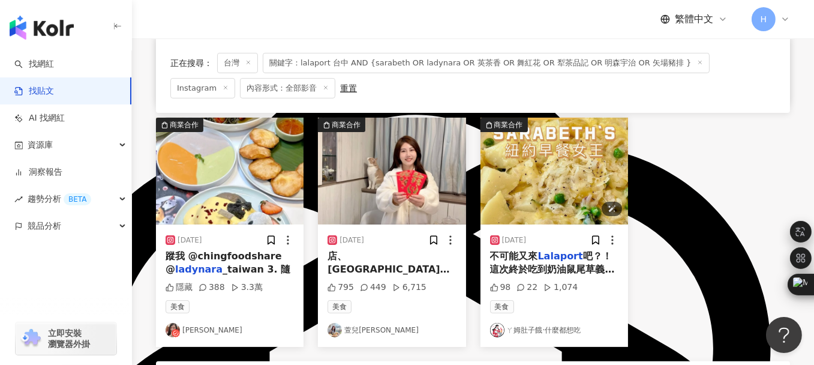
click at [573, 157] on img "button" at bounding box center [555, 171] width 148 height 107
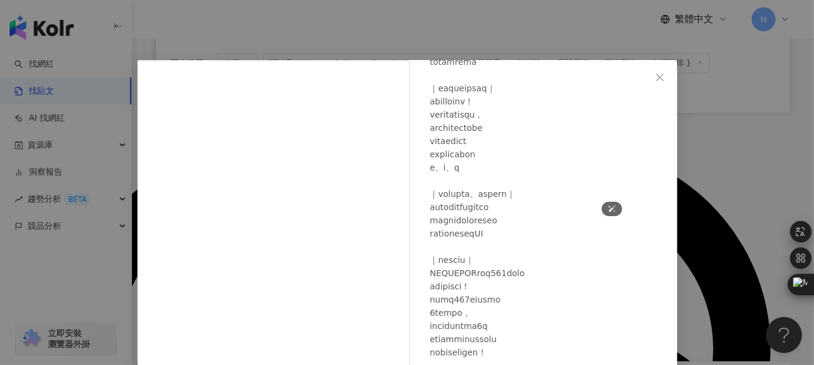
scroll to position [549, 0]
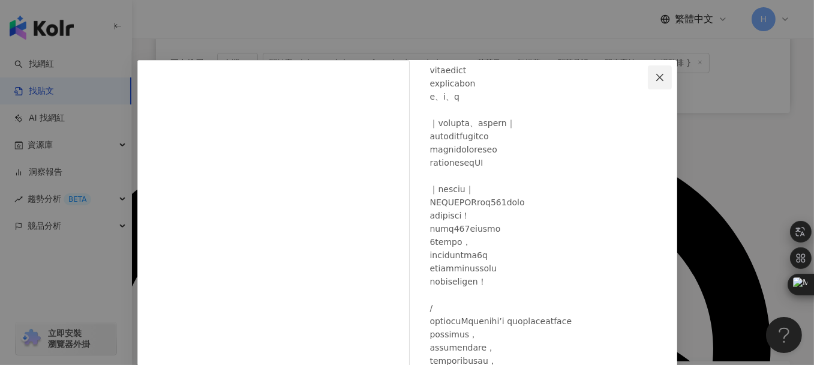
click at [656, 77] on icon "close" at bounding box center [659, 76] width 7 height 7
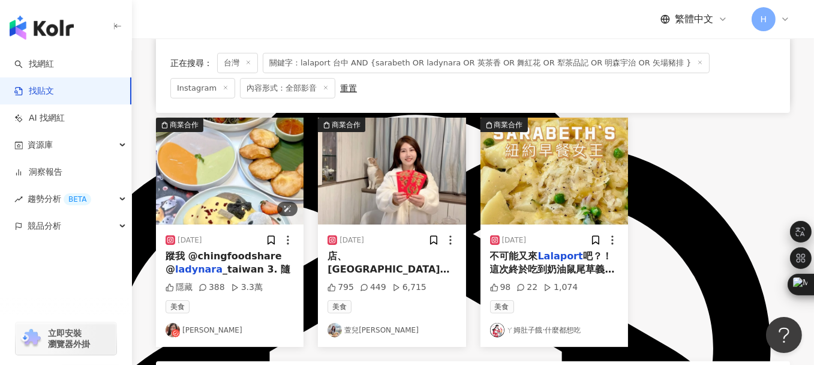
click at [282, 166] on img "button" at bounding box center [230, 171] width 148 height 107
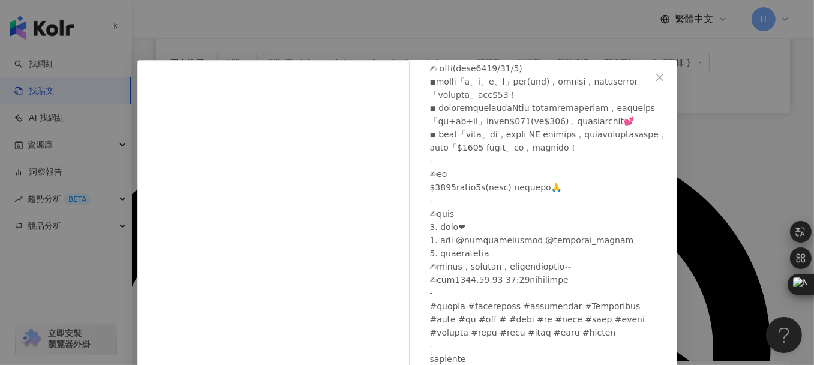
scroll to position [379, 0]
click at [659, 73] on icon "close" at bounding box center [660, 78] width 10 height 10
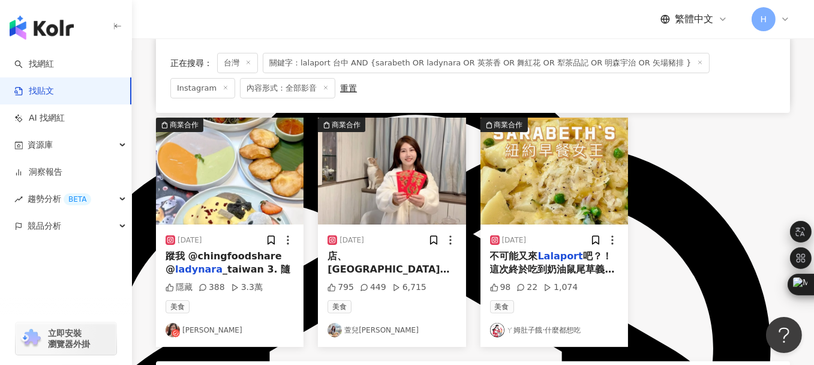
click at [771, 202] on div "商業合作 [DATE] ady nara 創意新泰式料理餐廳 @ ladynara _taiwan ℹ 台 115 32 1,110 美食 ㄚ姆肚子餓·什麼都…" at bounding box center [473, 107] width 649 height 479
